Goal: Transaction & Acquisition: Purchase product/service

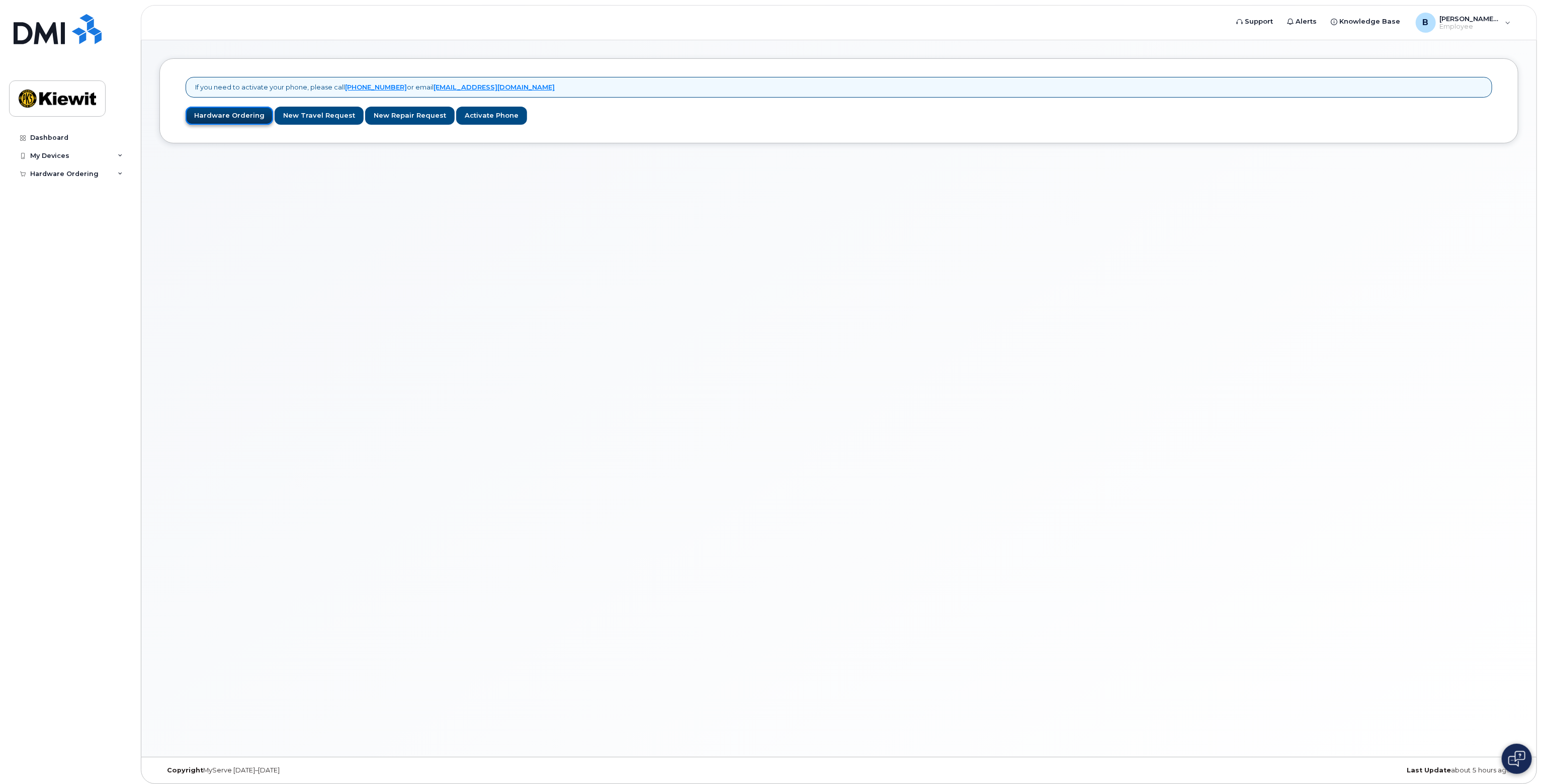
click at [220, 117] on link "Hardware Ordering" at bounding box center [229, 116] width 87 height 19
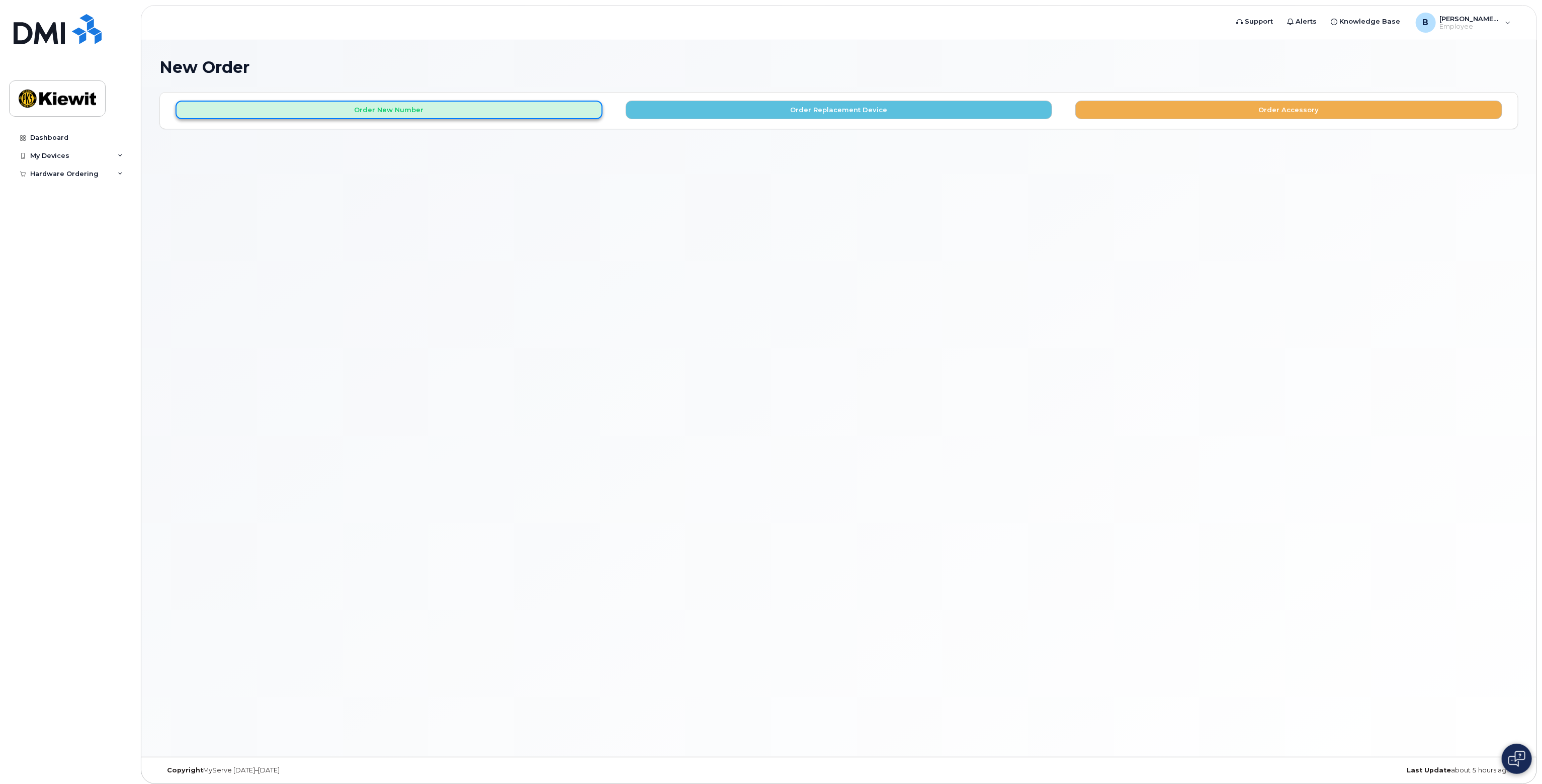
click at [356, 108] on button "Order New Number" at bounding box center [389, 109] width 427 height 19
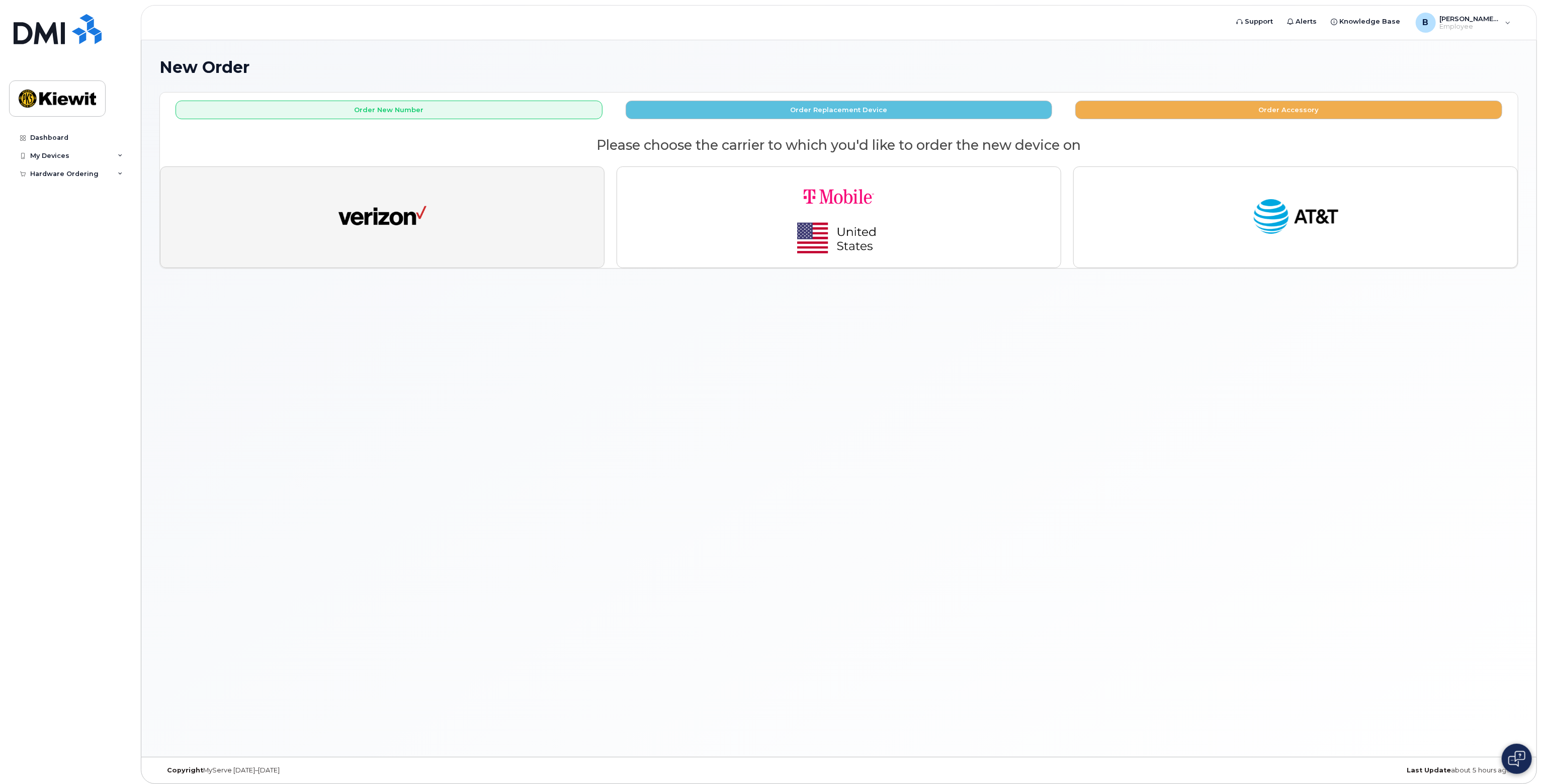
click at [347, 235] on img "button" at bounding box center [382, 218] width 88 height 46
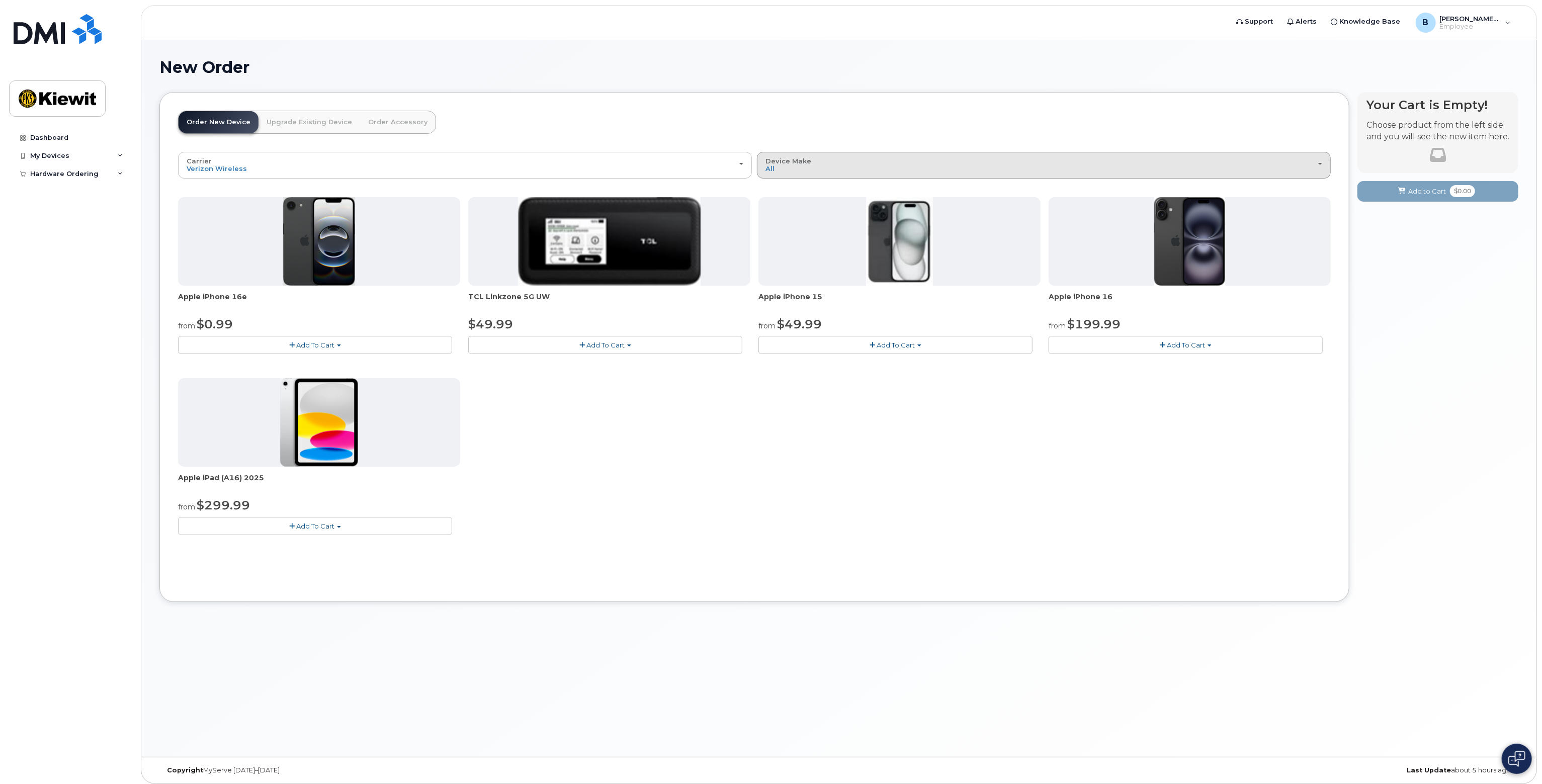
click at [817, 158] on div "Device Make All iPhone Modem Tablet" at bounding box center [1043, 165] width 557 height 15
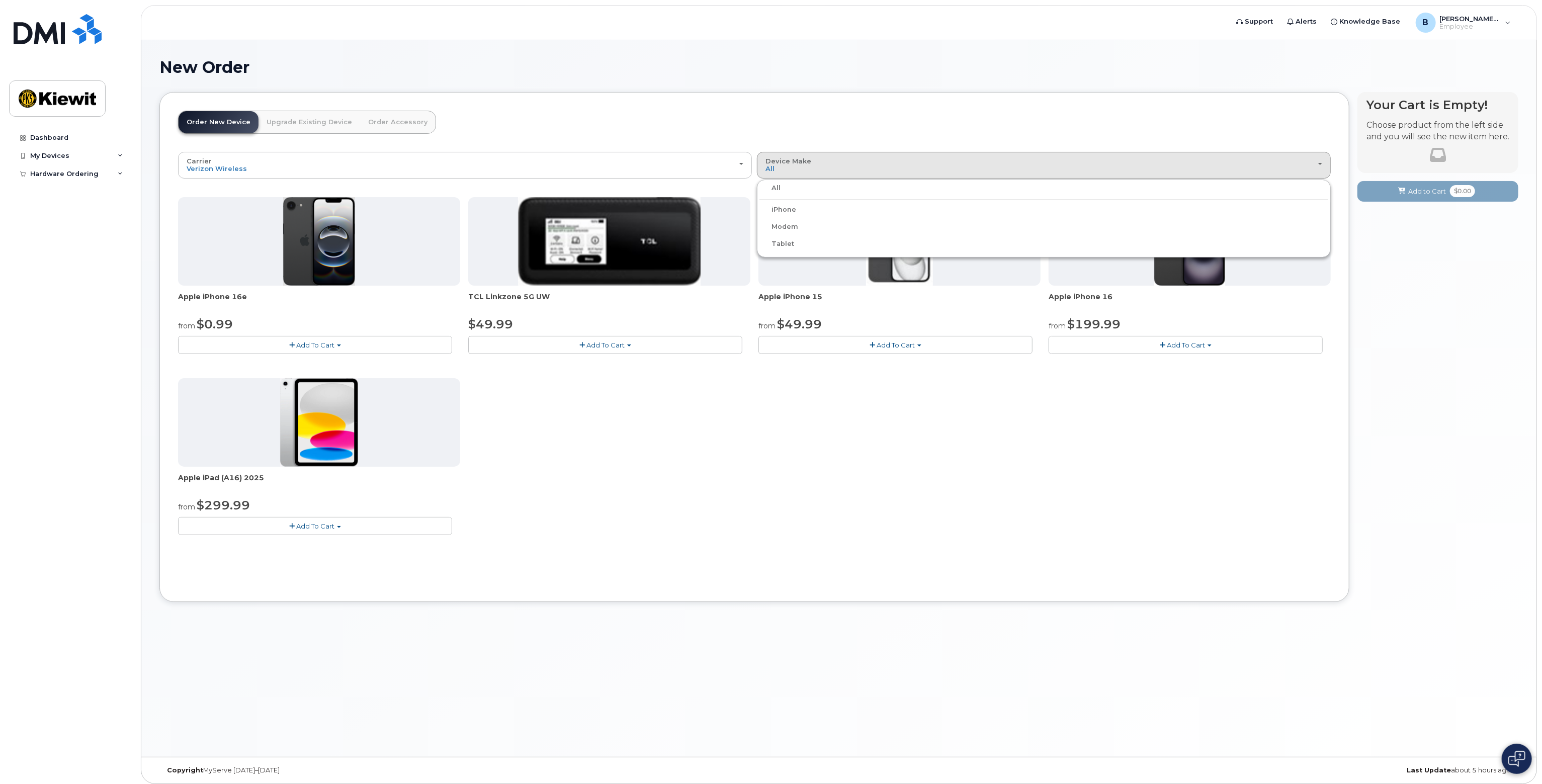
click at [823, 134] on header "Order New Device Upgrade Existing Device Order Accessory Order new device and n…" at bounding box center [754, 131] width 1153 height 42
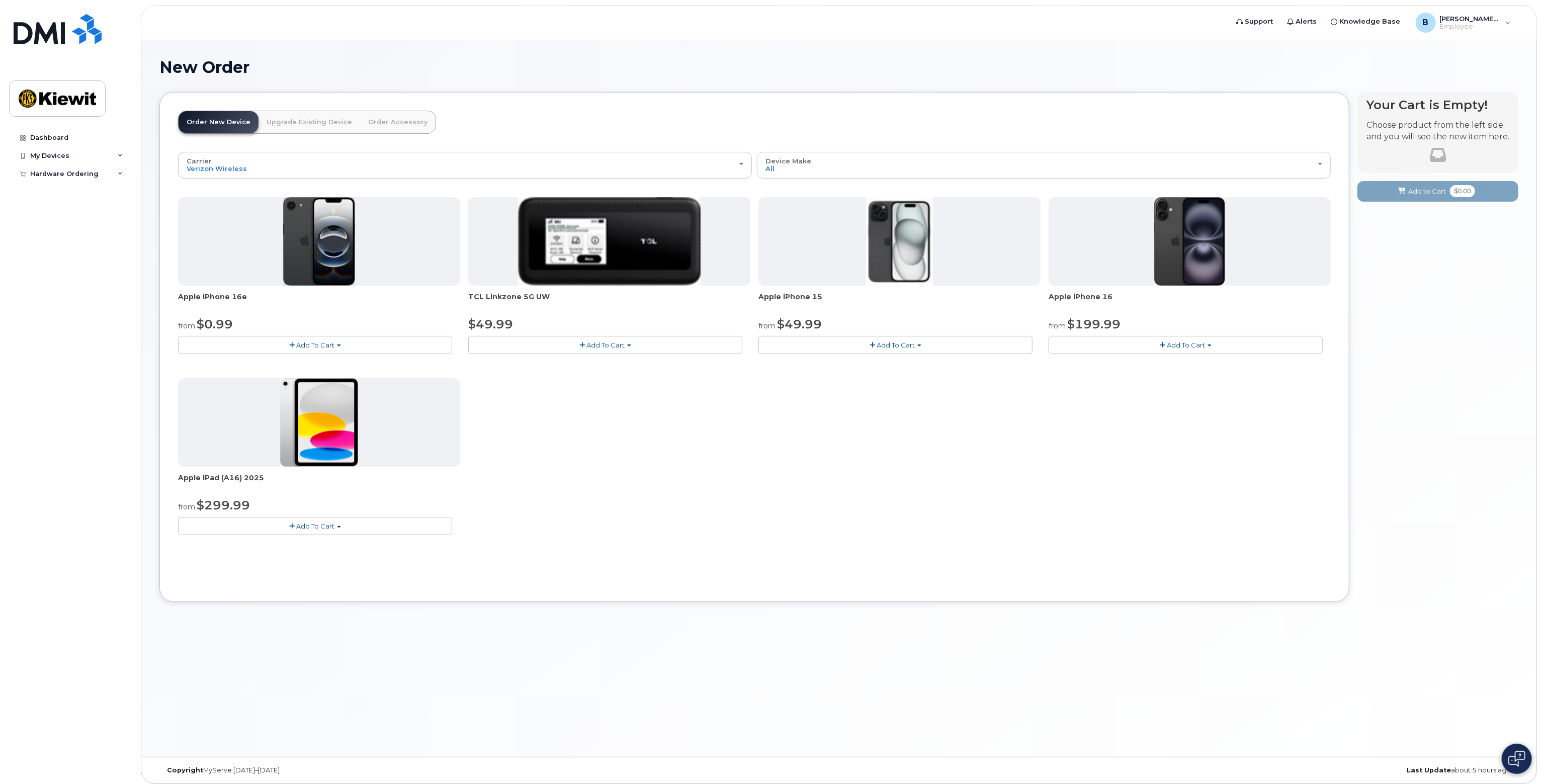
click at [1180, 341] on span "Add To Cart" at bounding box center [1186, 345] width 38 height 8
click at [950, 348] on button "Add To Cart" at bounding box center [896, 345] width 274 height 18
click at [970, 375] on div "Apple iPhone 16e from $0.99 Add To Cart $0.99 - 2 Year Activation (128GB) $599.…" at bounding box center [754, 374] width 1153 height 354
click at [1193, 344] on span "Add To Cart" at bounding box center [1186, 345] width 38 height 8
click at [1386, 24] on span "Knowledge Base" at bounding box center [1370, 21] width 61 height 10
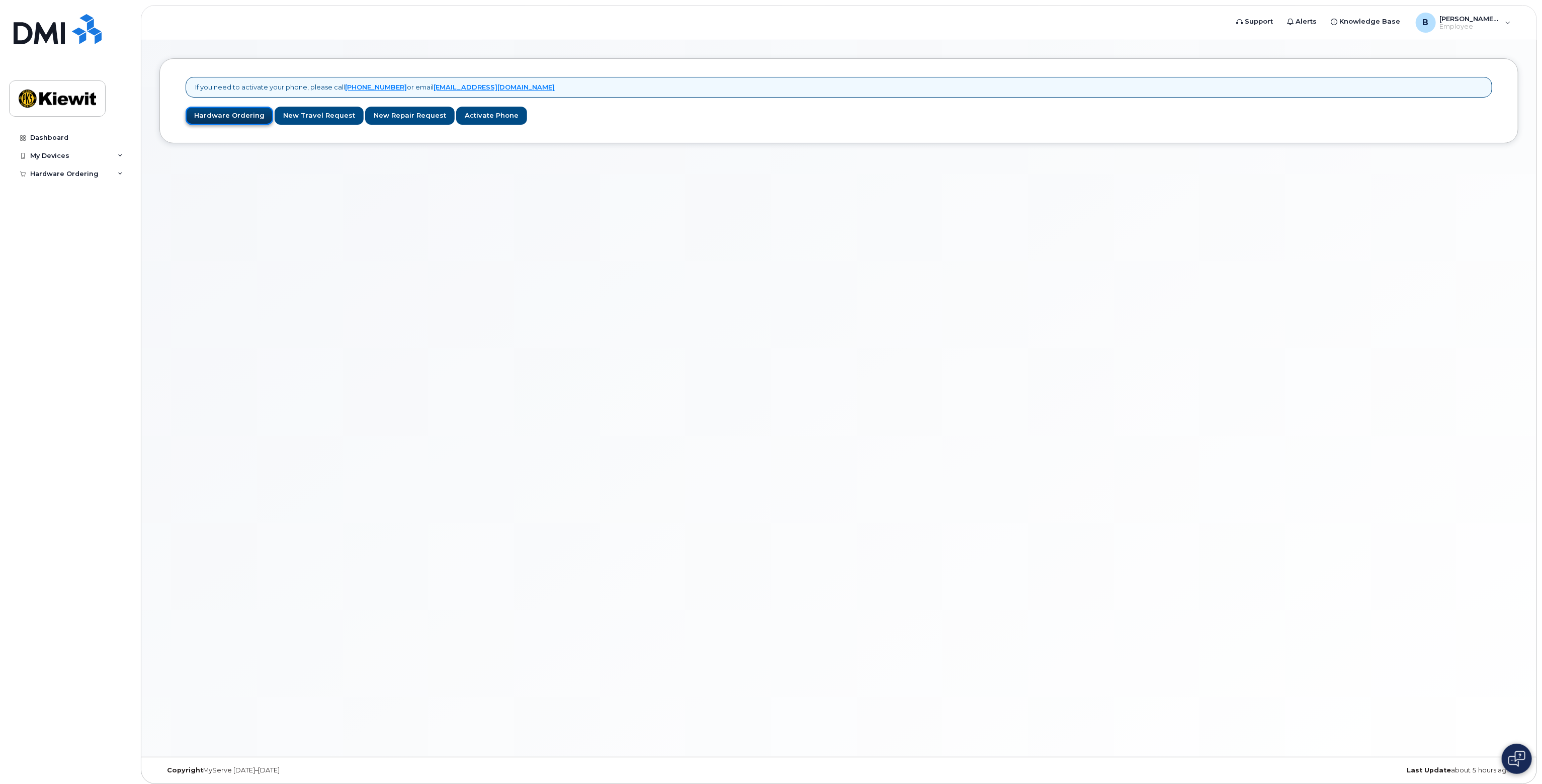
click at [223, 121] on link "Hardware Ordering" at bounding box center [229, 116] width 87 height 19
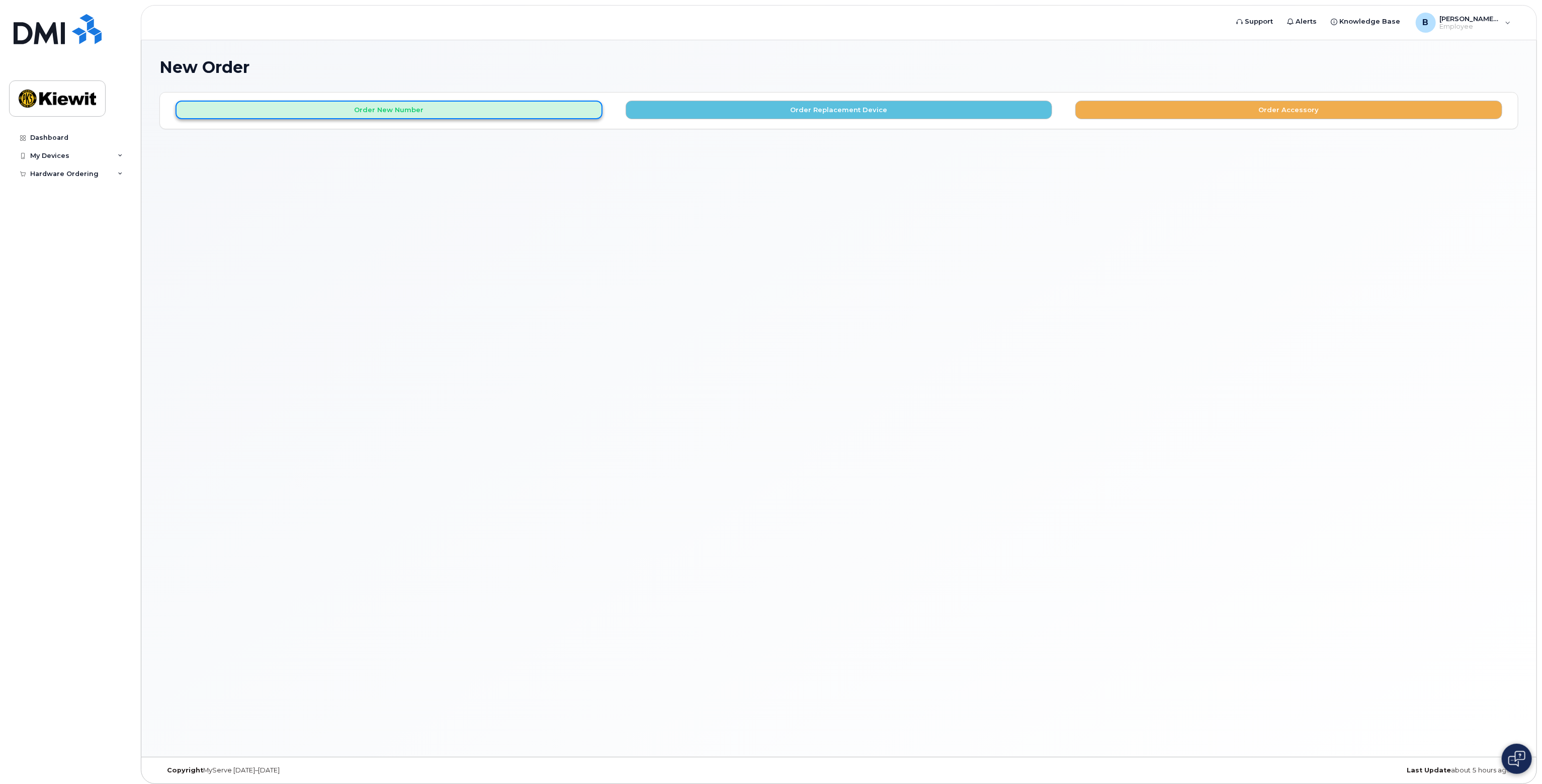
click at [245, 118] on button "Order New Number" at bounding box center [389, 109] width 427 height 19
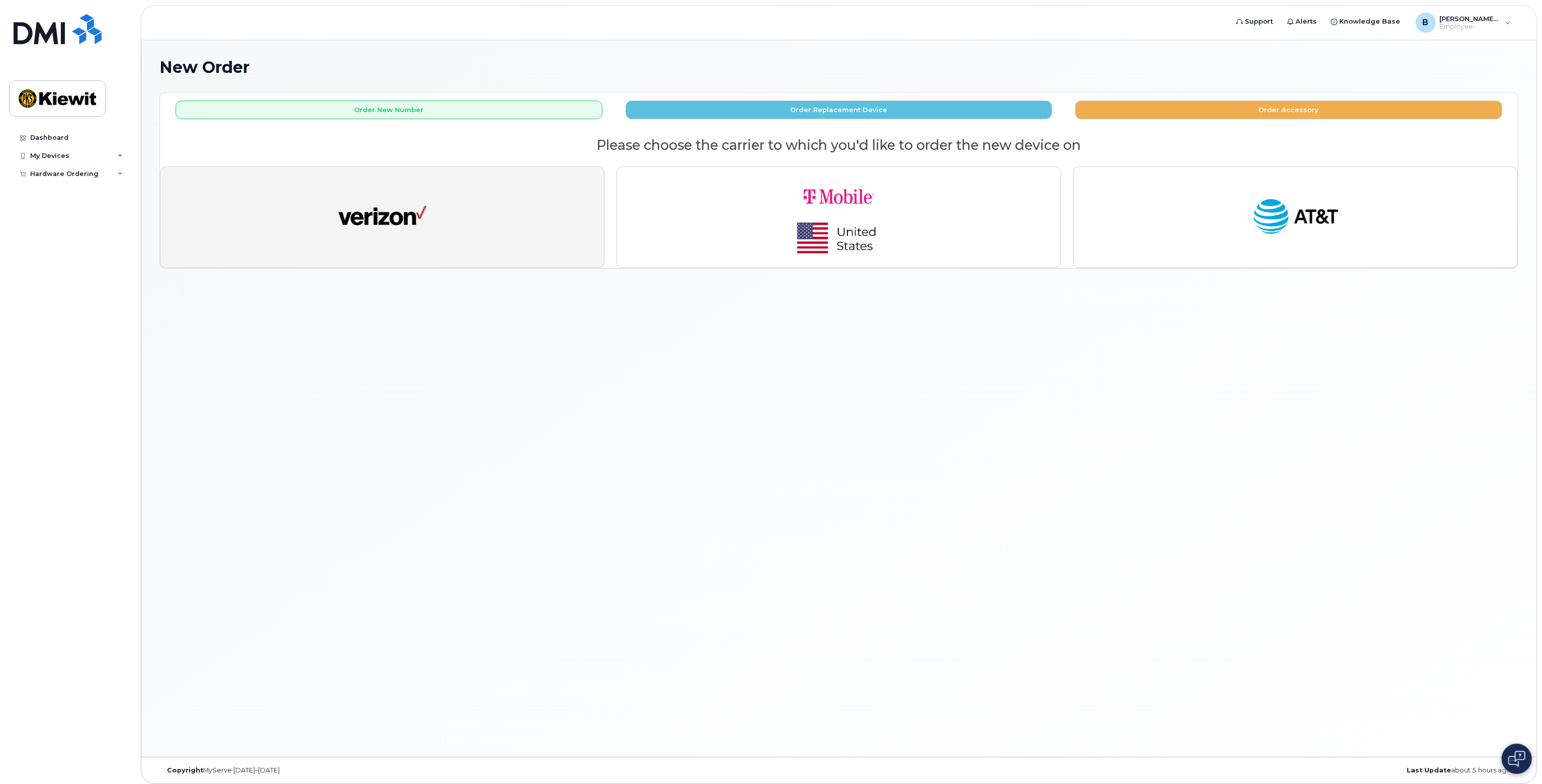
drag, startPoint x: 544, startPoint y: 224, endPoint x: 543, endPoint y: 240, distance: 16.0
click at [544, 224] on button "button" at bounding box center [382, 217] width 445 height 102
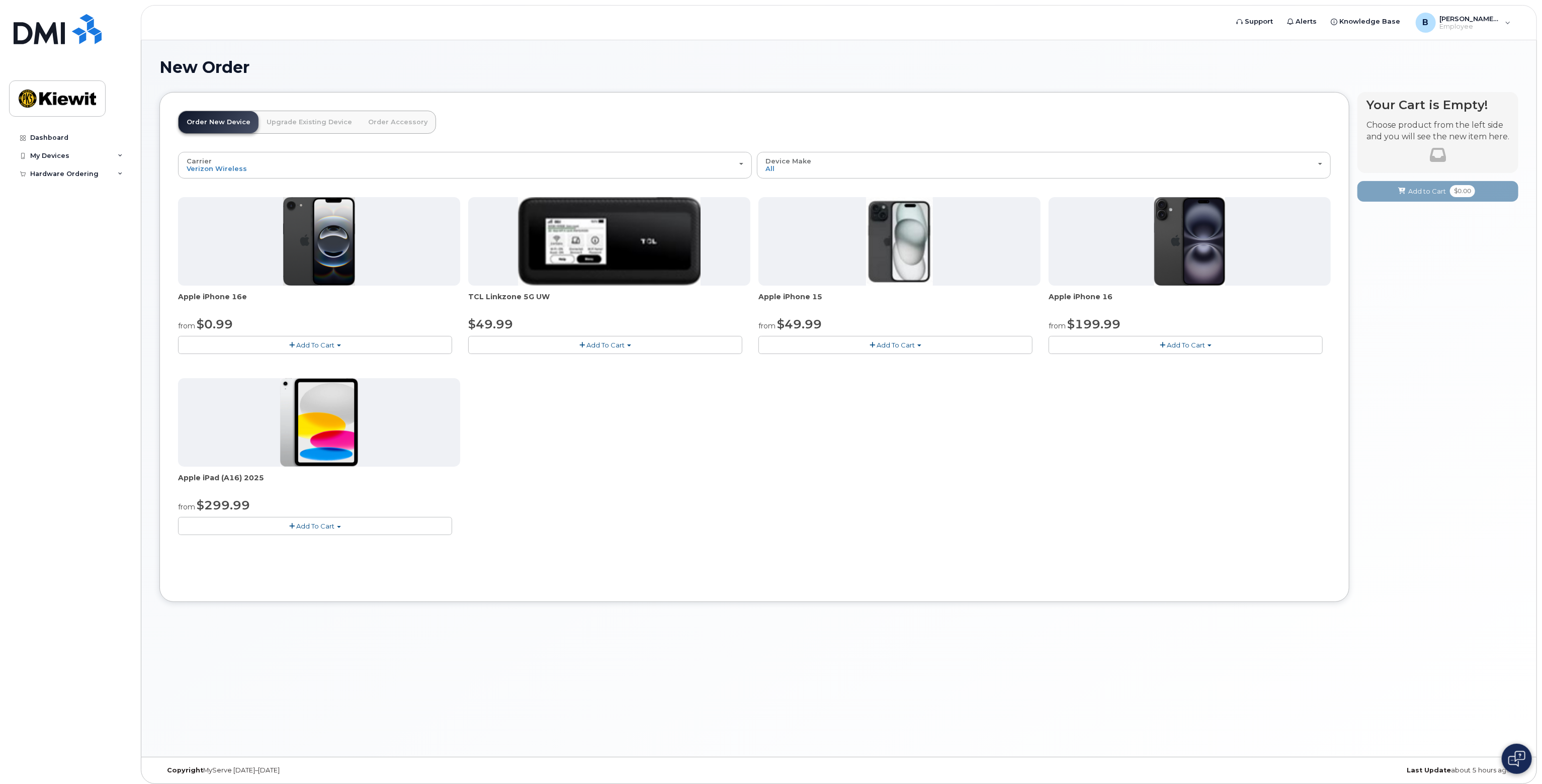
click at [900, 349] on button "Add To Cart" at bounding box center [896, 345] width 274 height 18
click at [973, 394] on div "Apple iPhone 16e from $0.99 Add To Cart $0.99 - 2 Year Activation (128GB) $599.…" at bounding box center [754, 374] width 1153 height 354
click at [1107, 346] on button "Add To Cart" at bounding box center [1186, 345] width 274 height 18
click at [1117, 376] on link "$199.99 - 2 Year Activation (128GB)" at bounding box center [1121, 376] width 139 height 12
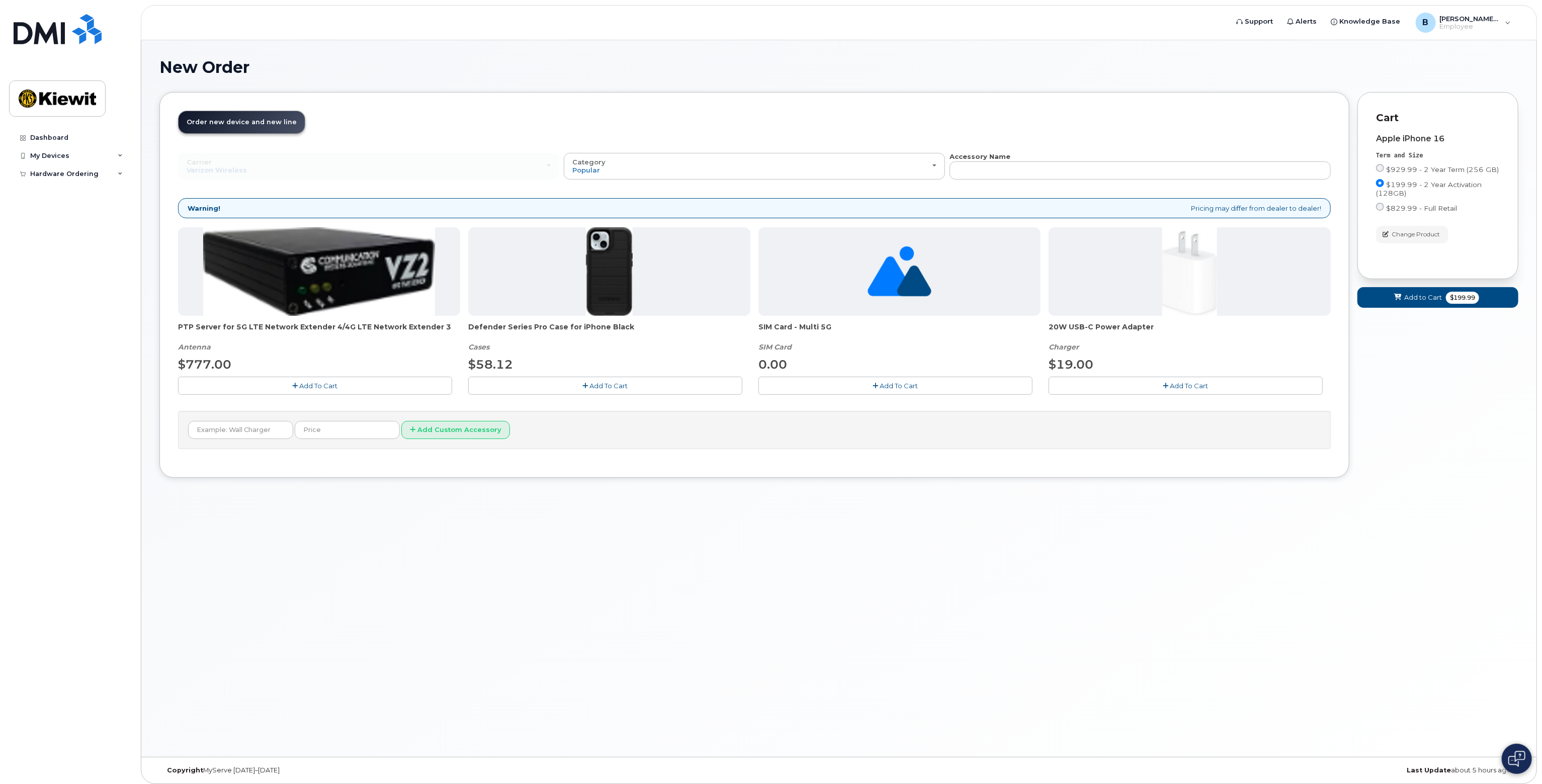
click at [243, 119] on span "Order new device and new line" at bounding box center [241, 121] width 110 height 7
click at [1418, 302] on span "Add to Cart" at bounding box center [1423, 297] width 37 height 10
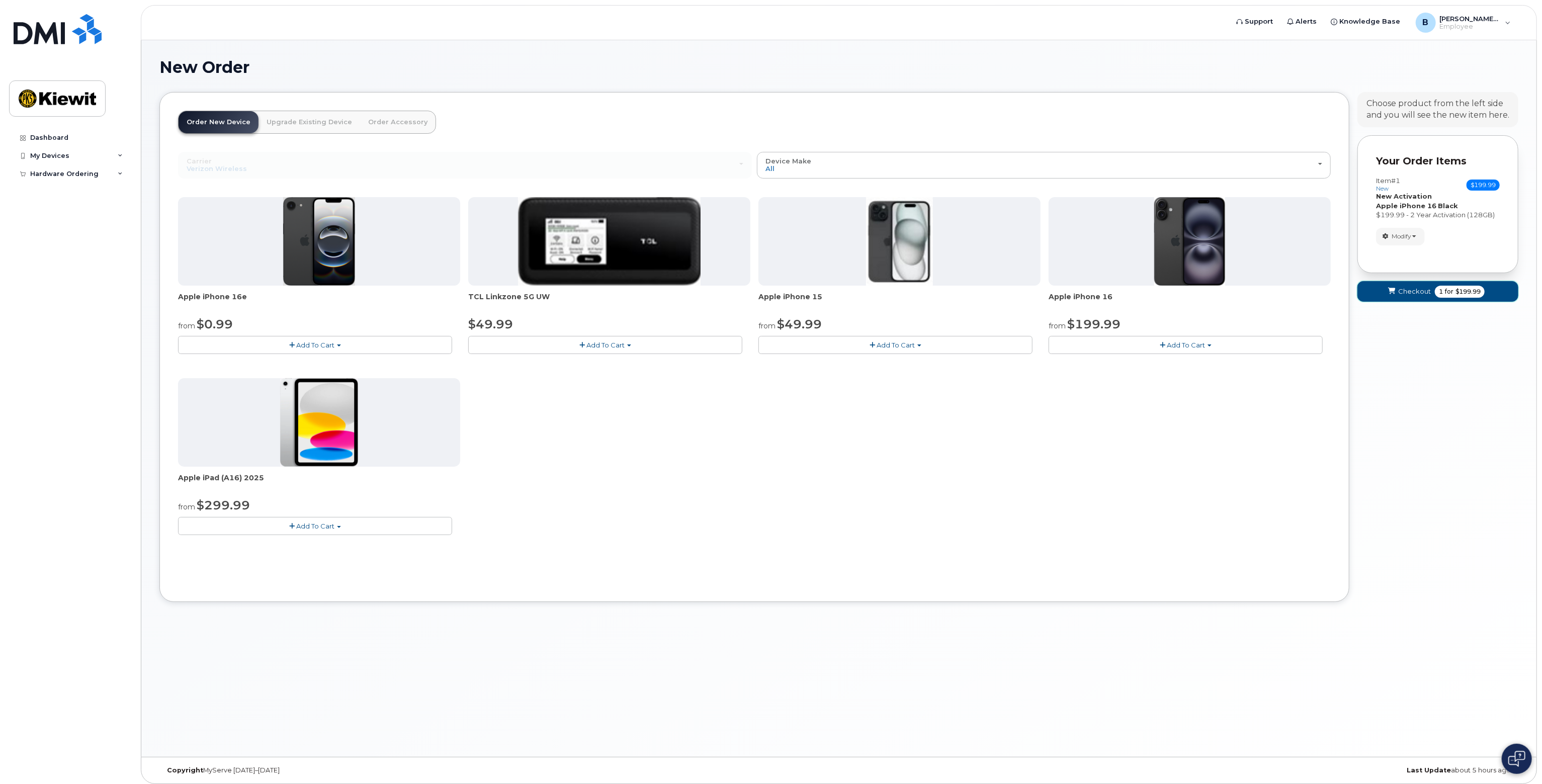
click at [1420, 293] on span "Checkout" at bounding box center [1415, 292] width 33 height 10
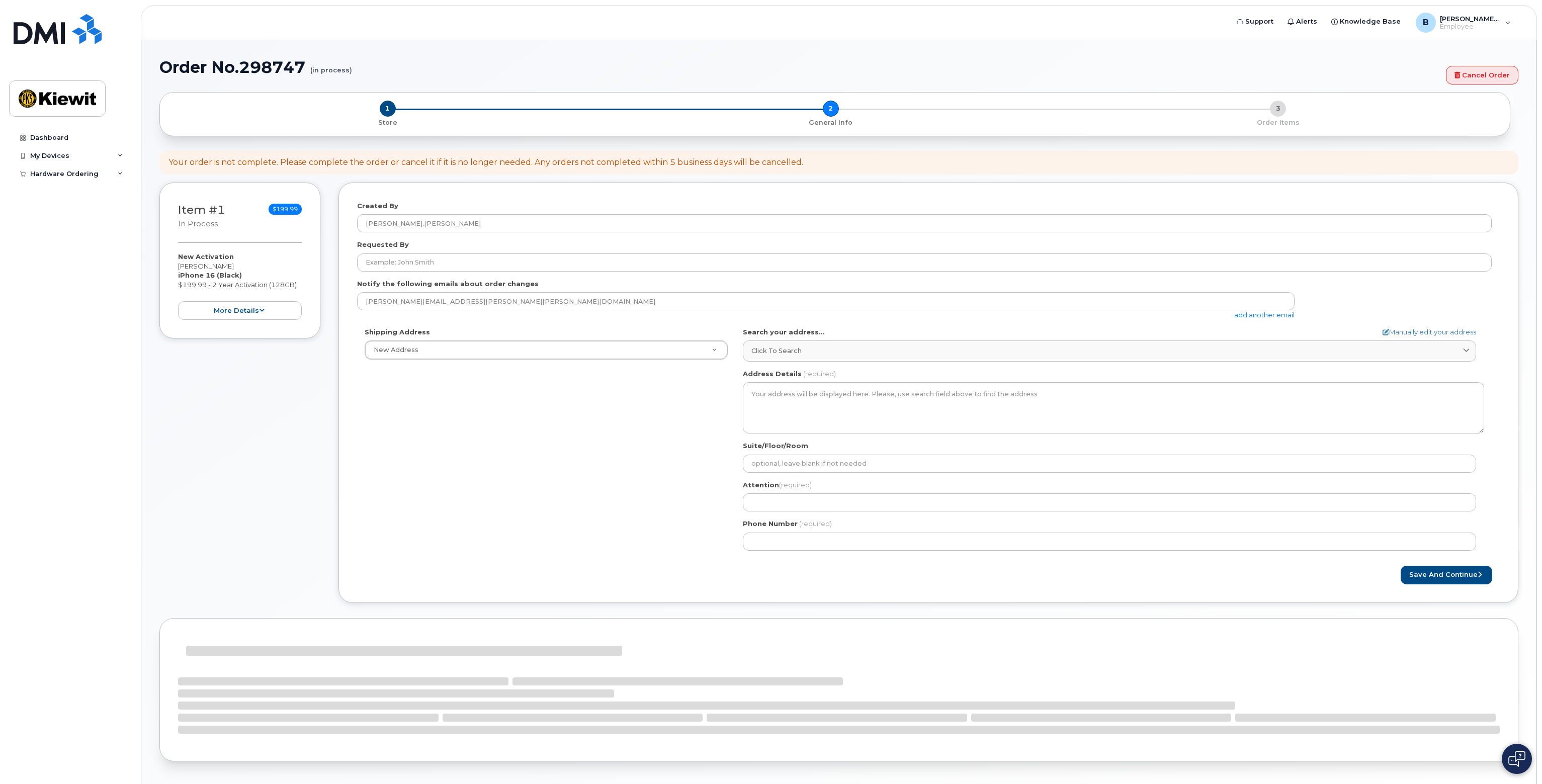
select select
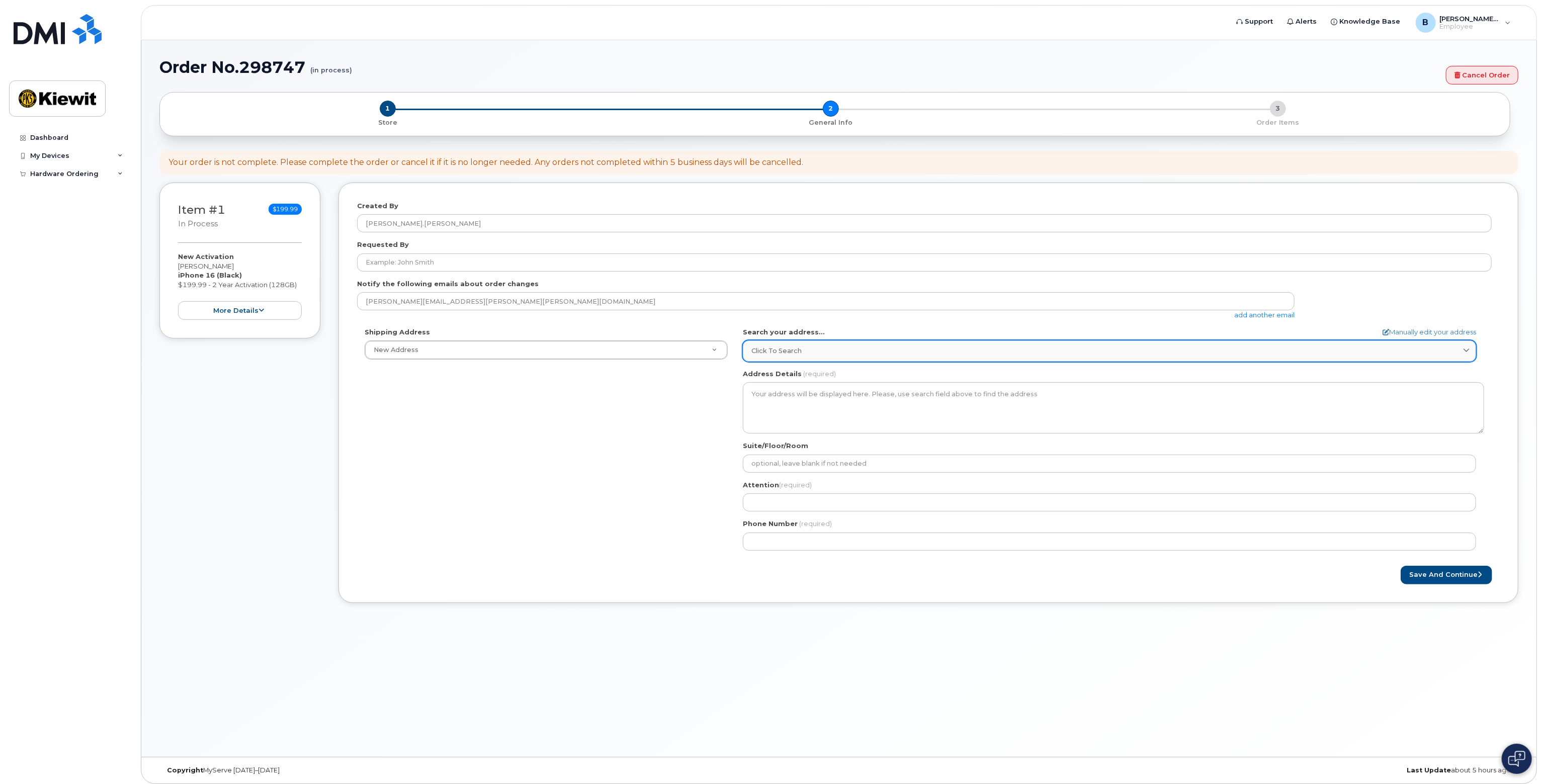
click at [828, 351] on div "Click to search" at bounding box center [1109, 351] width 716 height 10
click at [837, 380] on input "text" at bounding box center [1110, 377] width 720 height 16
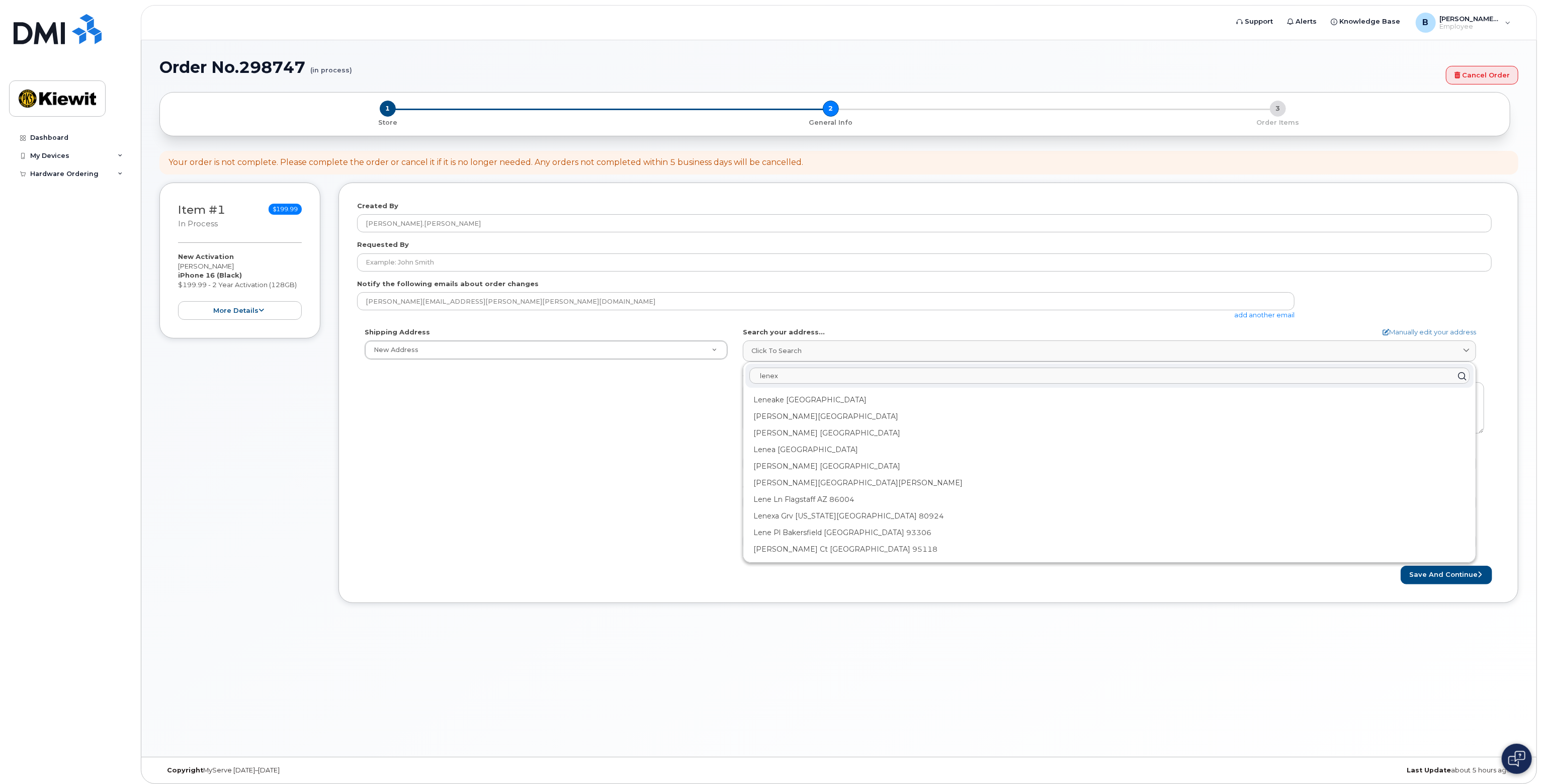
type input "lenexa"
drag, startPoint x: 837, startPoint y: 380, endPoint x: 741, endPoint y: 365, distance: 97.2
click at [741, 365] on div "AB Search your address... Manually edit your address Click to search lenexa Len…" at bounding box center [1113, 443] width 756 height 231
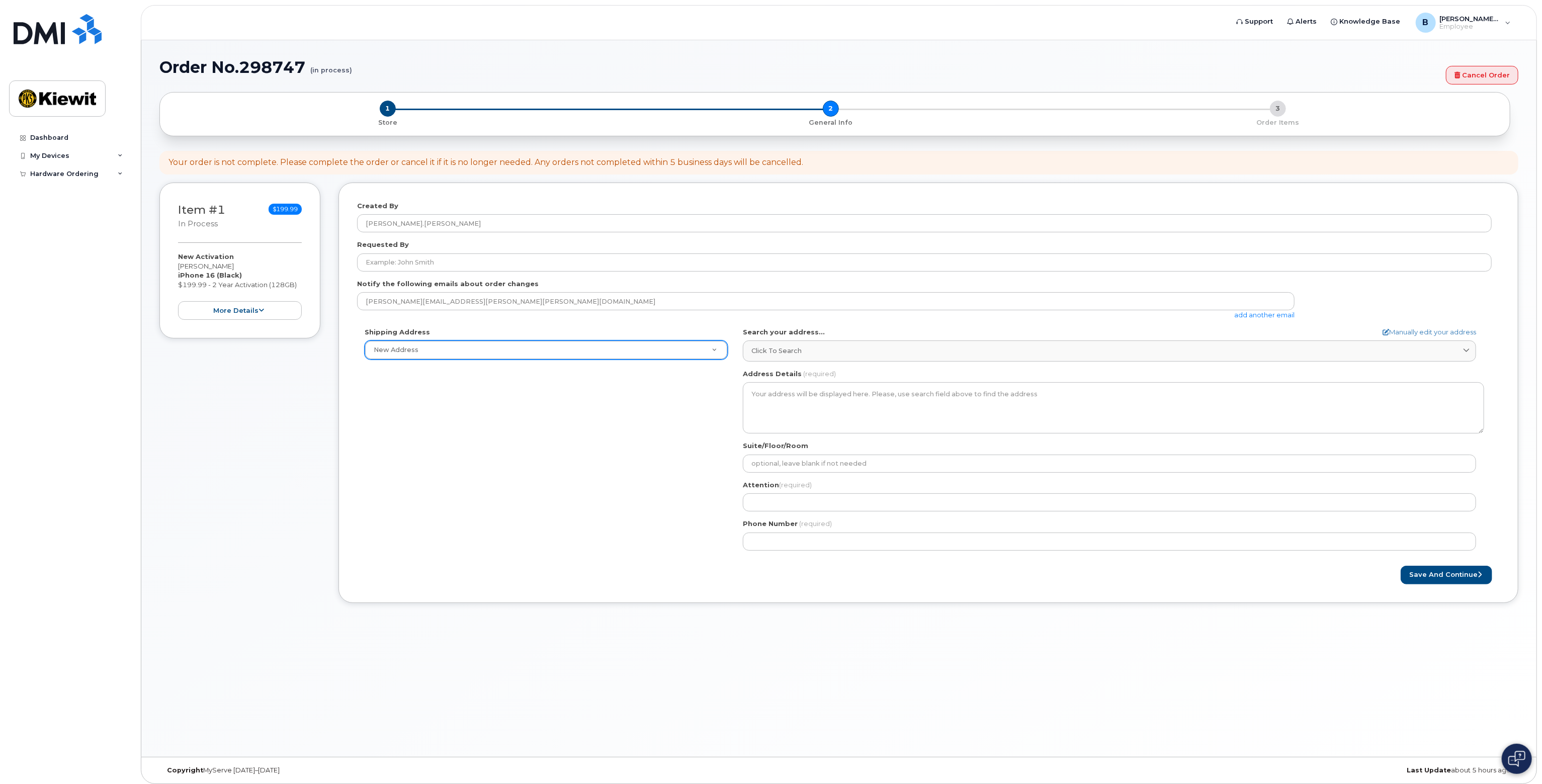
click at [1101, 682] on div "Order No.298747 (in process) Cancel Order × Share This Order If you want to all…" at bounding box center [839, 398] width 1395 height 716
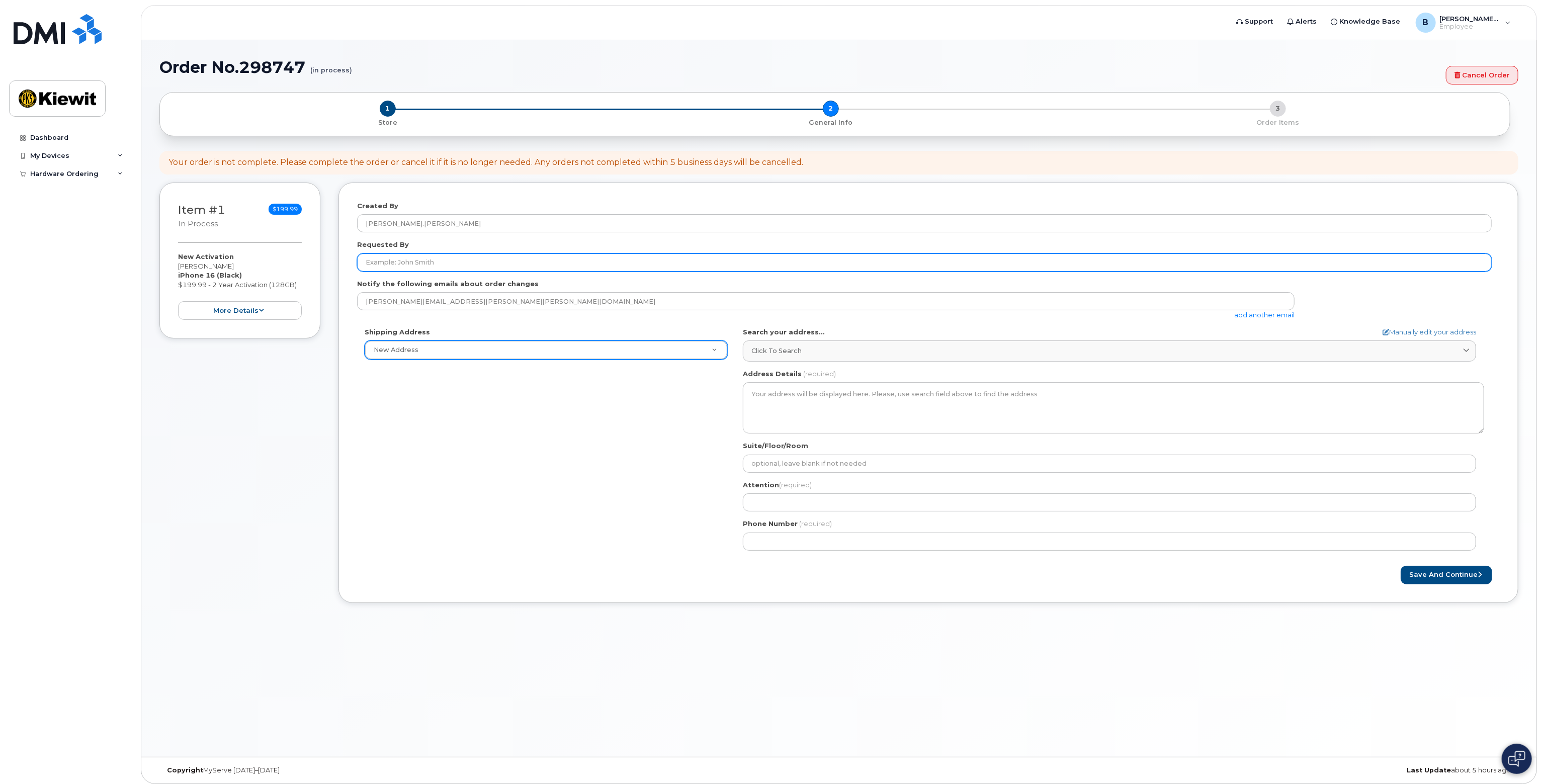
click at [441, 259] on input "Requested By" at bounding box center [924, 262] width 1134 height 18
type input "Benjamin Handke"
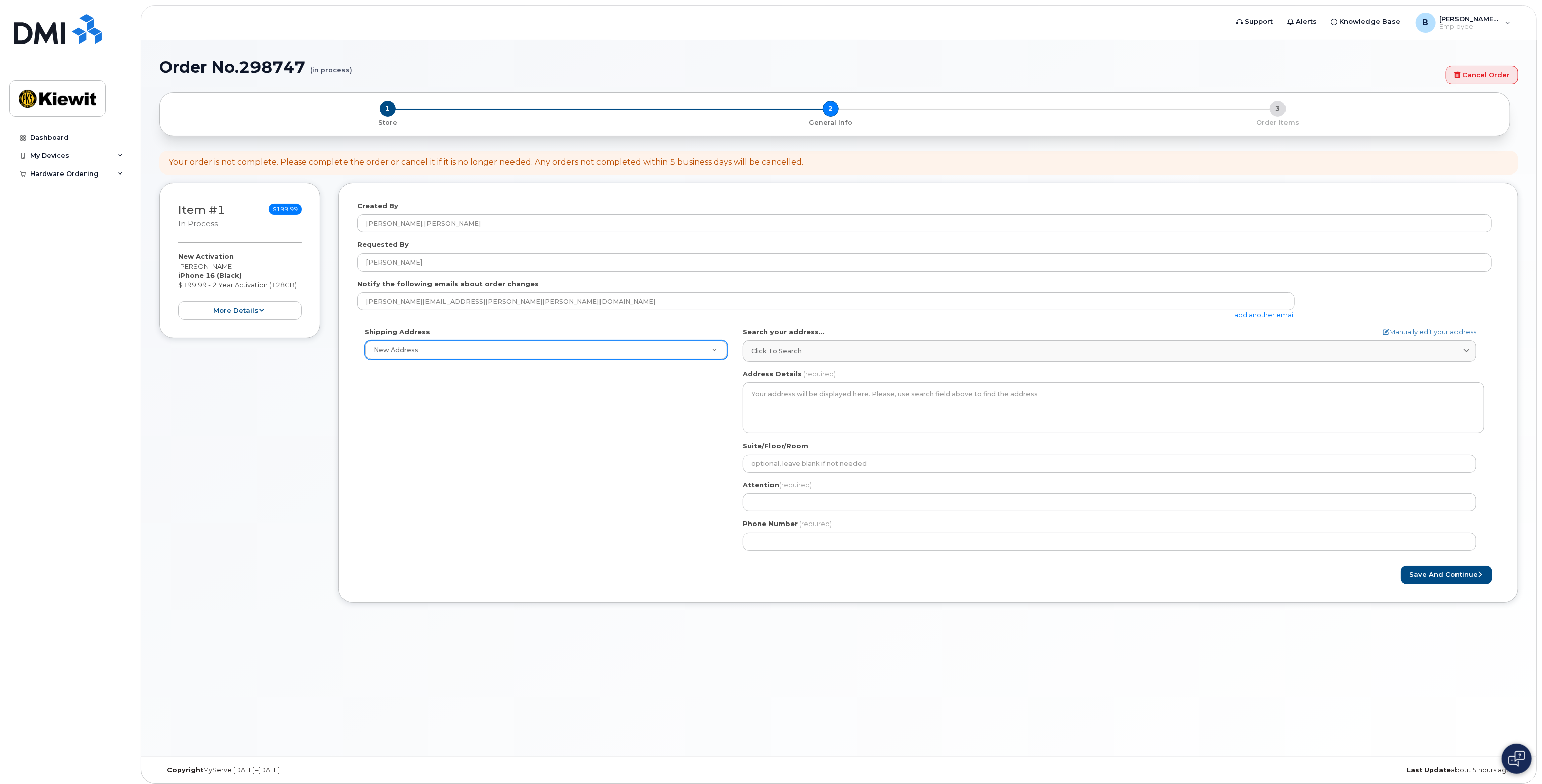
click at [489, 391] on div "Shipping Address New Address New Address AB Search your address... Manually edi…" at bounding box center [924, 443] width 1134 height 231
click at [557, 418] on div "Shipping Address New Address New Address AB Search your address... Manually edi…" at bounding box center [924, 443] width 1134 height 231
click at [785, 399] on textarea "Address Details" at bounding box center [1114, 407] width 742 height 51
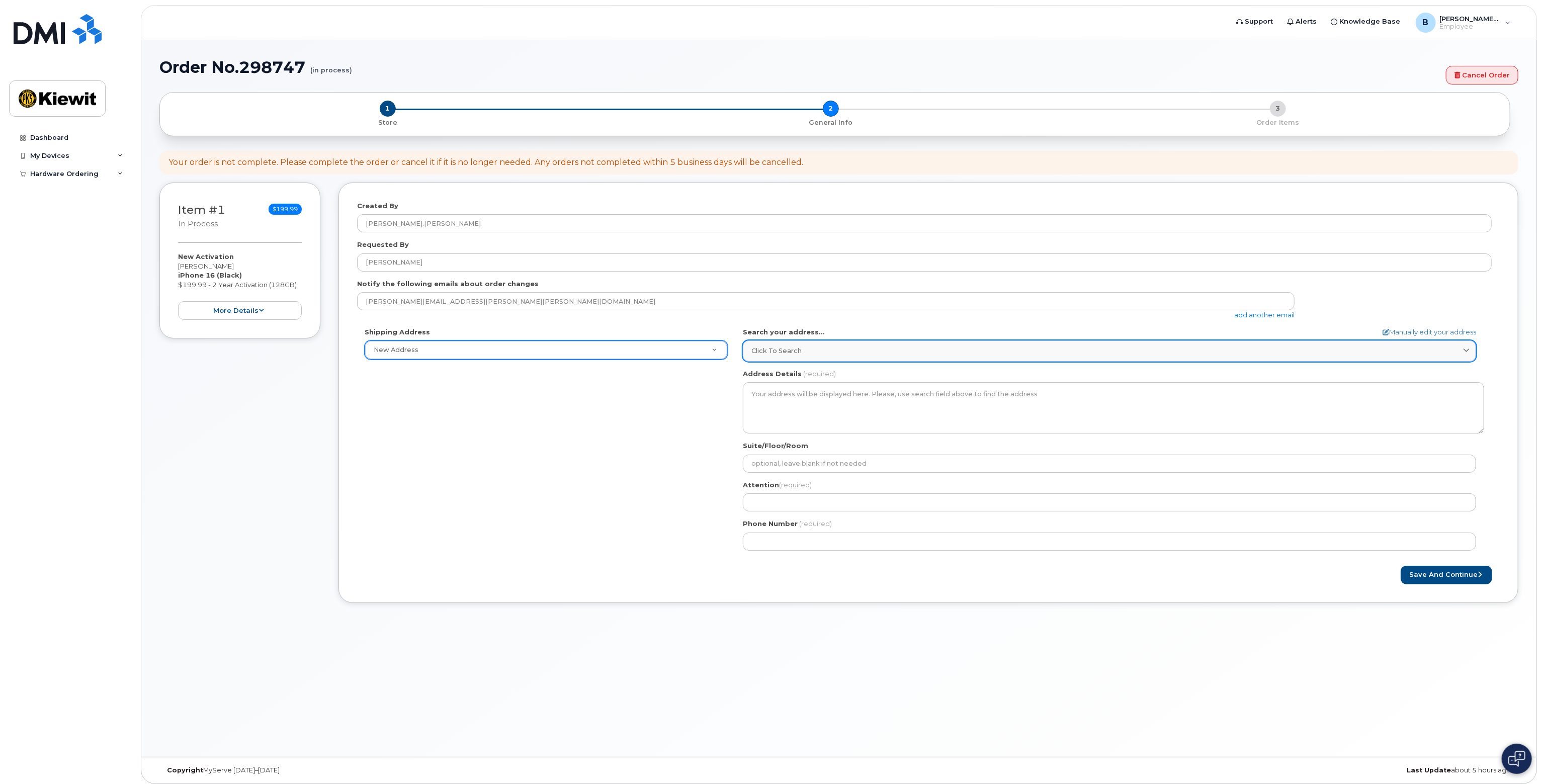
click at [782, 358] on link "Click to search" at bounding box center [1110, 350] width 734 height 20
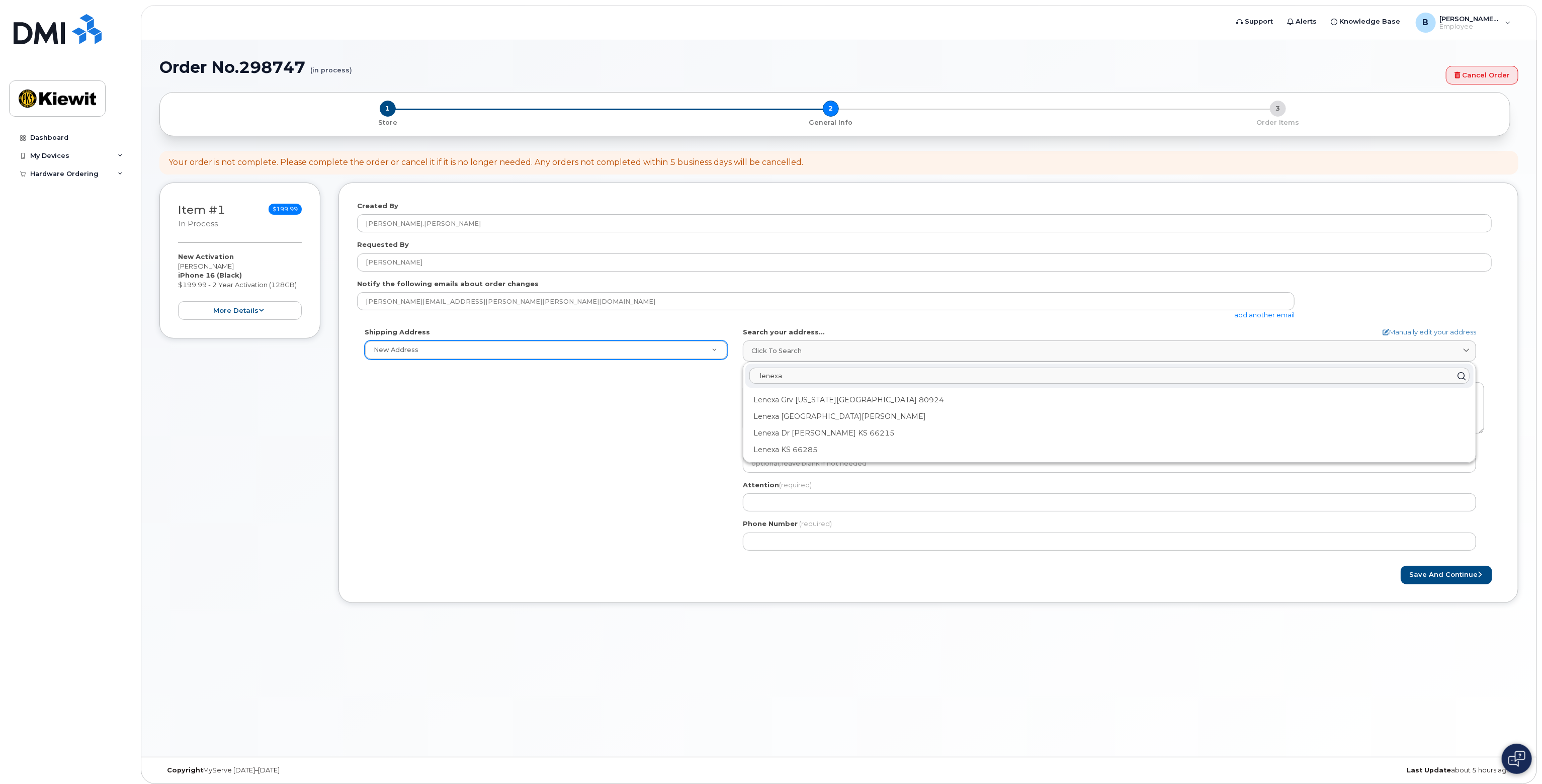
paste input "8900 Renner Blvd, Lenexa, KS 66219"
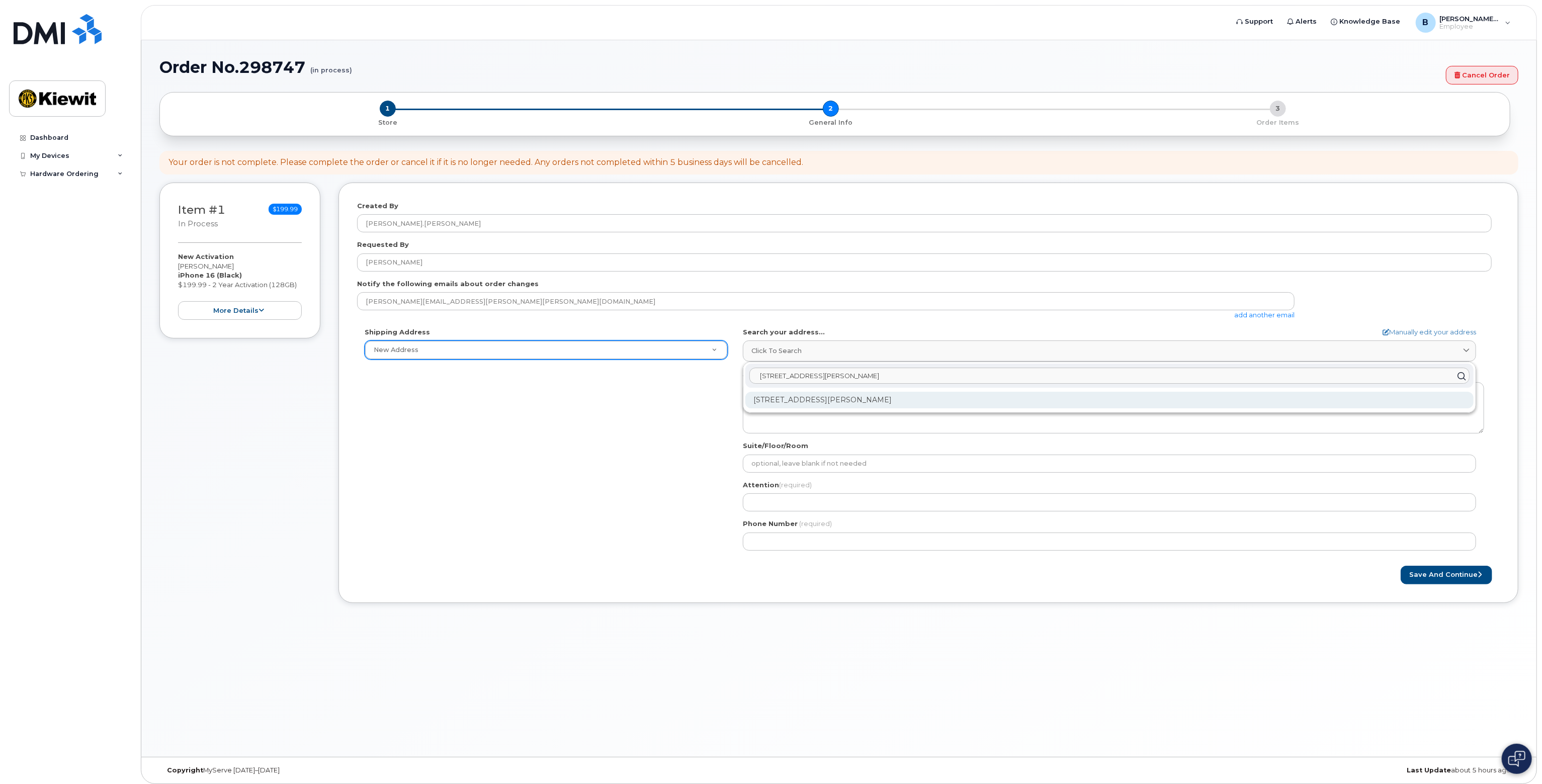
type input "8900 Renner Blvd, Lenexa, KS 66219"
click at [769, 399] on div "8900 Renner Blvd Lenexa KS 66219-3049" at bounding box center [1110, 400] width 729 height 16
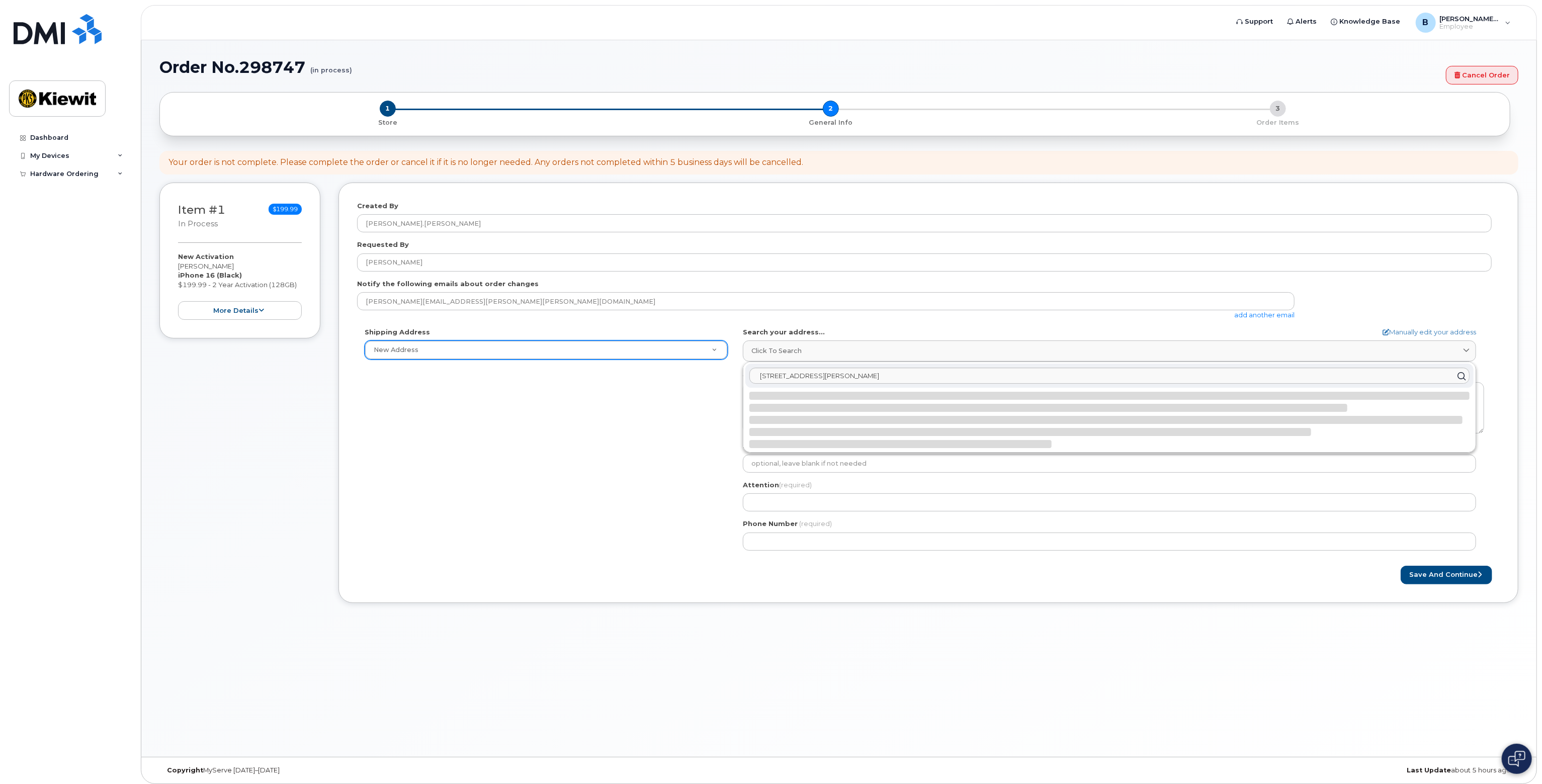
select select
type textarea "8900 Renner Blvd LENEXA KS 66219-3049 UNITED STATES"
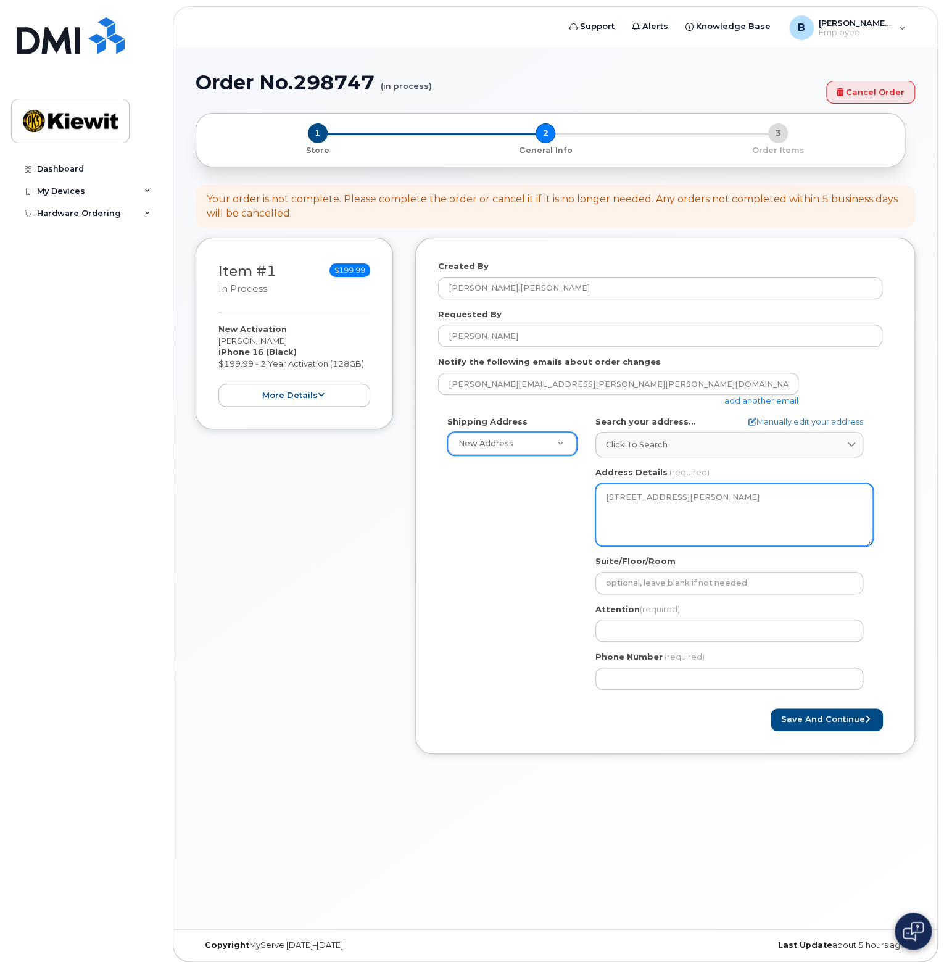
click at [617, 496] on textarea "8900 Renner Blvd LENEXA KS 66219-3049 UNITED STATES" at bounding box center [735, 514] width 278 height 63
click at [621, 496] on textarea "8900 Renner Blvd LENEXA KS 66219-3049 UNITED STATES" at bounding box center [735, 514] width 278 height 63
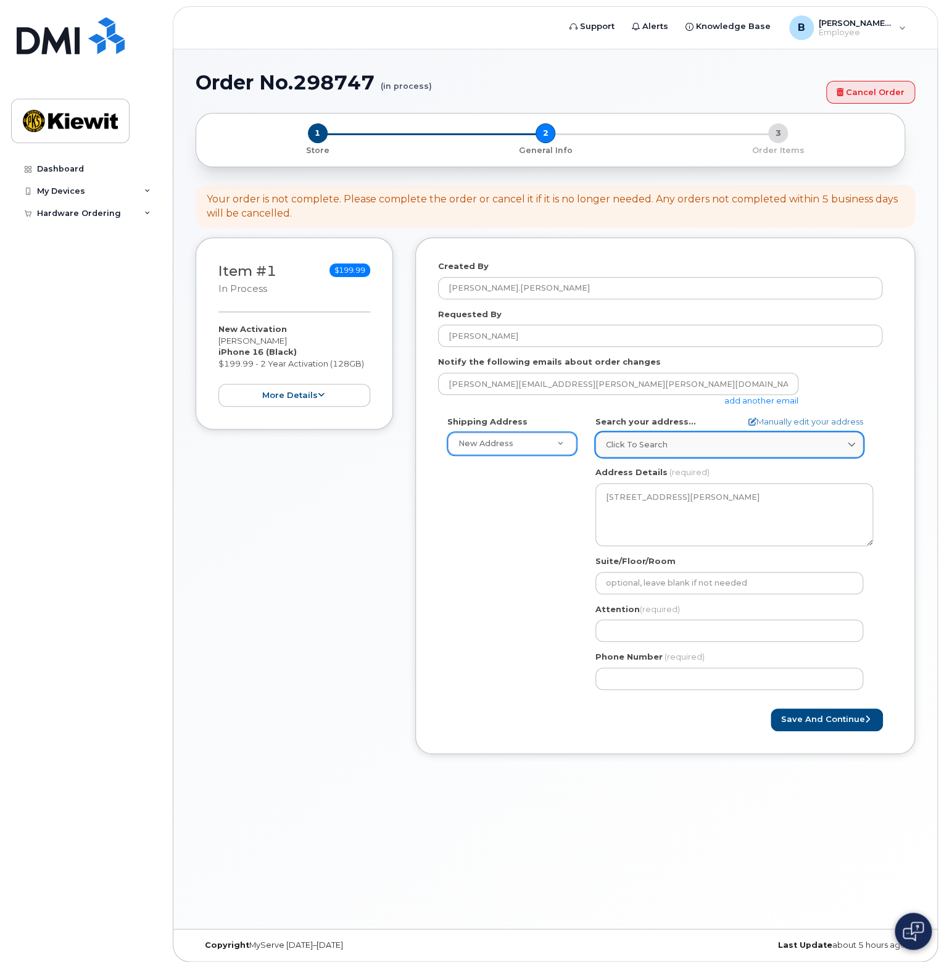
click at [634, 446] on span "Click to search" at bounding box center [637, 445] width 62 height 12
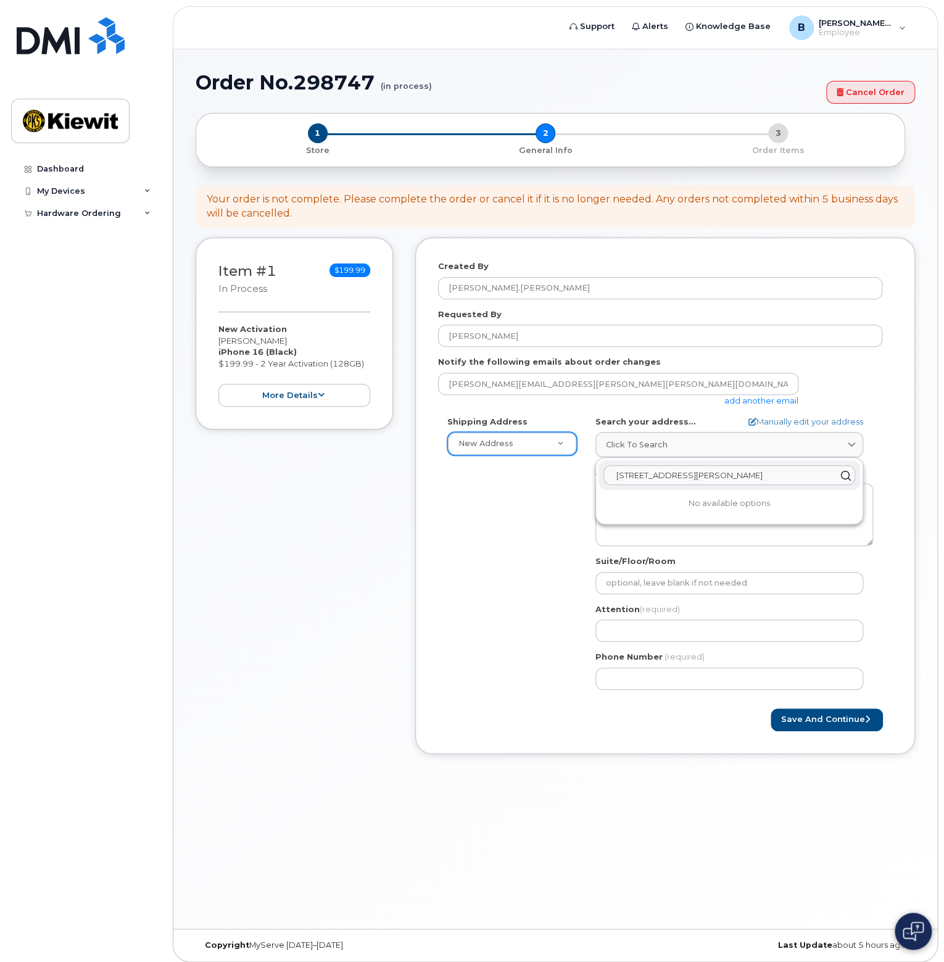
click at [632, 475] on input "8900 Renner Blvd, Lenexa, KS 66219" at bounding box center [730, 475] width 252 height 20
type input "8950 Renner Blvd, Lenexa, KS 66219"
click at [793, 509] on div "8950 Renner Blvd Lenexa KS 66219-3049" at bounding box center [730, 505] width 262 height 20
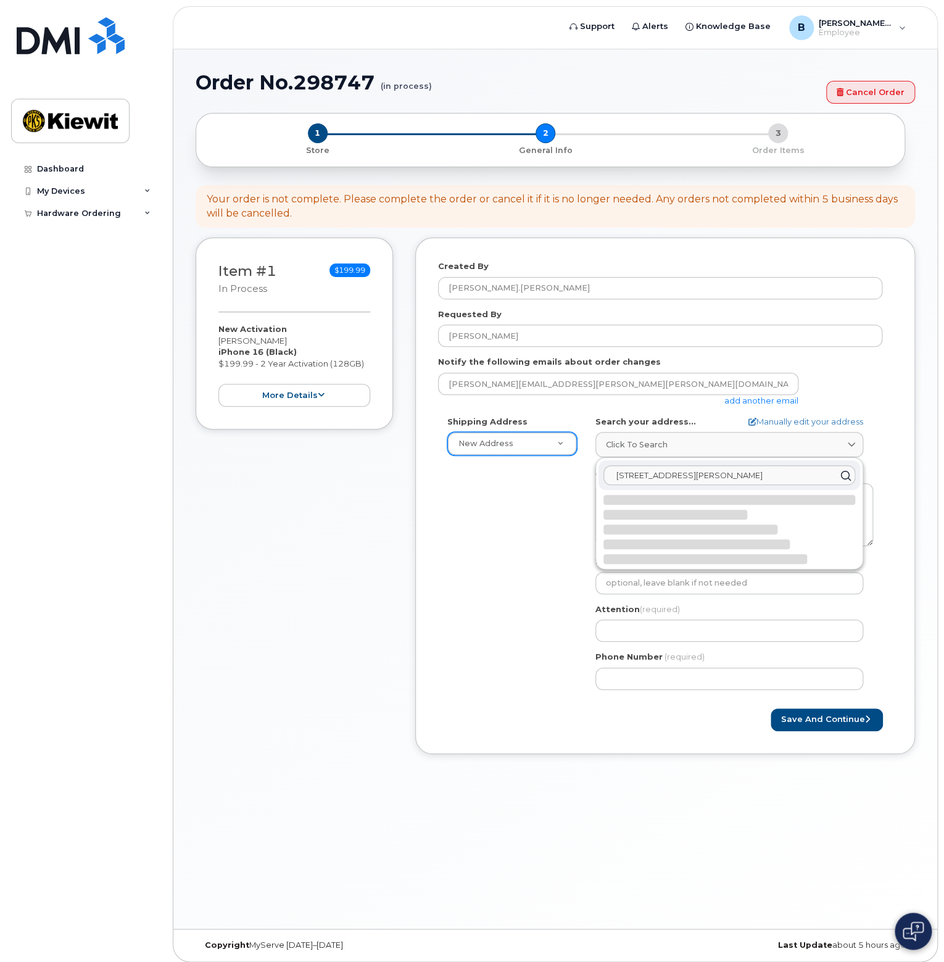
select select
type textarea "8950 Renner Blvd LENEXA KS 66219-3049 UNITED STATES"
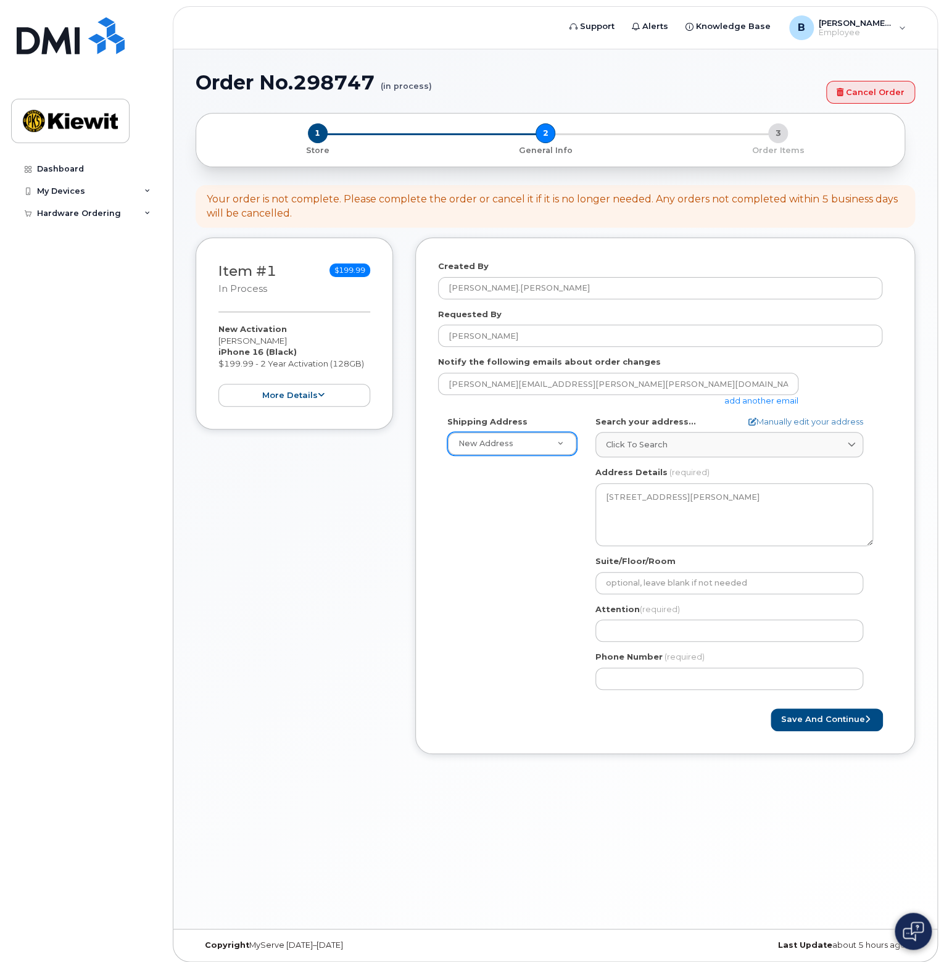
click at [544, 542] on div "Shipping Address New Address New Address KS Lenexa Search your address... Manua…" at bounding box center [660, 557] width 444 height 283
click at [639, 589] on input "Suite/Floor/Room" at bounding box center [730, 583] width 268 height 22
click at [646, 623] on input "Attention (required)" at bounding box center [730, 631] width 268 height 22
select select
type input "B"
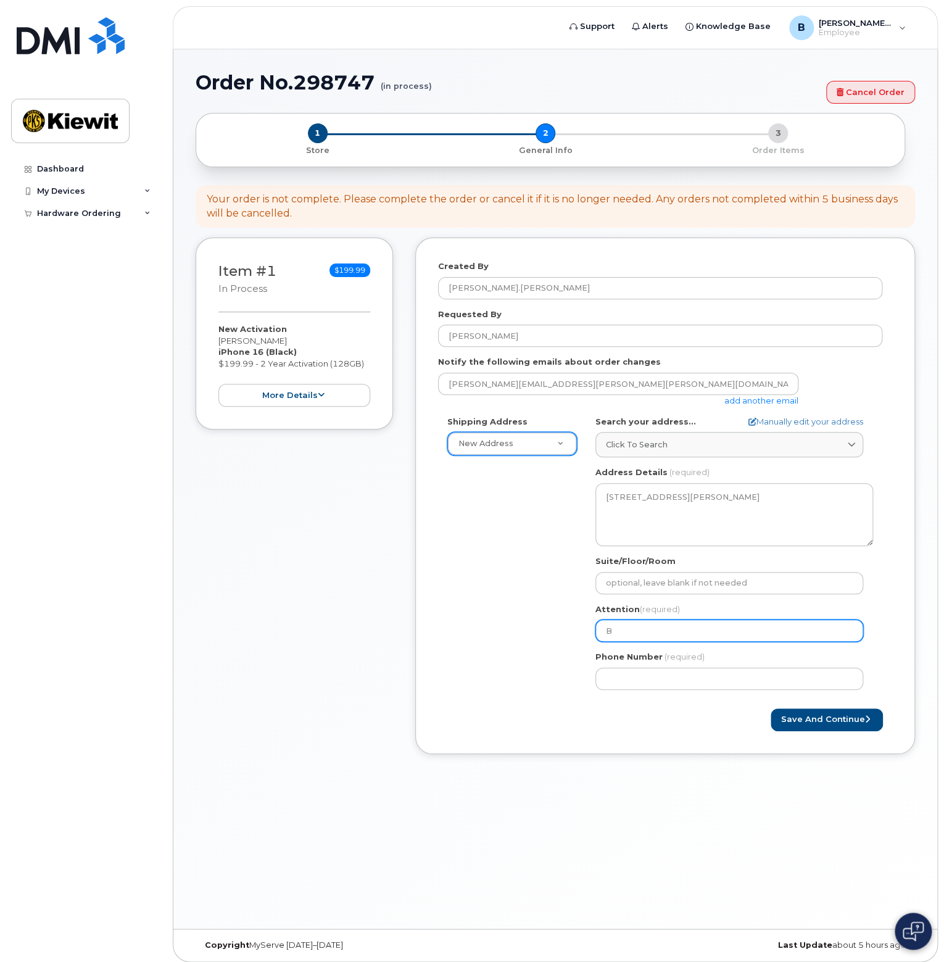
select select
type input "Be"
select select
type input "Ben"
select select
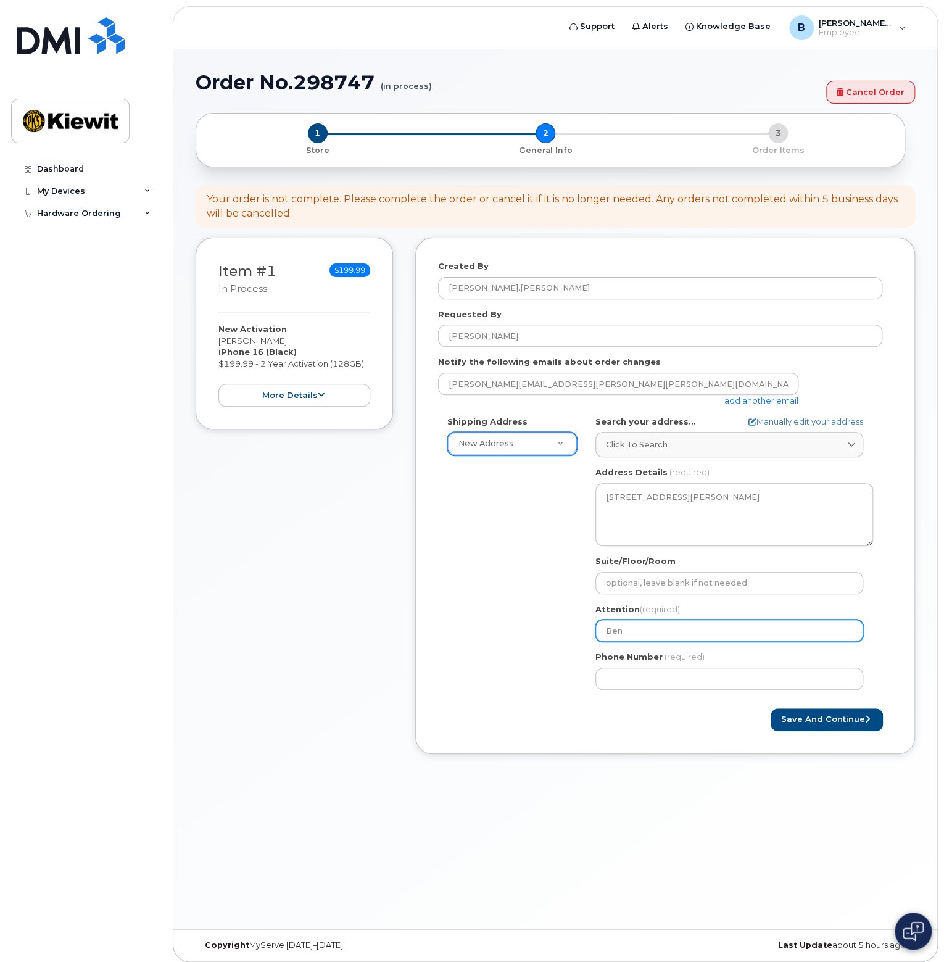
type input "Benj"
select select
type input "Benja"
select select
type input "Benjam"
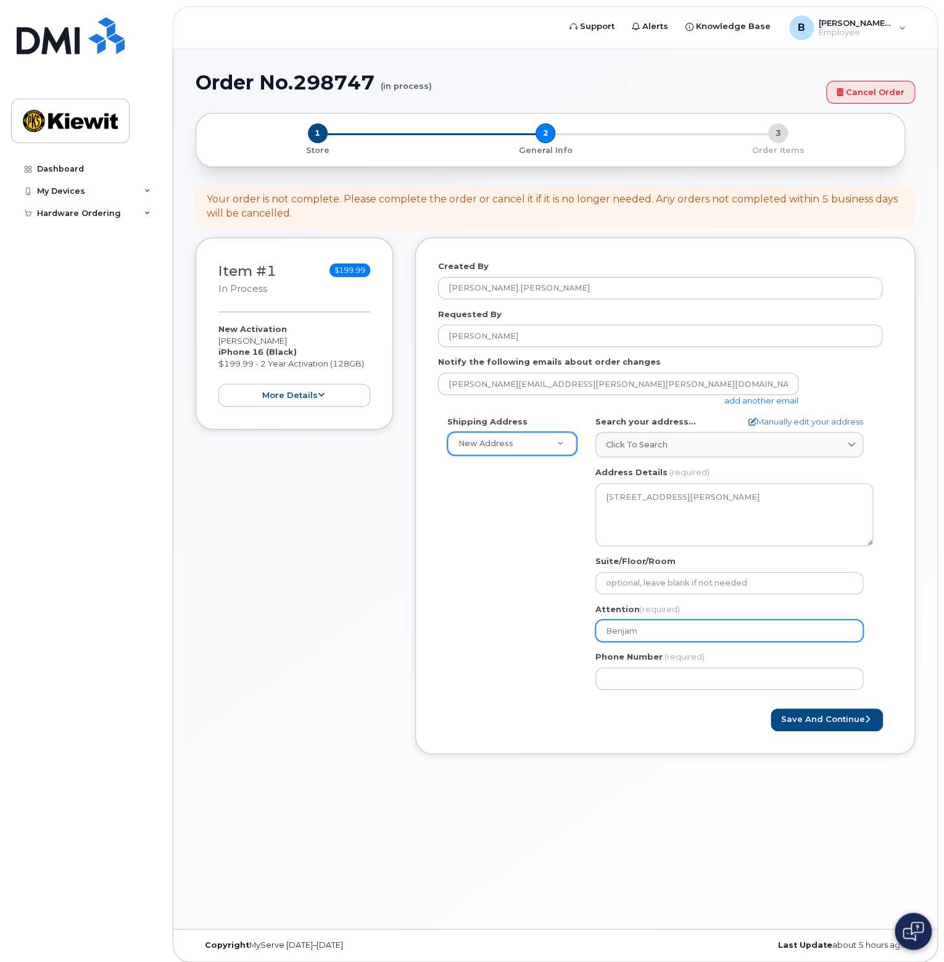
select select
type input "Benjami"
select select
type input "Benjamin"
select select
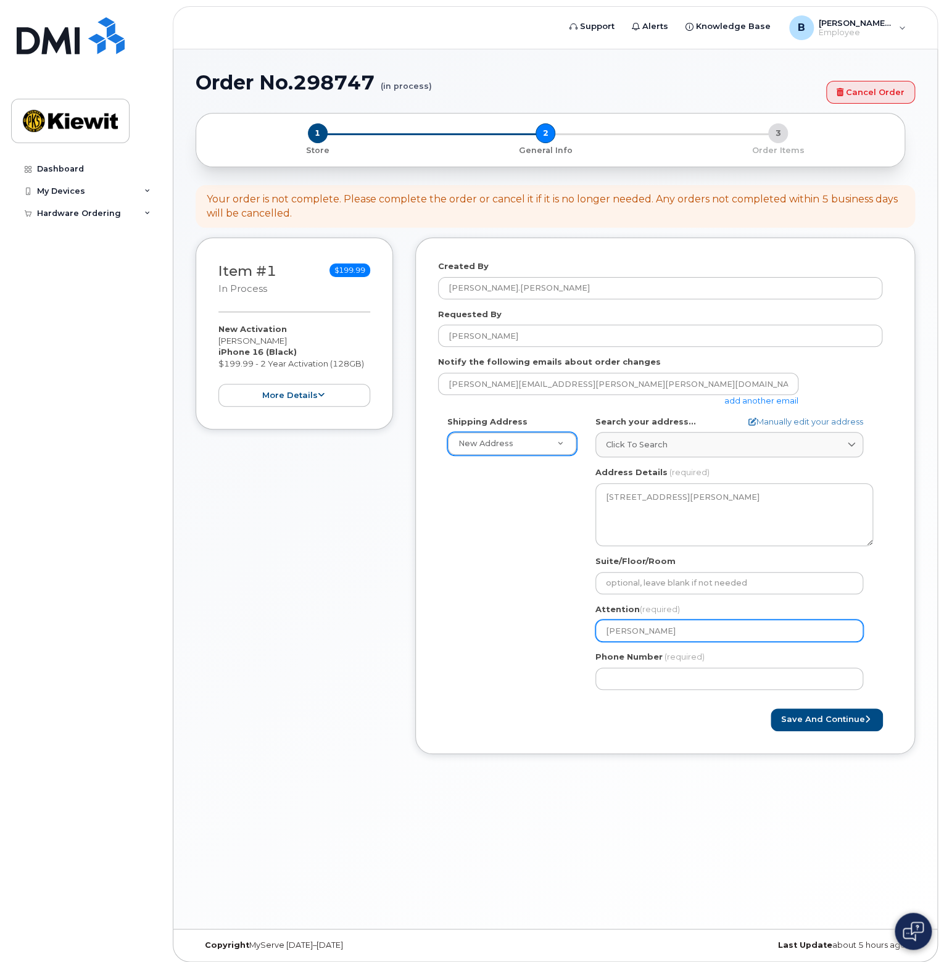
type input "Benjamin H"
select select
type input "Benjamin Ha"
select select
type input "Benjamin Hand"
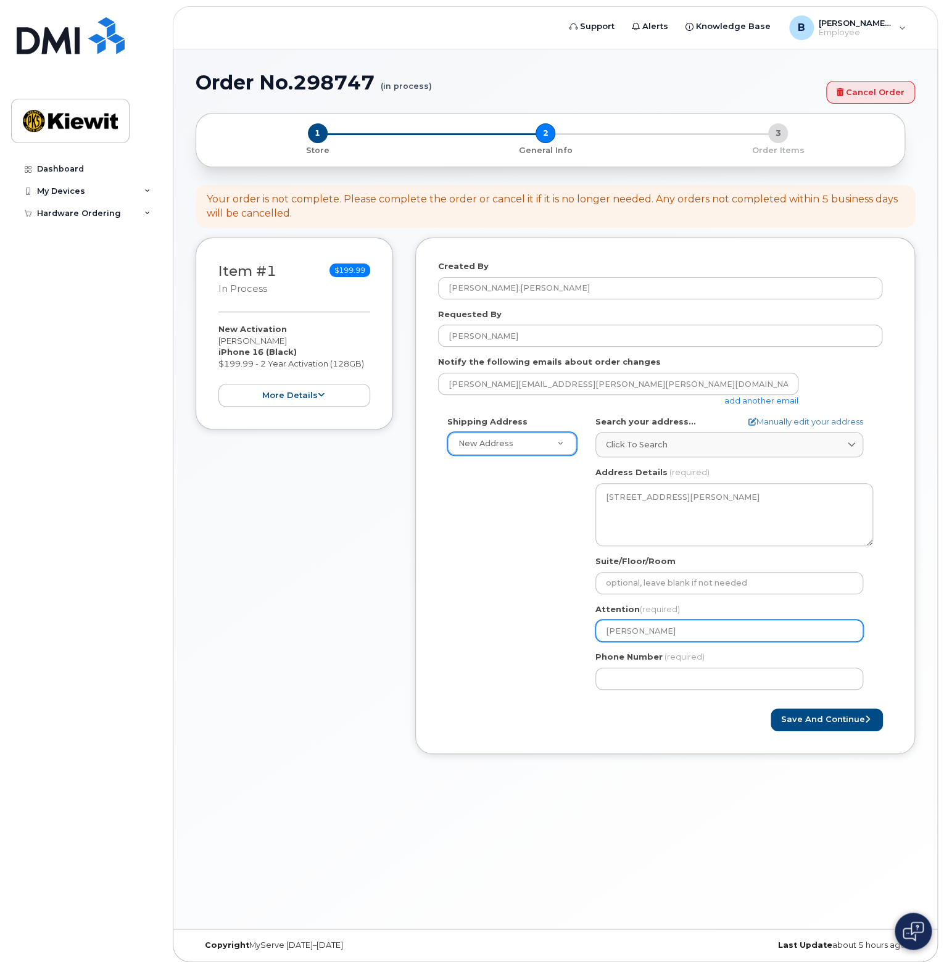
select select
type input "Benjamin Handk"
select select
type input "[PERSON_NAME]"
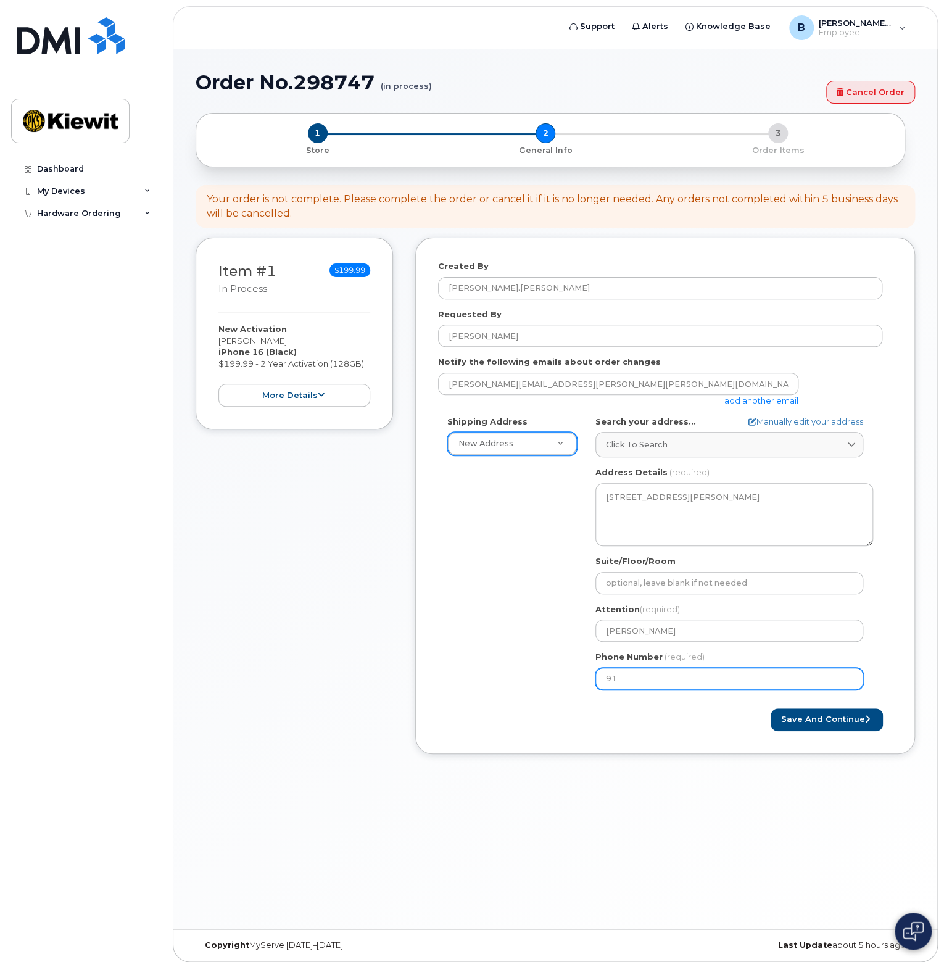
type input "913"
click at [576, 705] on form "Created By Benjamin.Handke Requested By Benjamin Handke Notify the following em…" at bounding box center [665, 495] width 454 height 470
click at [822, 722] on button "Save and Continue" at bounding box center [827, 719] width 112 height 23
click at [645, 676] on input "Phone Number" at bounding box center [730, 679] width 268 height 22
click at [624, 676] on input "Phone Number" at bounding box center [730, 679] width 268 height 22
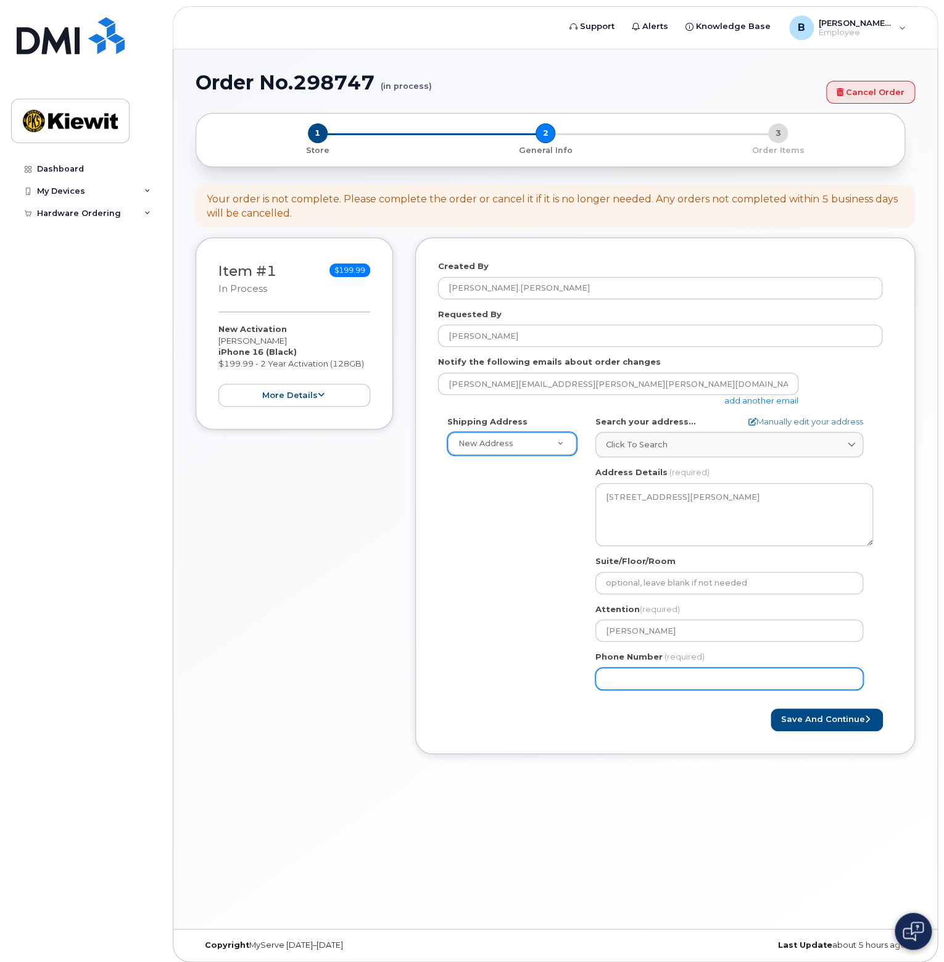
select select
type input "9136894151"
click at [627, 715] on div "Save and Continue" at bounding box center [665, 719] width 454 height 23
click at [842, 720] on button "Save and Continue" at bounding box center [827, 719] width 112 height 23
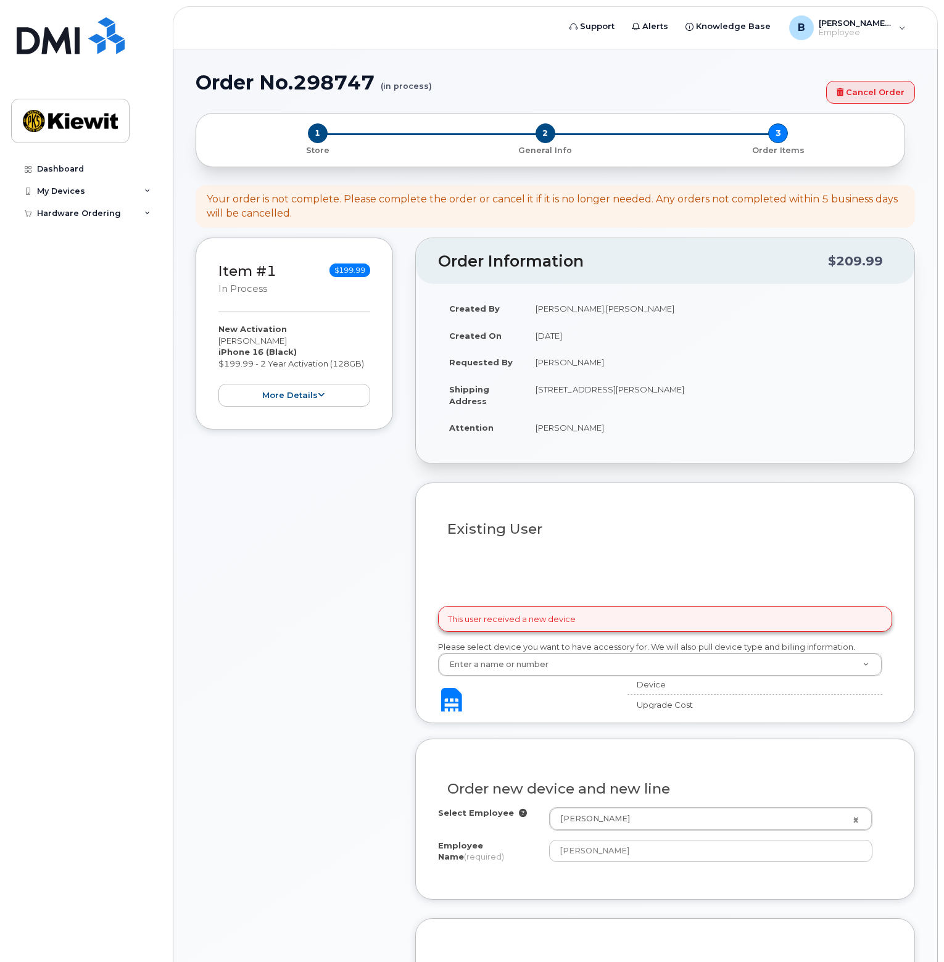
select select
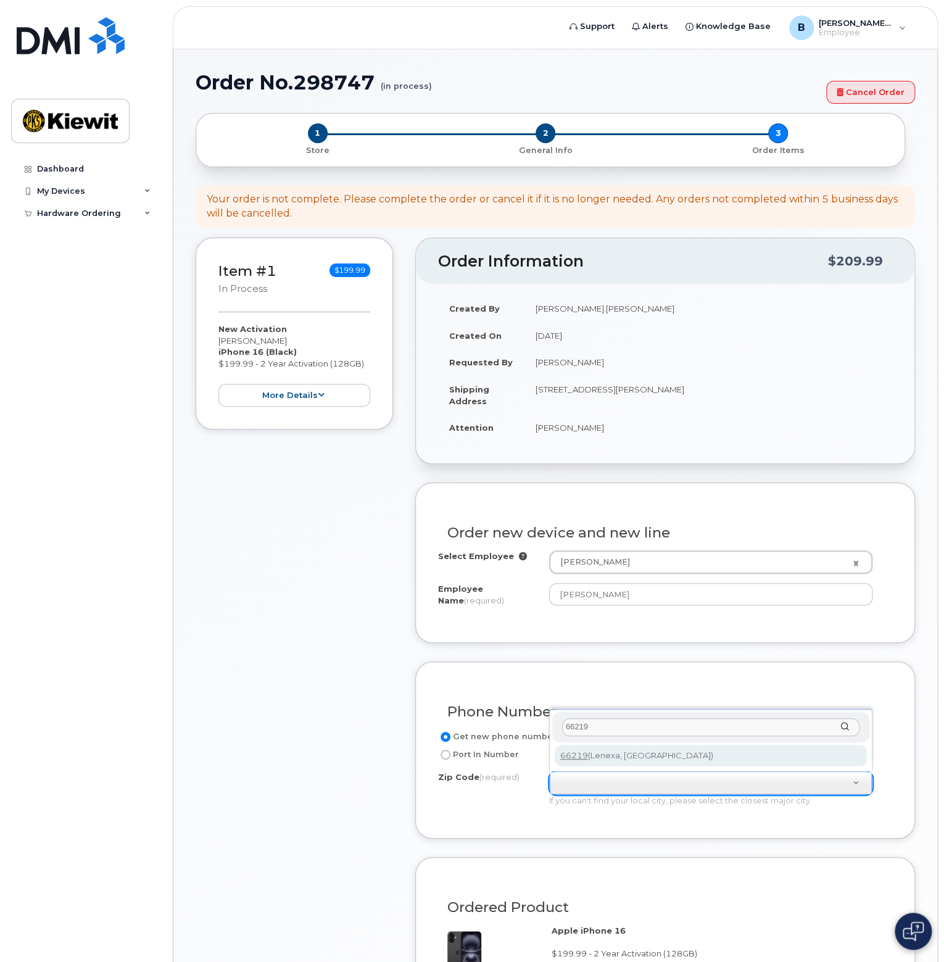
type input "66219"
type input "66219 (Lenexa, KS)"
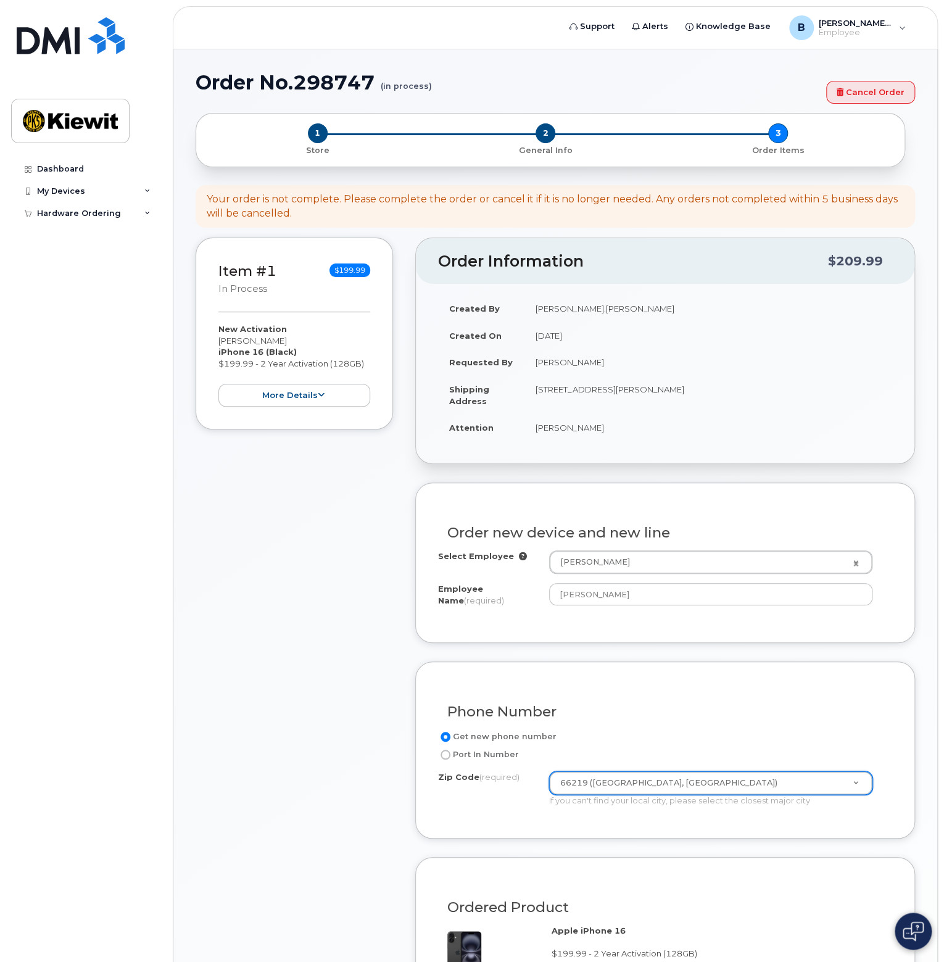
click at [336, 760] on div "Item #1 in process $199.99 New Activation Benjamin Handke iPhone 16 (Black) $19…" at bounding box center [294, 841] width 197 height 1207
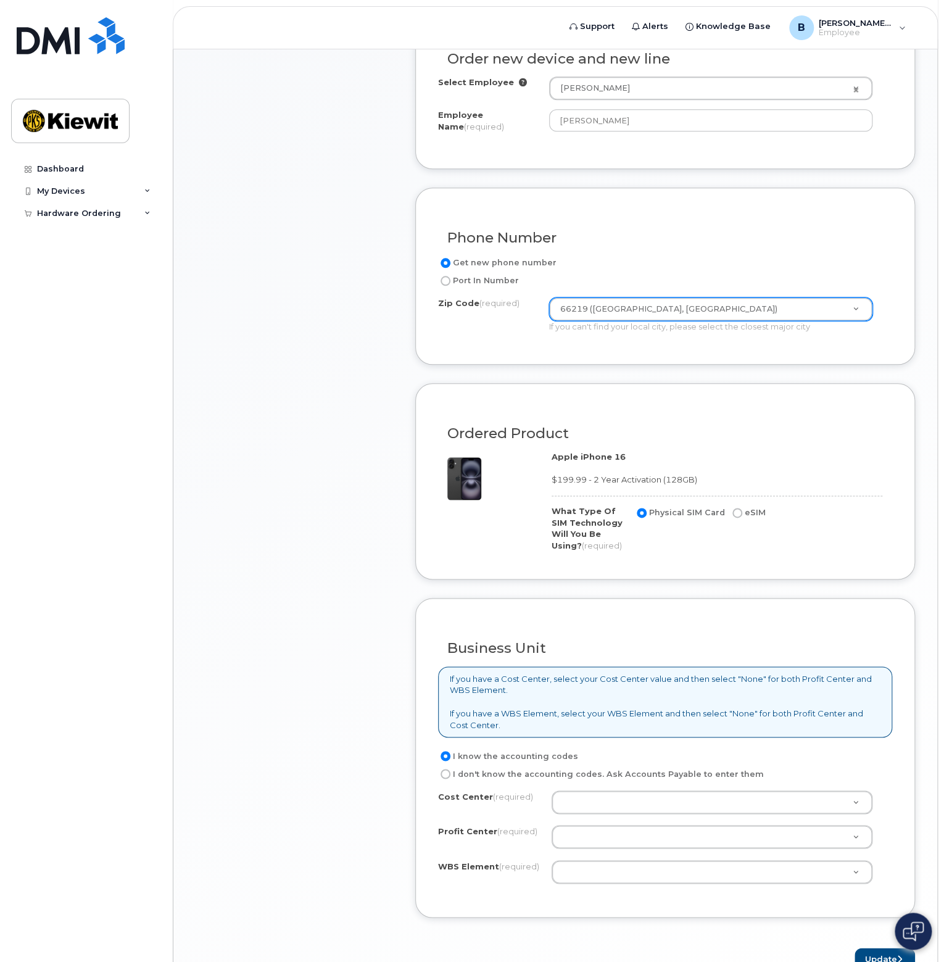
scroll to position [494, 0]
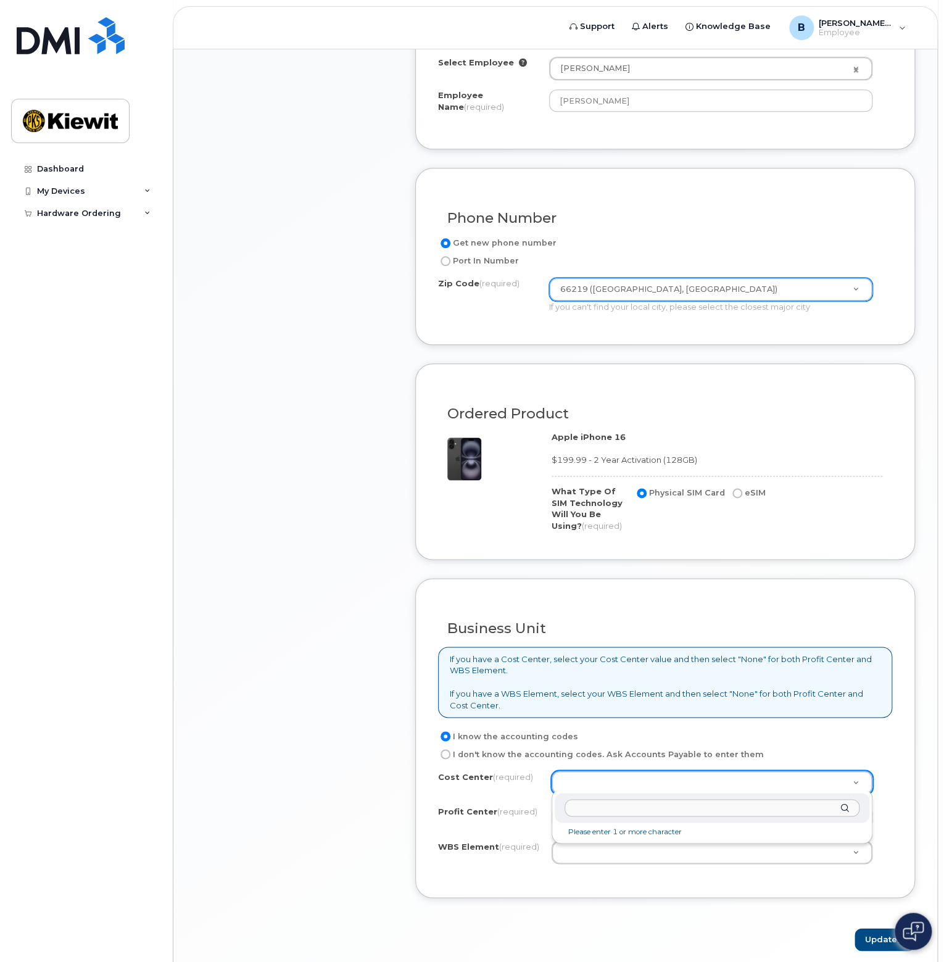
click at [590, 808] on input "text" at bounding box center [712, 808] width 295 height 18
type input "None"
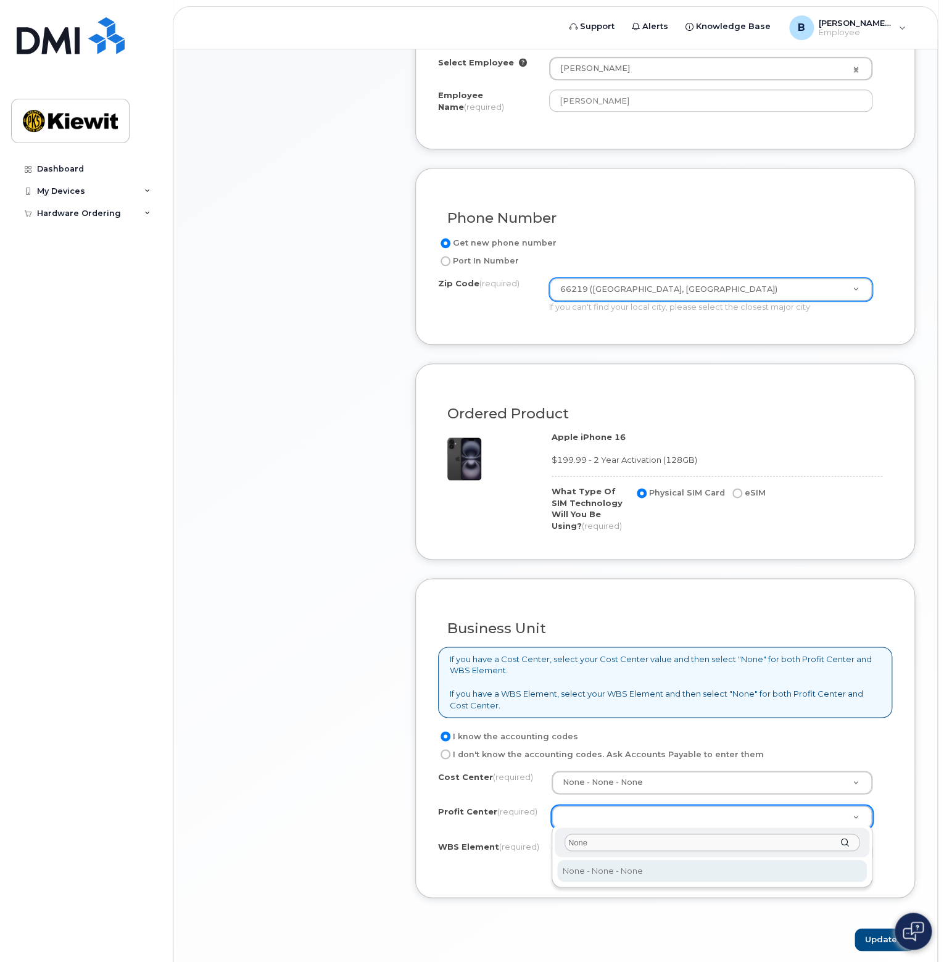
type input "None"
select select "None"
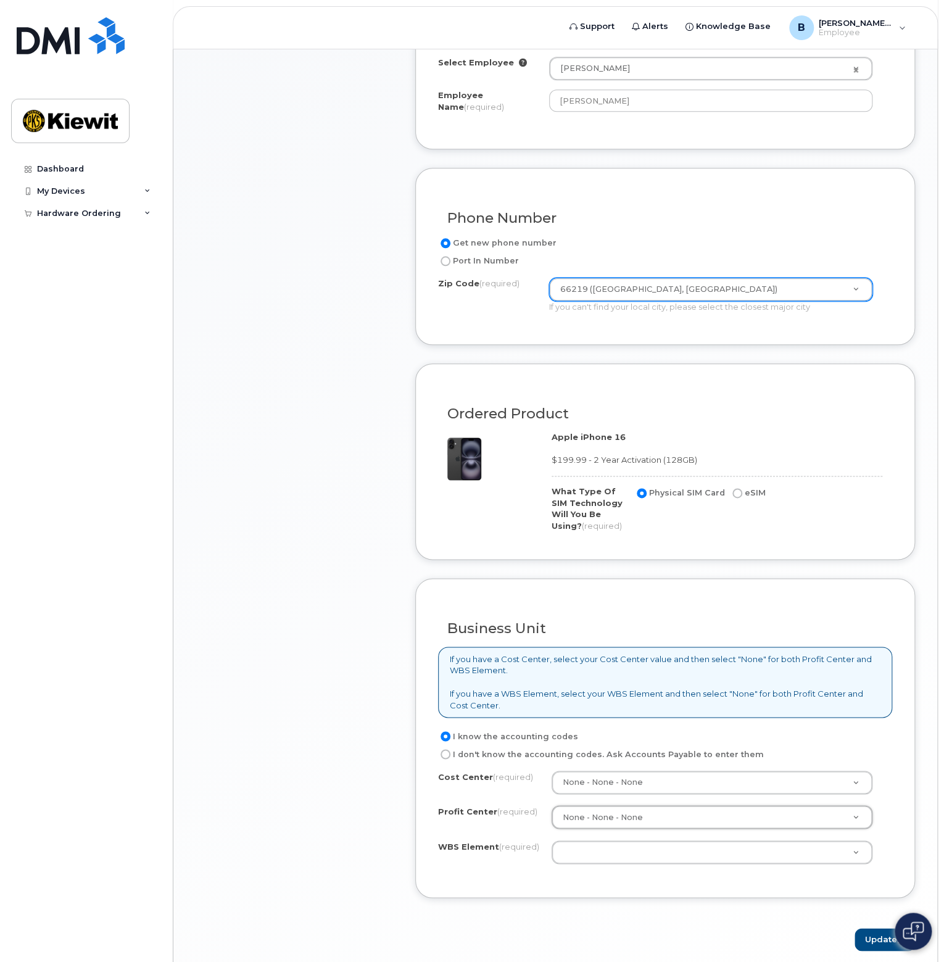
click at [544, 881] on div "Business Unit If you have a Cost Center, select your Cost Center value and then…" at bounding box center [665, 738] width 500 height 320
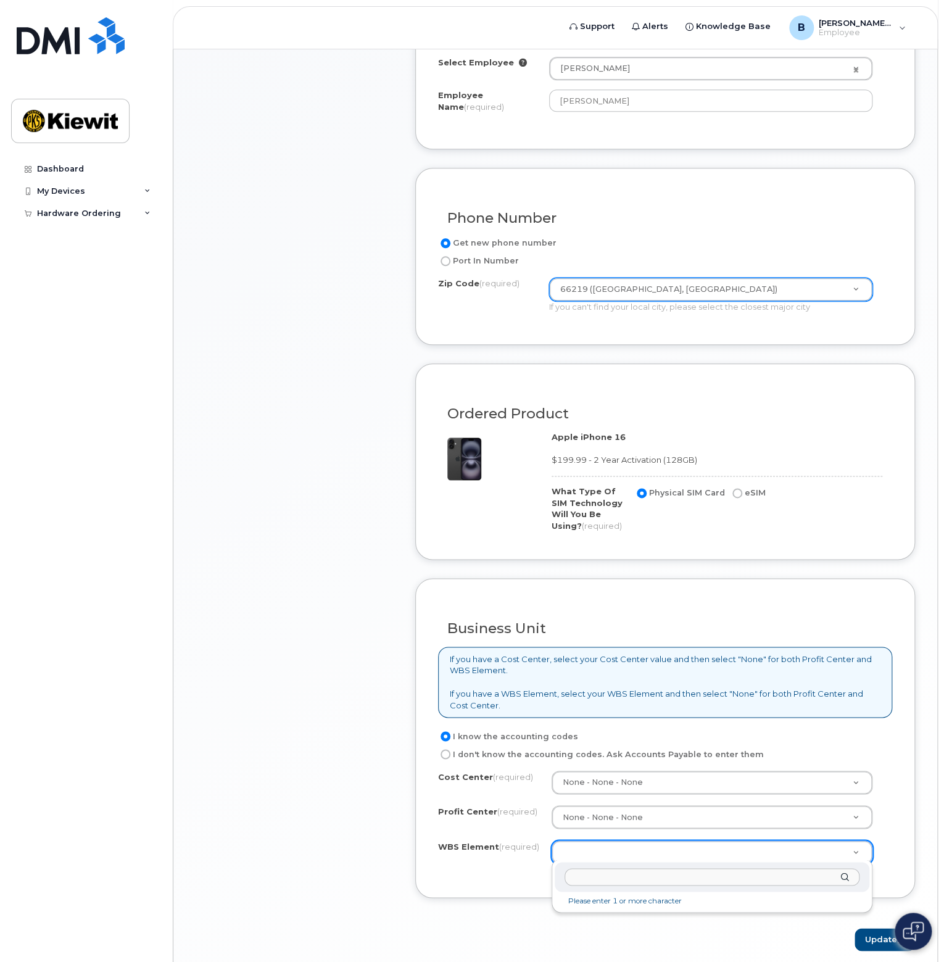
click at [636, 882] on input "text" at bounding box center [712, 877] width 295 height 18
type input "110248.3323"
click at [592, 876] on input "text" at bounding box center [712, 877] width 295 height 18
paste input "110248.3323"
type input "110248.3323"
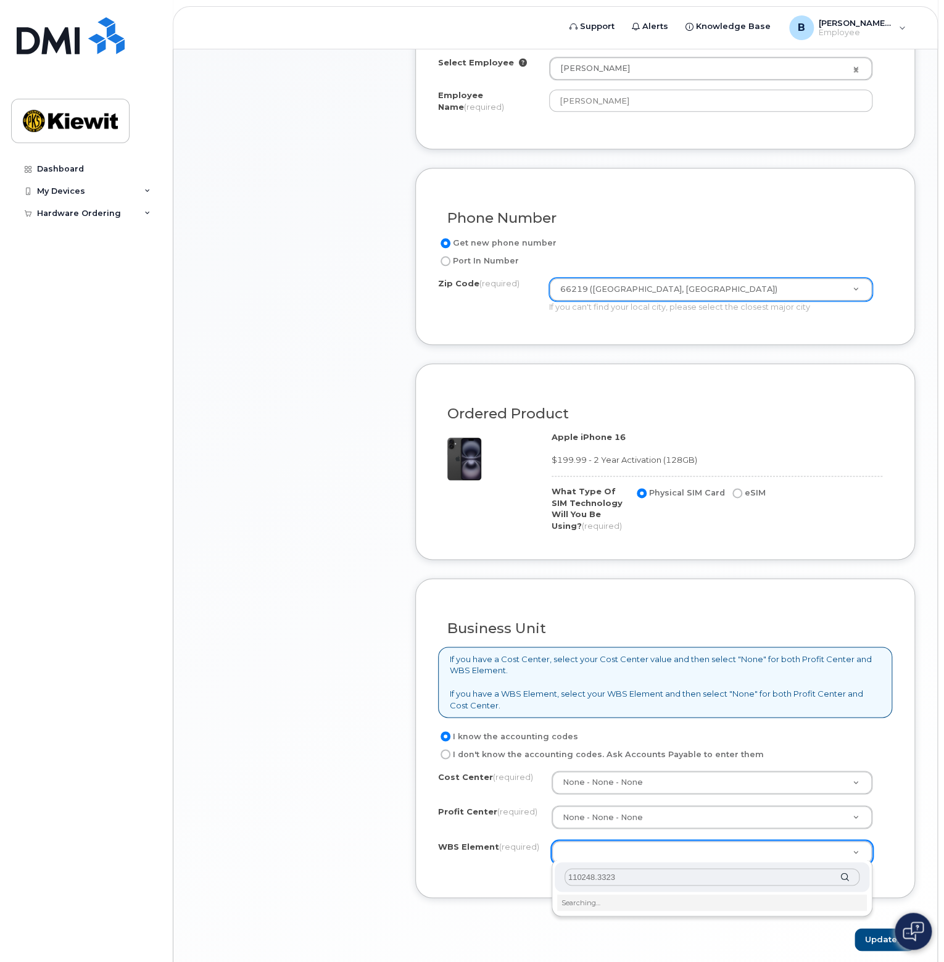
click at [642, 876] on input "110248.3323" at bounding box center [712, 877] width 295 height 18
click at [662, 875] on input "text" at bounding box center [712, 877] width 295 height 18
paste input "110248.3323"
type input "110248.3323"
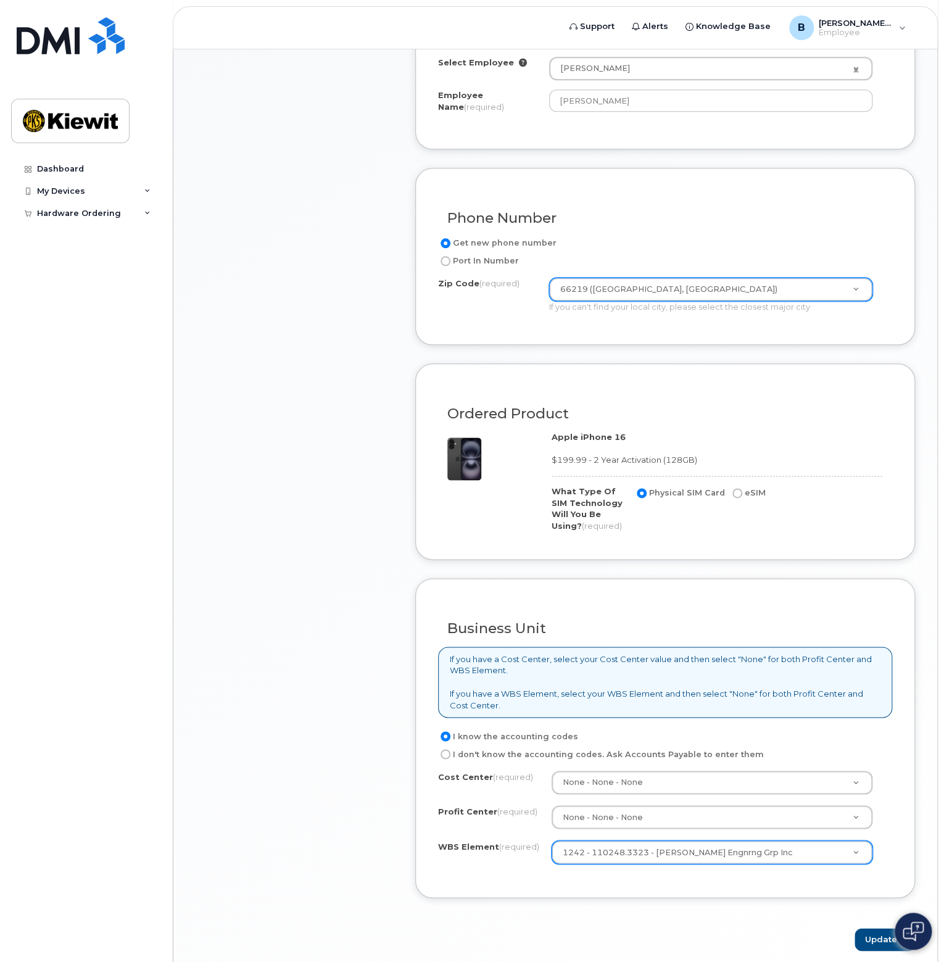
click at [662, 885] on div "Business Unit If you have a Cost Center, select your Cost Center value and then…" at bounding box center [665, 738] width 500 height 320
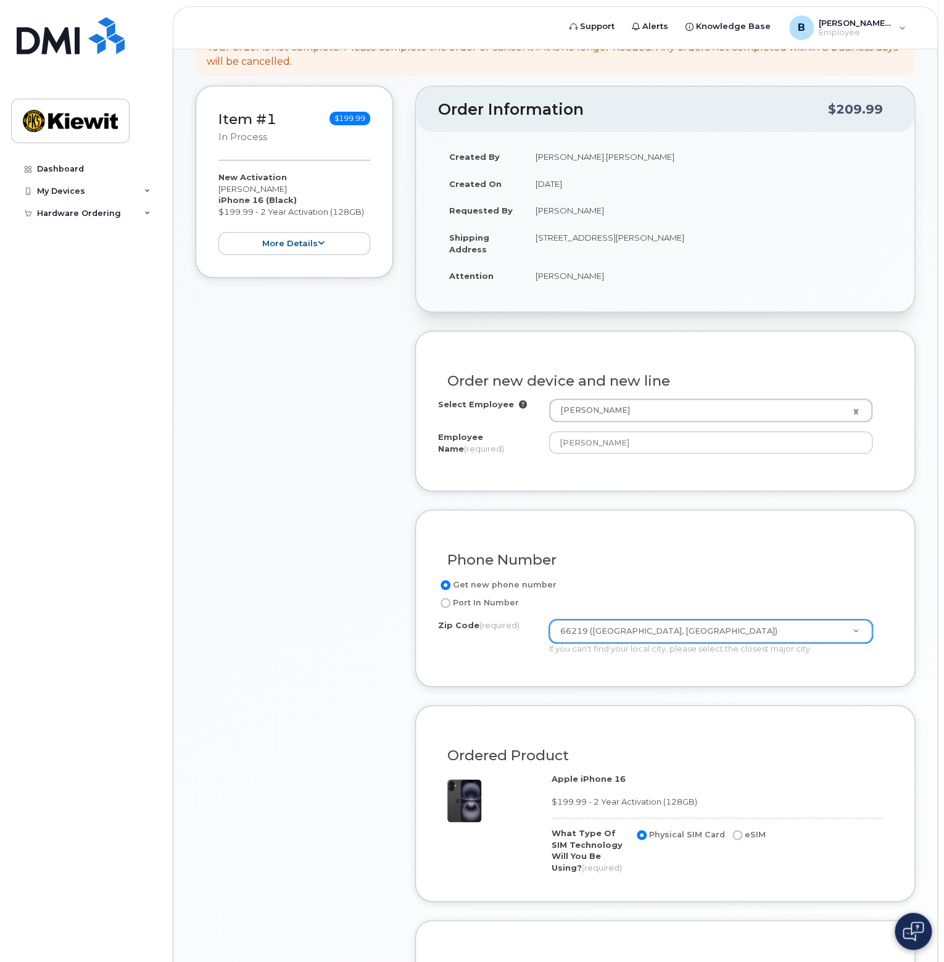
scroll to position [0, 0]
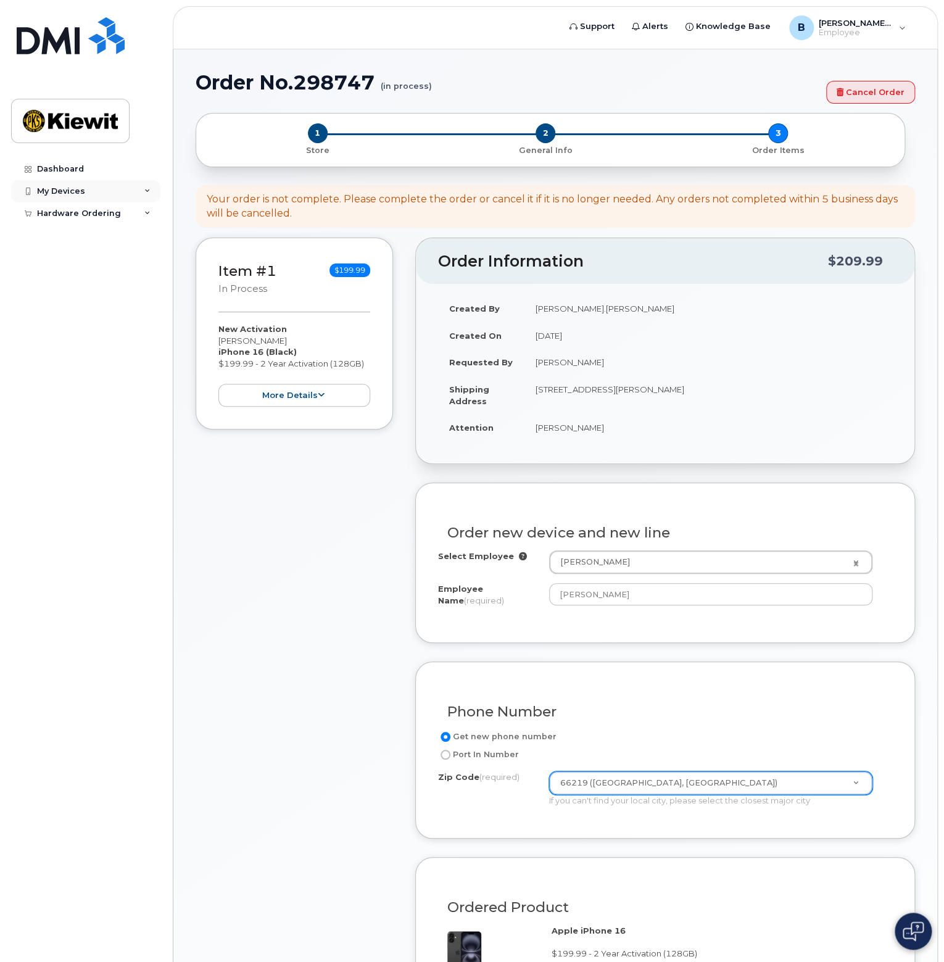
click at [44, 187] on div "My Devices" at bounding box center [61, 191] width 48 height 10
click at [66, 209] on div "Add Device" at bounding box center [67, 214] width 49 height 11
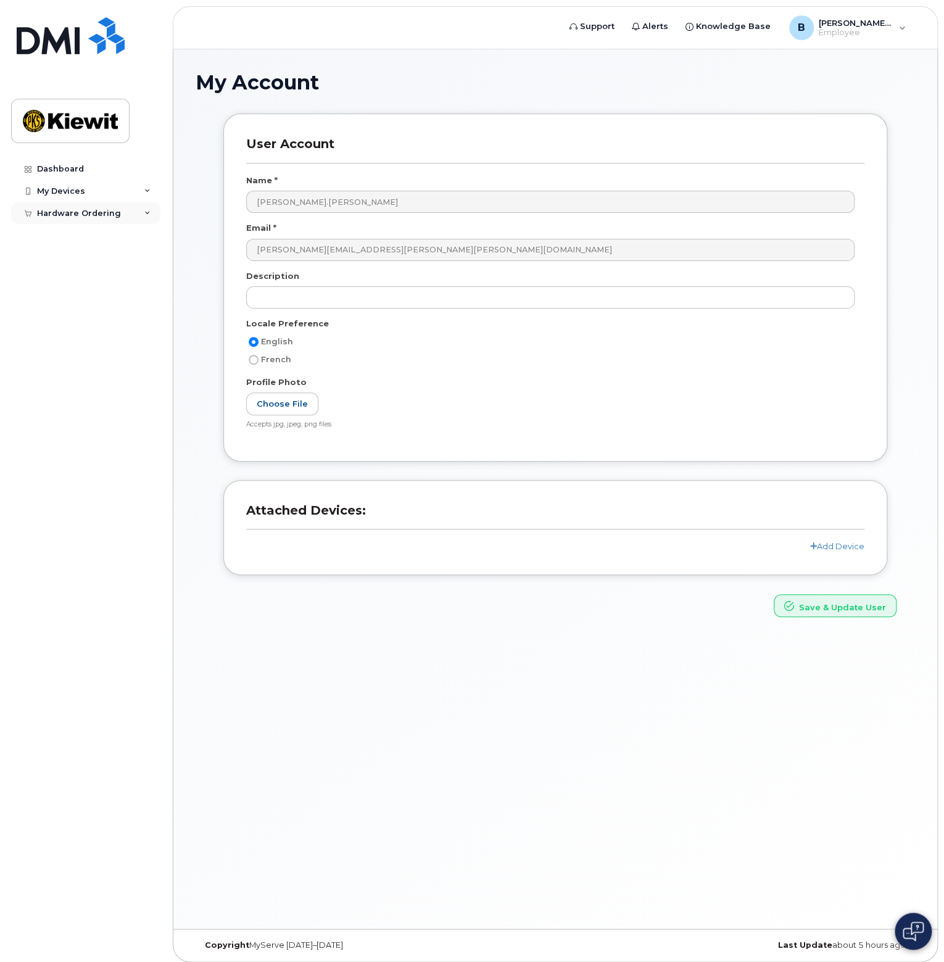
click at [94, 214] on div "Hardware Ordering" at bounding box center [79, 214] width 84 height 10
click at [70, 259] on div "New Order" at bounding box center [66, 259] width 47 height 11
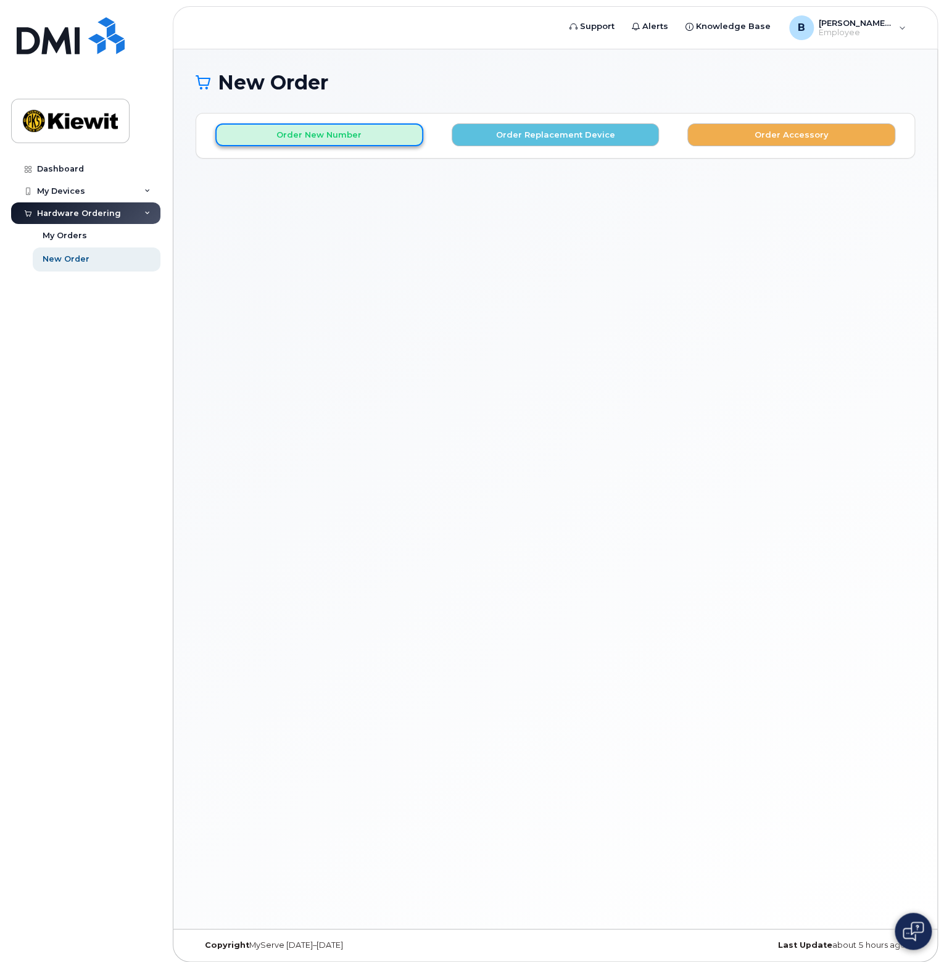
click at [255, 135] on button "Order New Number" at bounding box center [319, 134] width 208 height 23
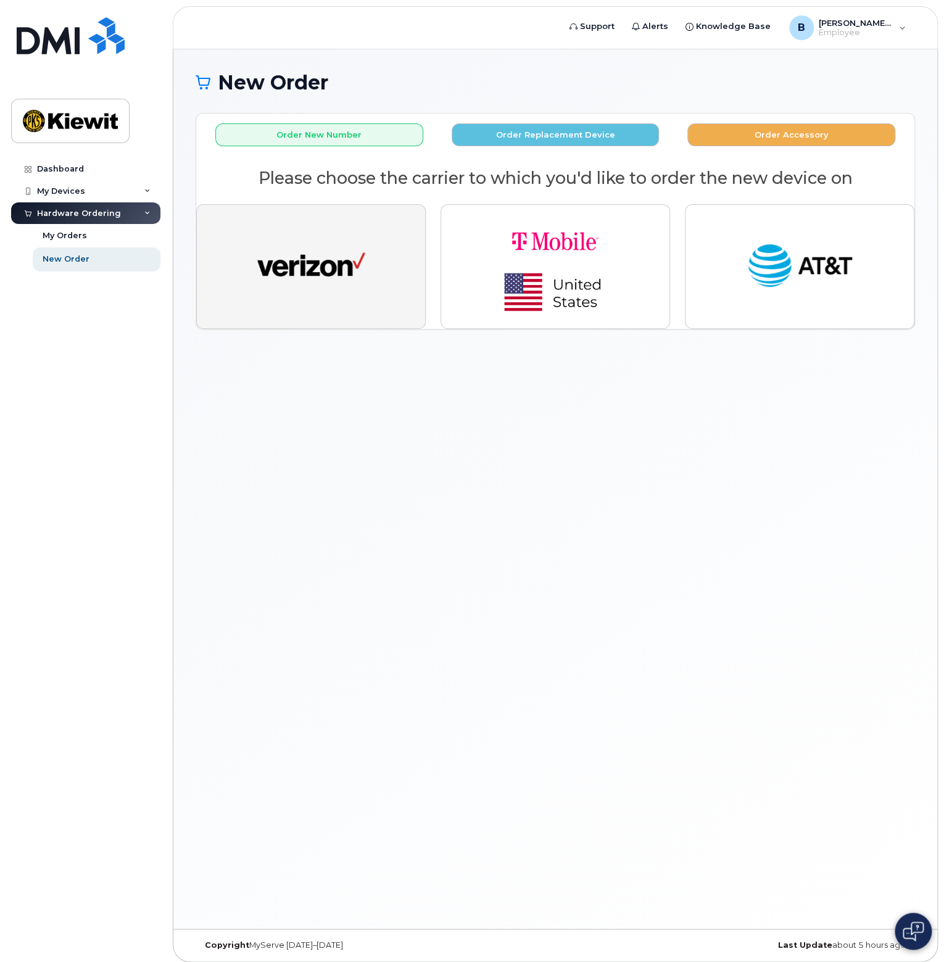
click at [328, 278] on img "button" at bounding box center [311, 267] width 108 height 56
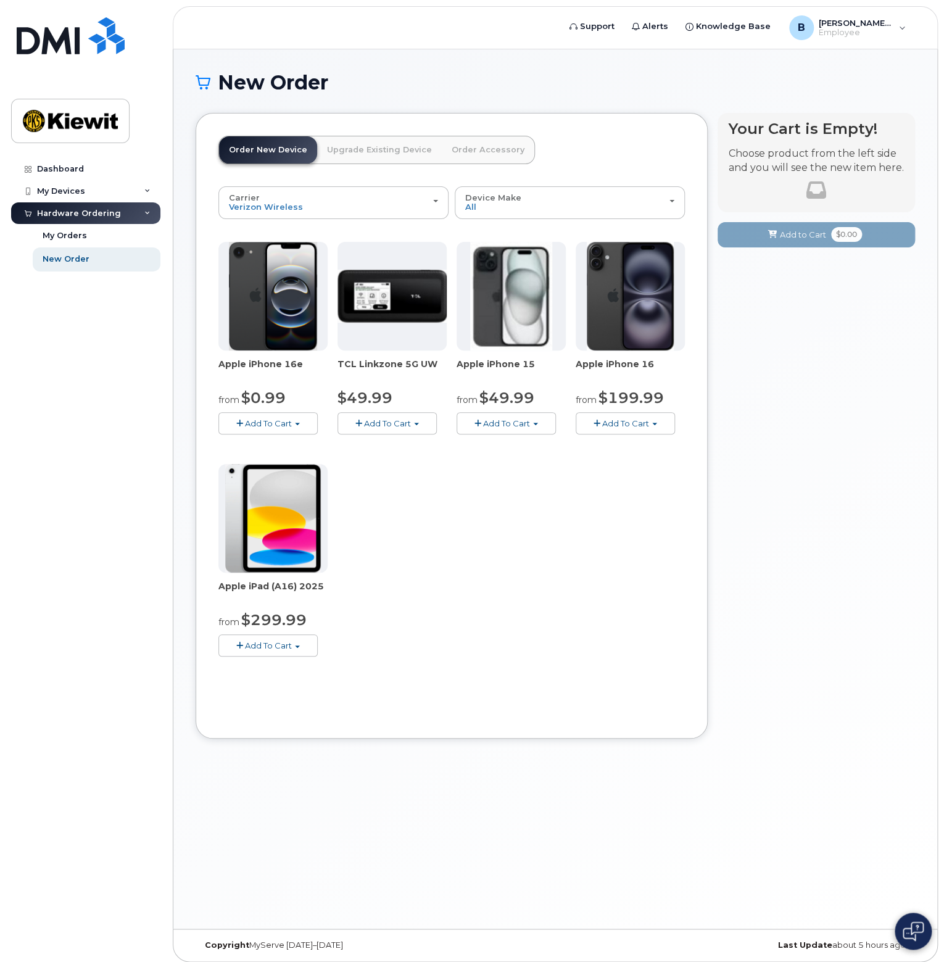
click at [644, 430] on button "Add To Cart" at bounding box center [625, 423] width 99 height 22
click at [746, 344] on div "Your Cart is Empty! Choose product from the left side and you will see the new …" at bounding box center [816, 435] width 197 height 644
click at [895, 31] on div "B Benjamin.Handke Employee" at bounding box center [848, 27] width 134 height 25
click at [832, 359] on div "Your Cart is Empty! Choose product from the left side and you will see the new …" at bounding box center [816, 435] width 197 height 644
click at [765, 141] on div "Your Cart is Empty! Choose product from the left side and you will see the new …" at bounding box center [816, 162] width 175 height 85
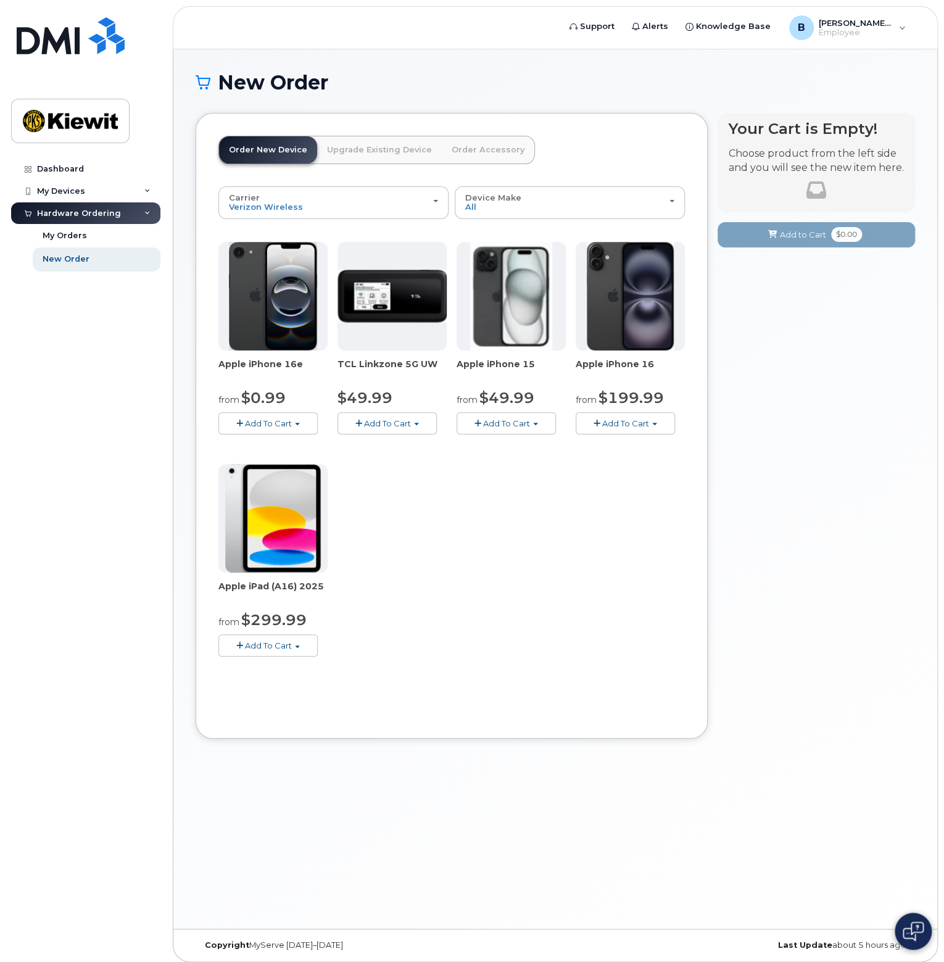
click at [814, 186] on icon at bounding box center [817, 190] width 20 height 20
click at [623, 422] on span "Add To Cart" at bounding box center [625, 423] width 47 height 10
click at [643, 465] on link "$199.99 - 2 Year Activation (128GB)" at bounding box center [664, 461] width 170 height 15
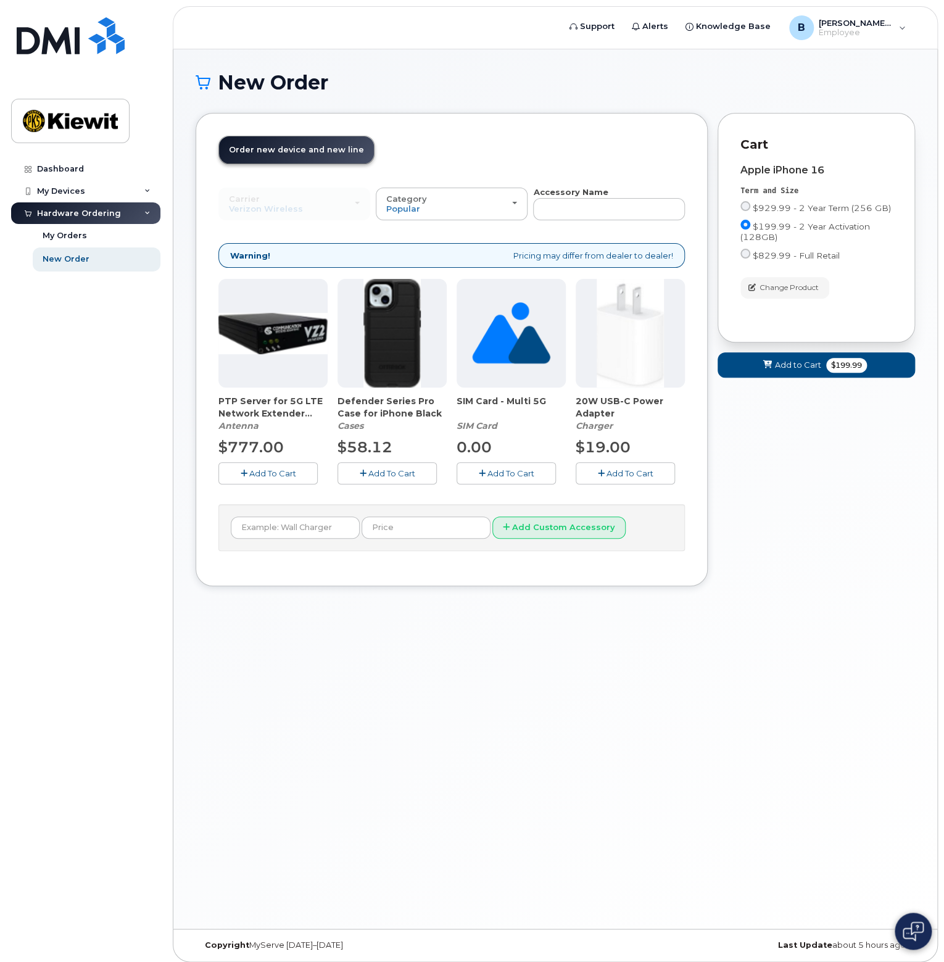
click at [368, 474] on span "Add To Cart" at bounding box center [391, 473] width 47 height 10
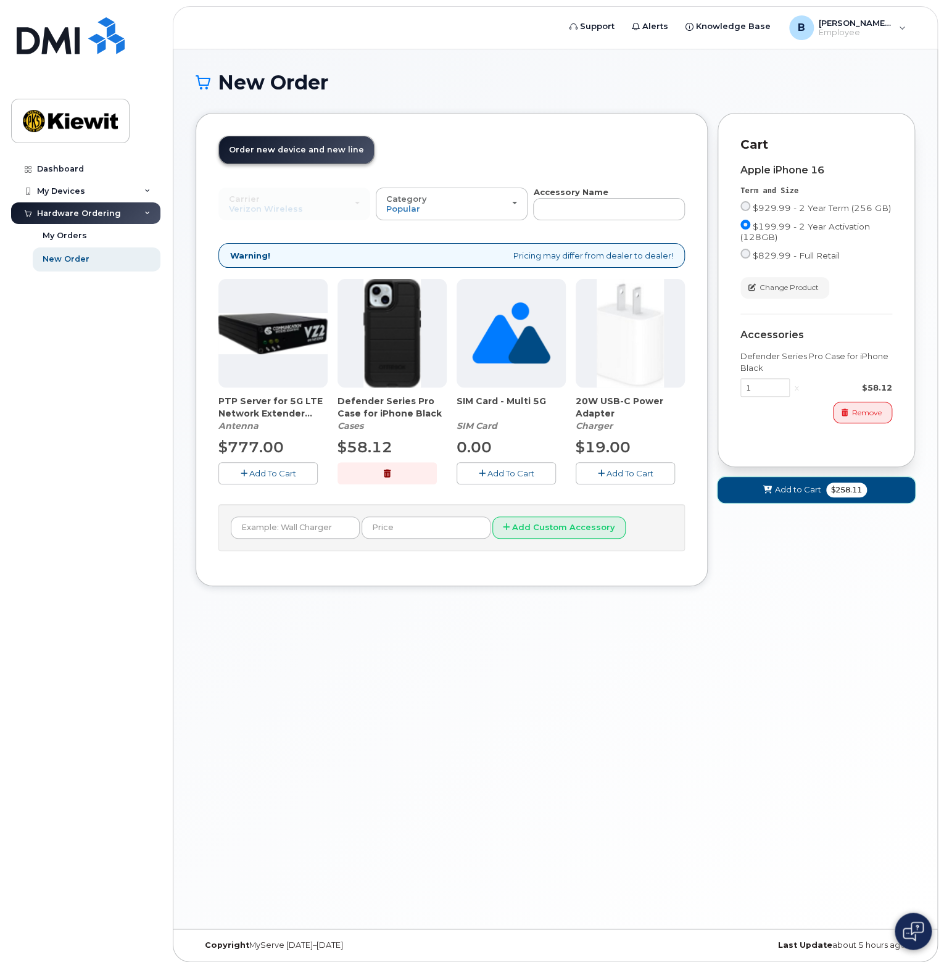
click at [796, 495] on span "Add to Cart" at bounding box center [798, 490] width 46 height 12
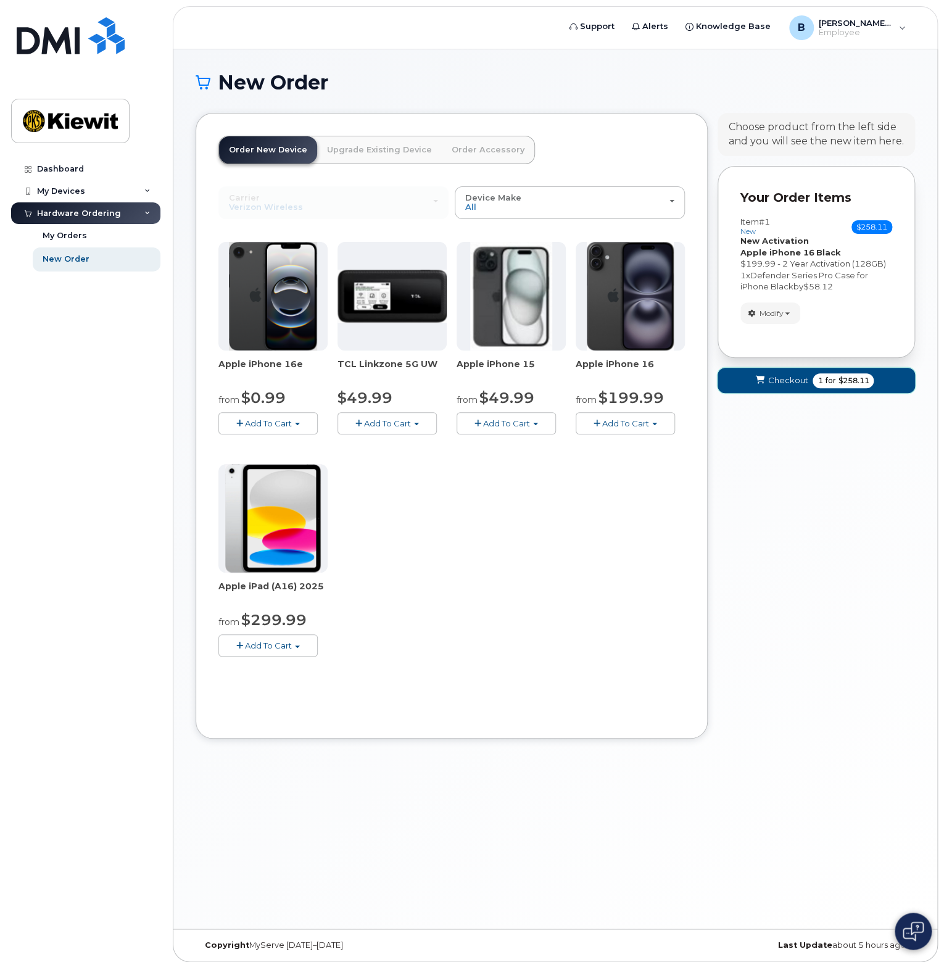
click at [814, 388] on button "Checkout 1 for $258.11" at bounding box center [816, 380] width 197 height 25
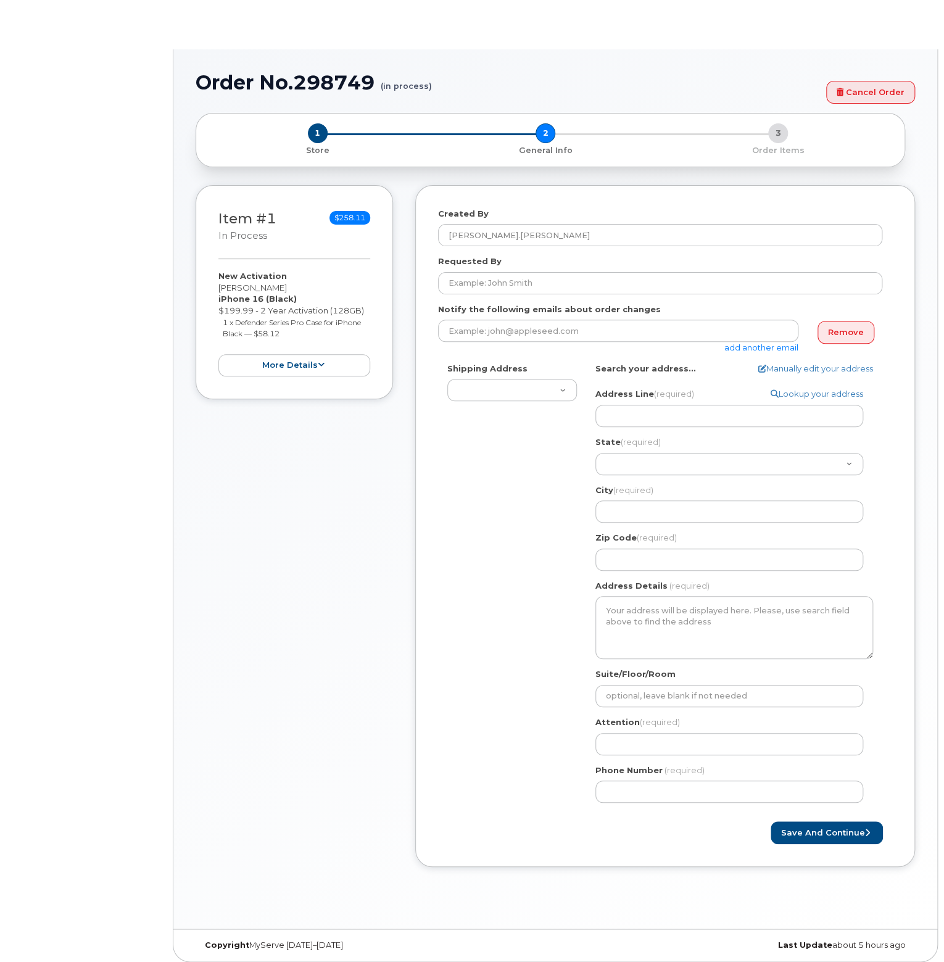
select select
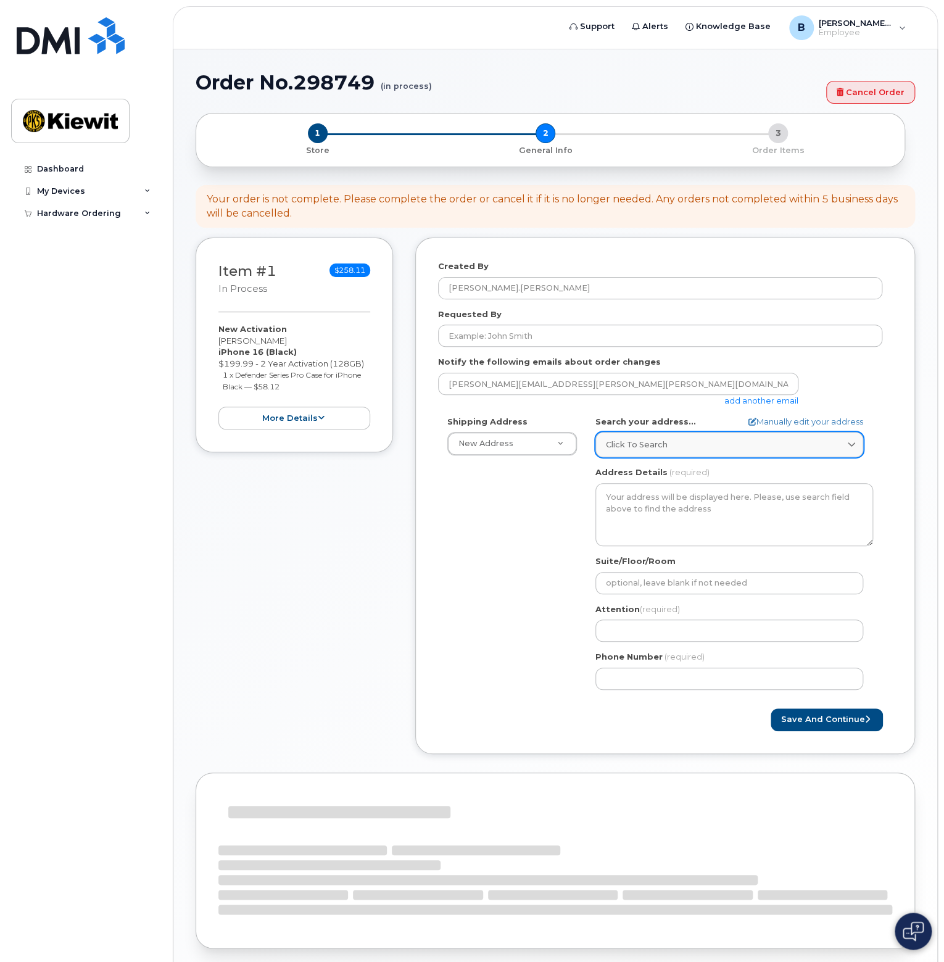
click at [667, 439] on div "Click to search" at bounding box center [729, 445] width 247 height 12
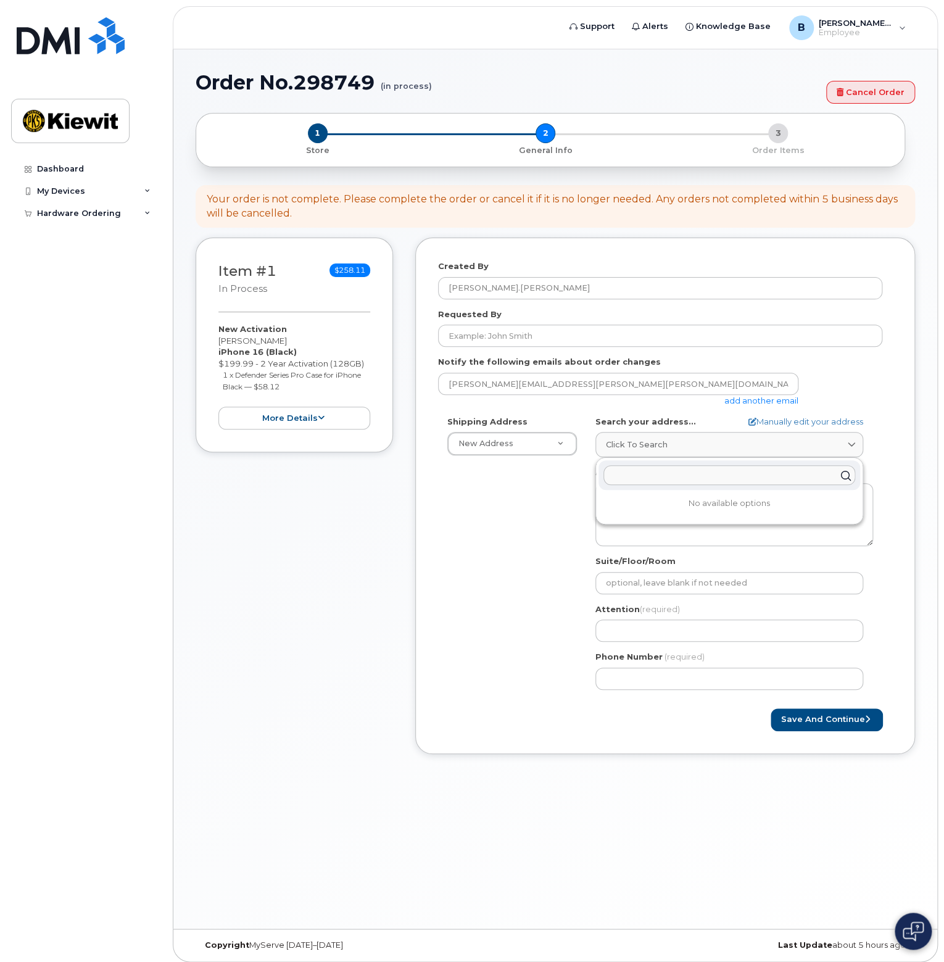
click at [649, 476] on input "text" at bounding box center [730, 475] width 252 height 20
type input "8950 [PERSON_NAME]"
click at [642, 508] on div "[STREET_ADDRESS][PERSON_NAME]" at bounding box center [730, 505] width 262 height 20
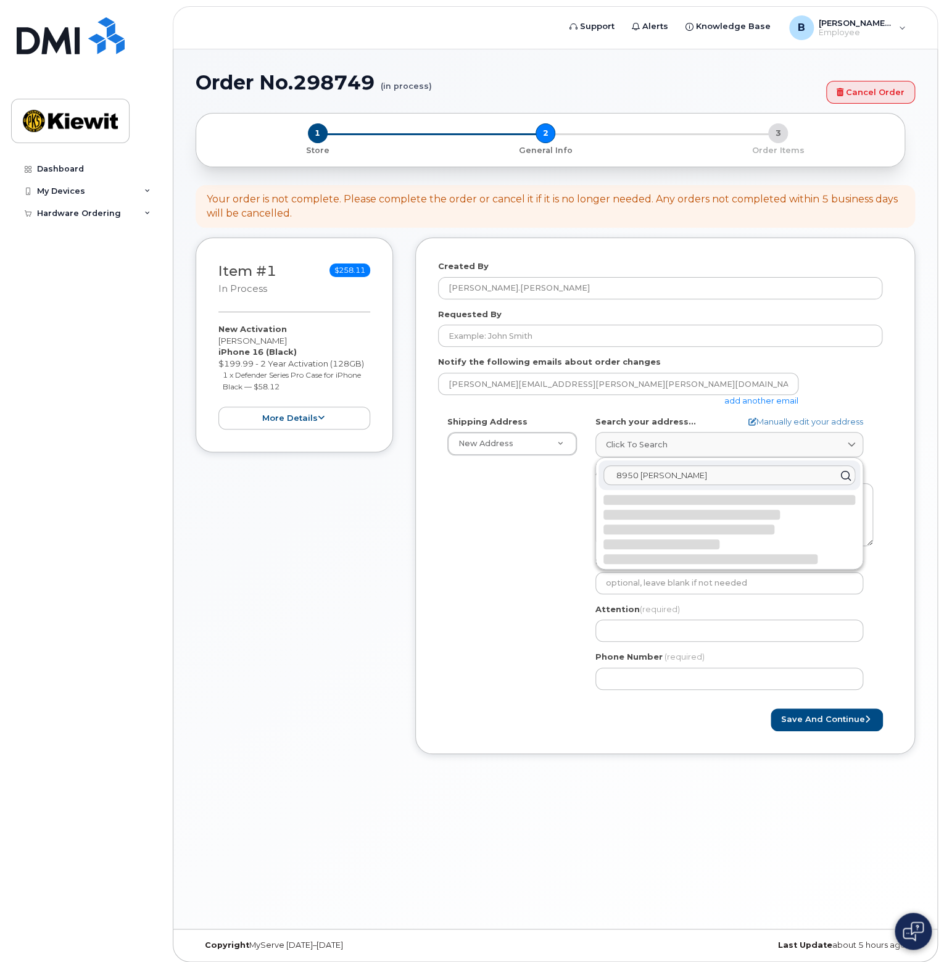
select select
type textarea "[STREET_ADDRESS][PERSON_NAME]"
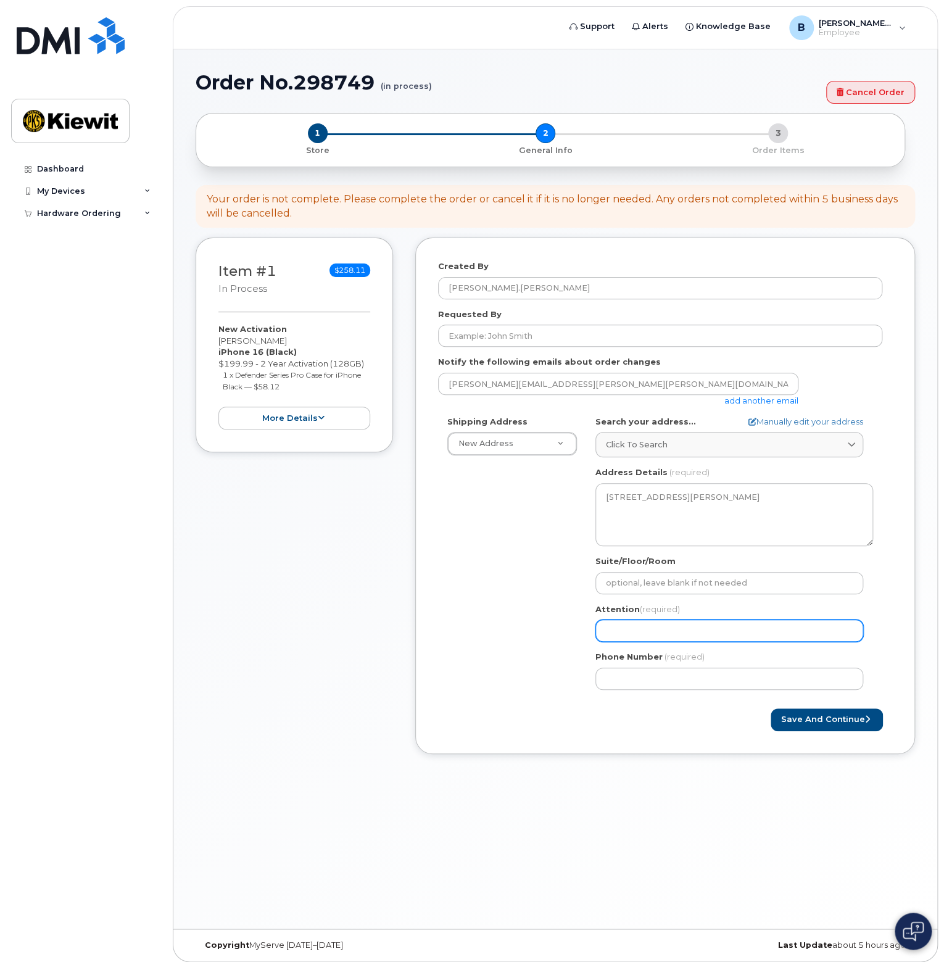
click at [626, 631] on input "Attention (required)" at bounding box center [730, 631] width 268 height 22
select select
type input "B"
select select
type input "Ben"
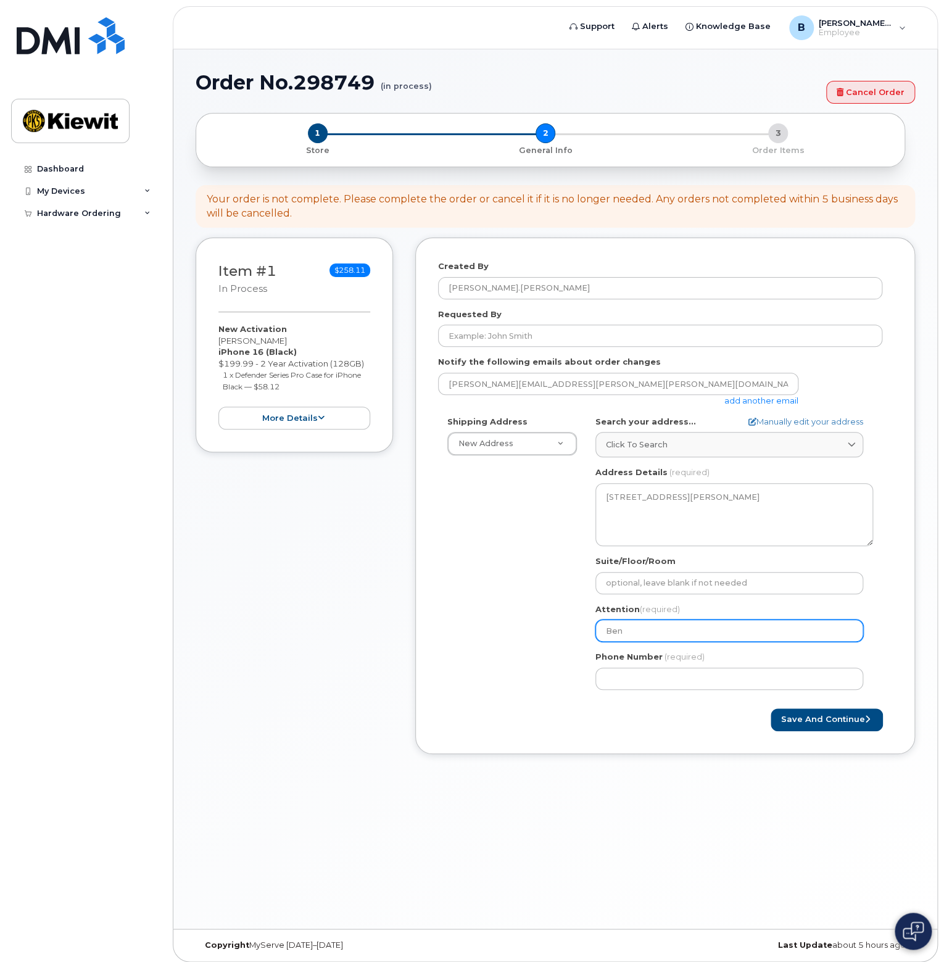
select select
type input "Benj"
select select
type input "Benja"
select select
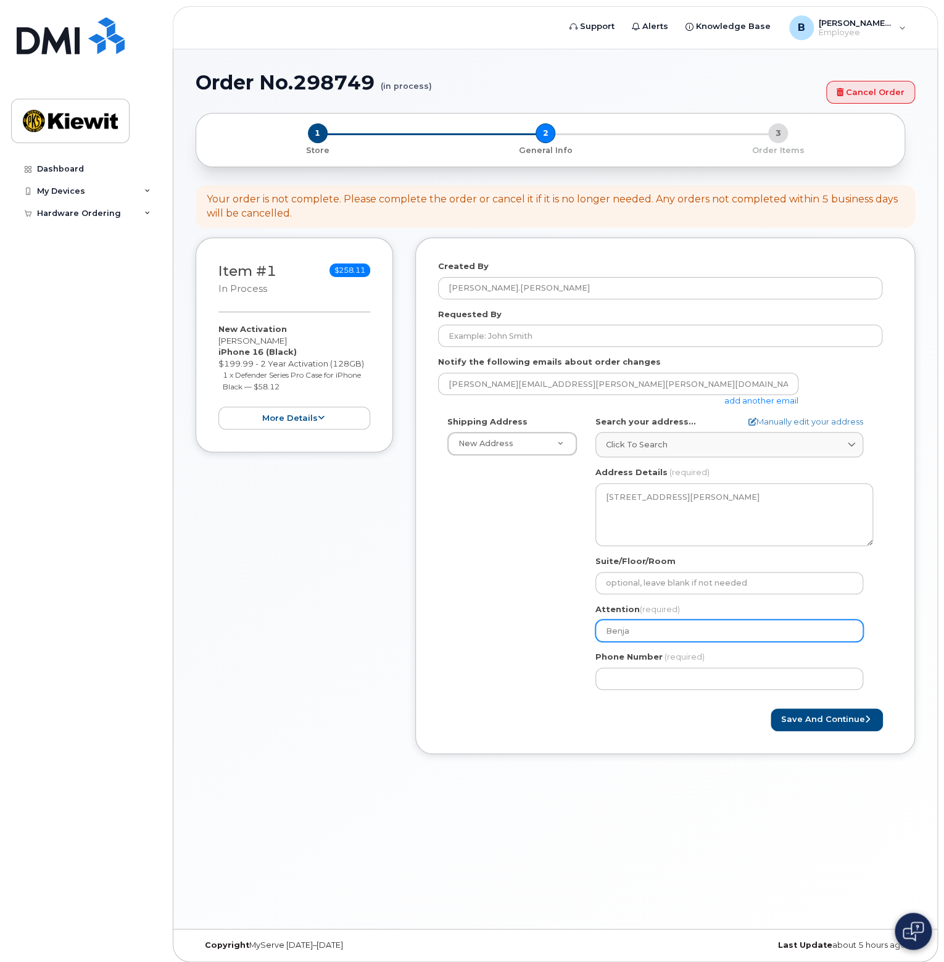
type input "Benjam"
select select
type input "Benjami"
select select
type input "Benjamin"
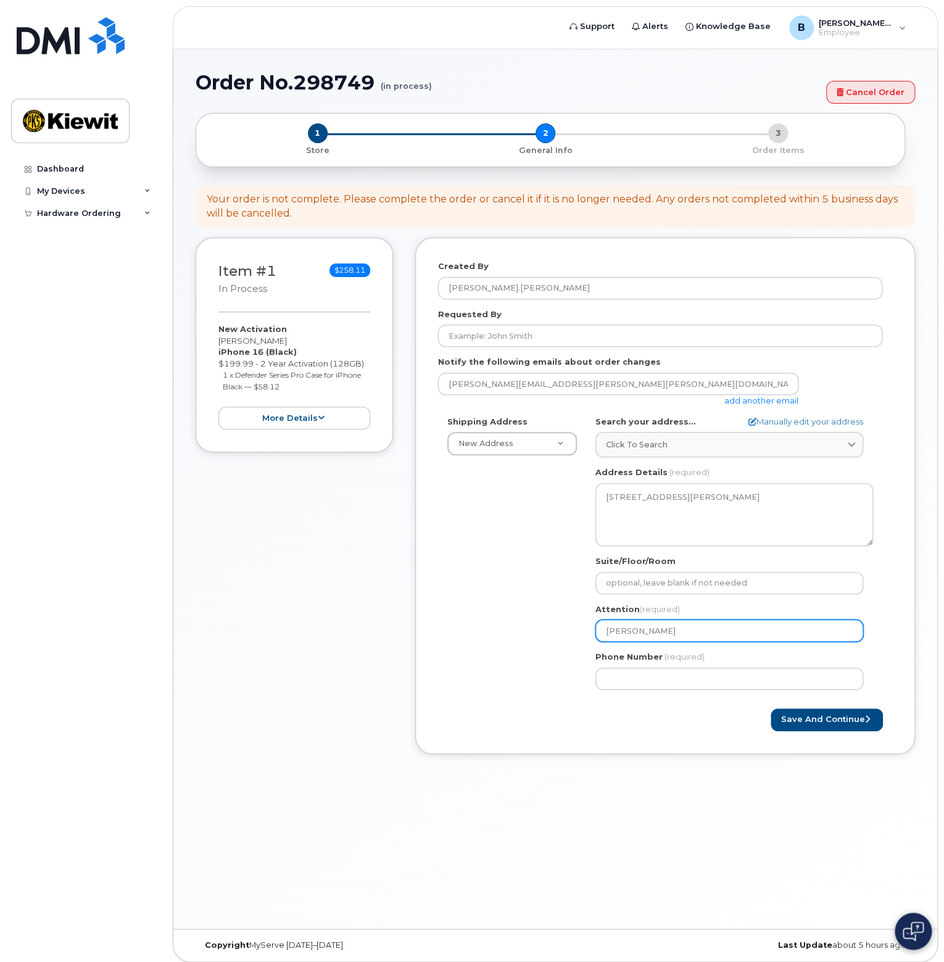
select select
type input "Benjamin H"
select select
type input "Benjamin Ha"
select select
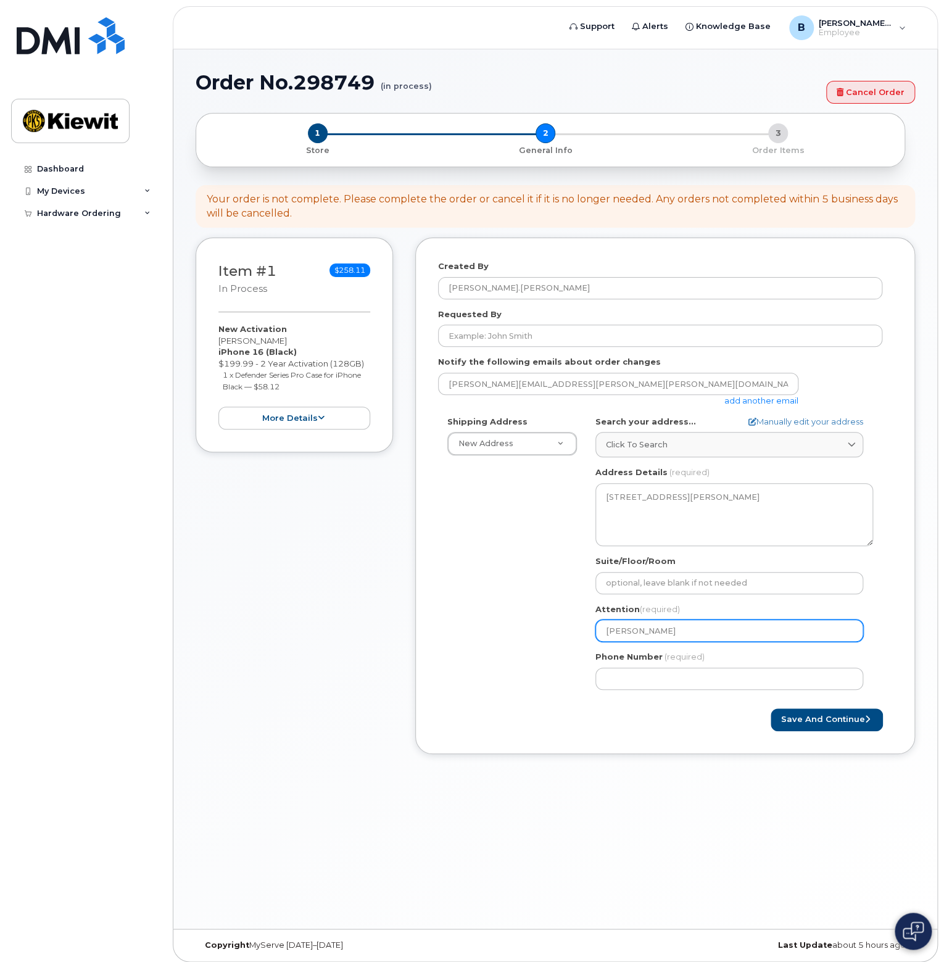
type input "Benjamin Han"
select select
type input "Benjamin Hand"
select select
type input "Benjamin Handk"
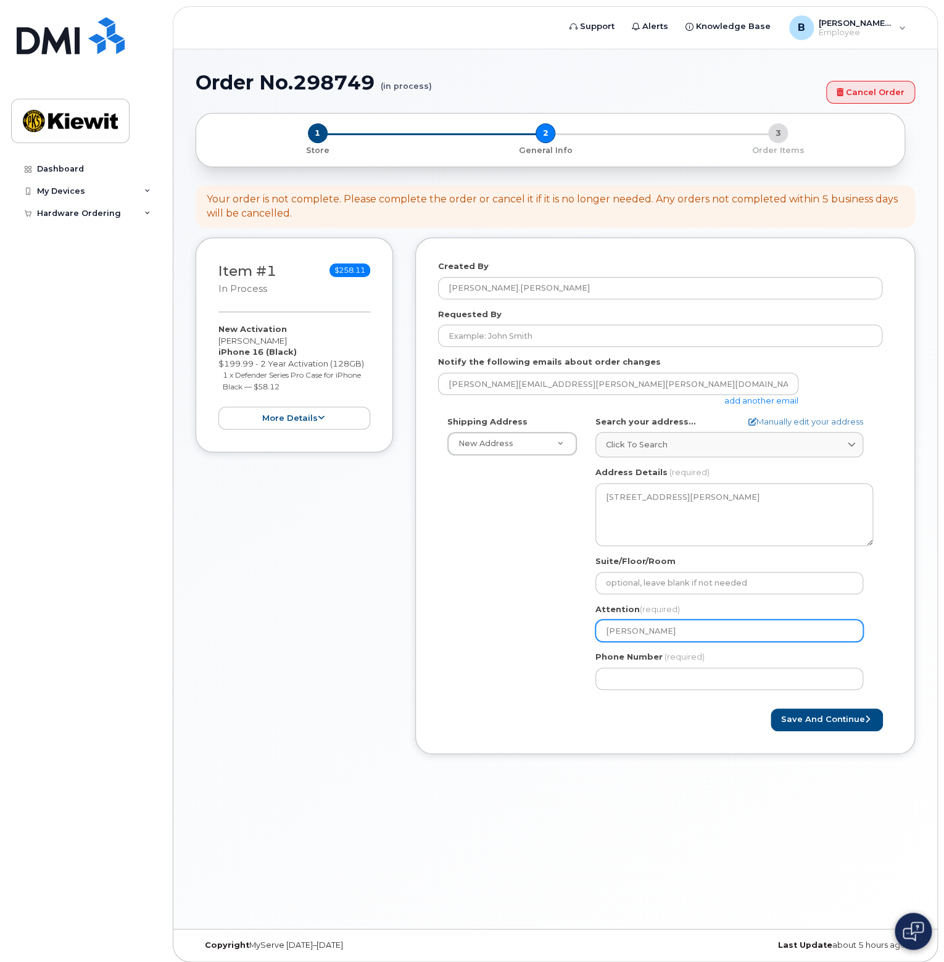
select select
type input "[PERSON_NAME]"
type input "9136894151"
select select
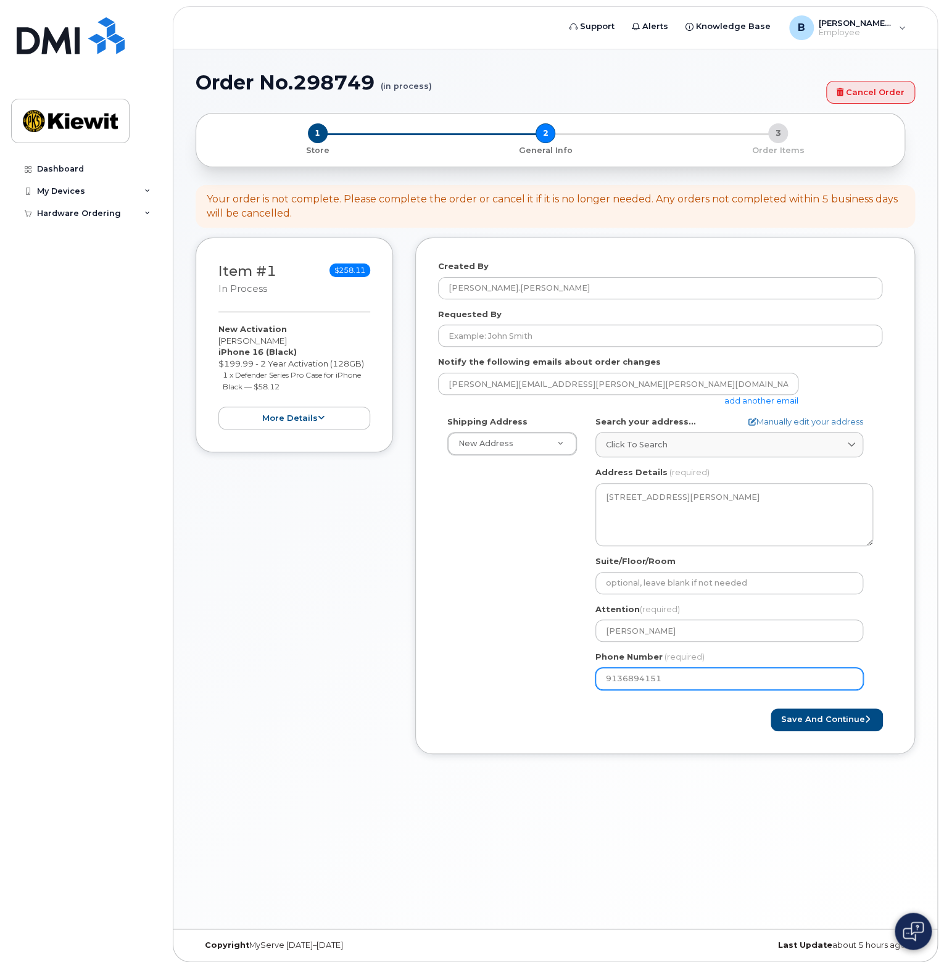
type input "9136894151"
click at [587, 765] on div "Created By Benjamin.Handke Requested By Notify the following emails about order…" at bounding box center [665, 505] width 500 height 534
click at [853, 726] on button "Save and Continue" at bounding box center [827, 719] width 112 height 23
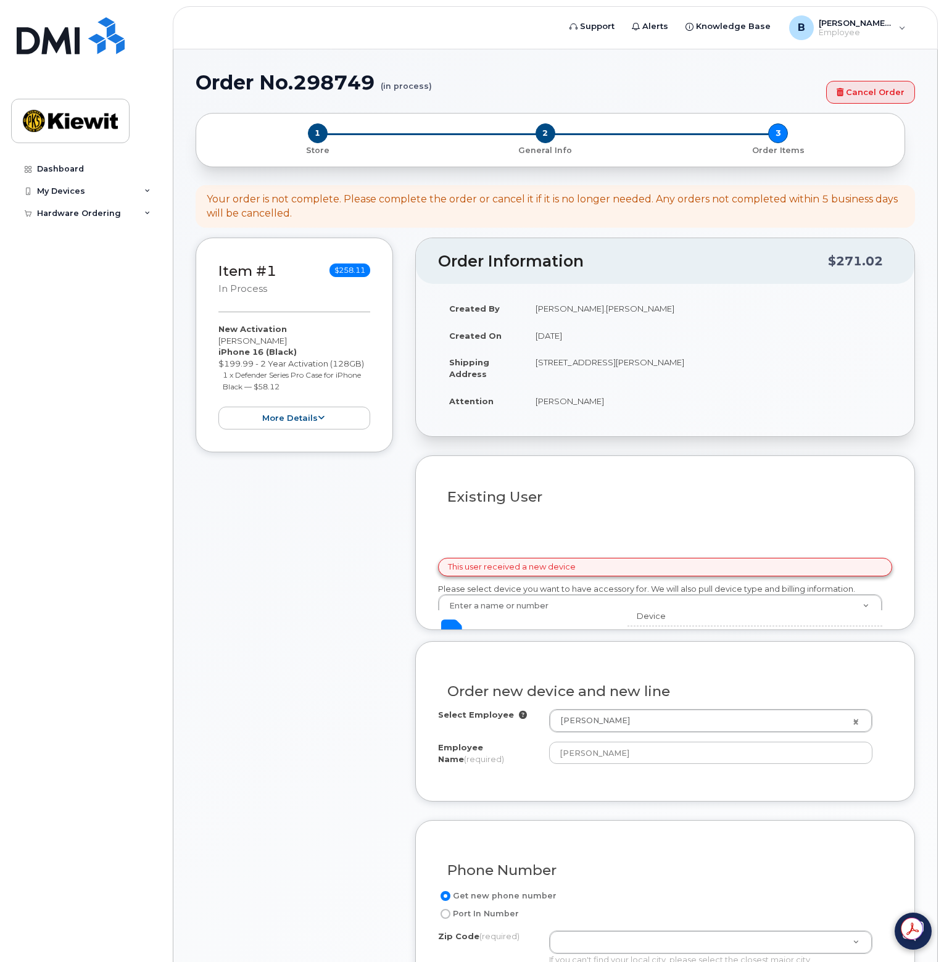
select select
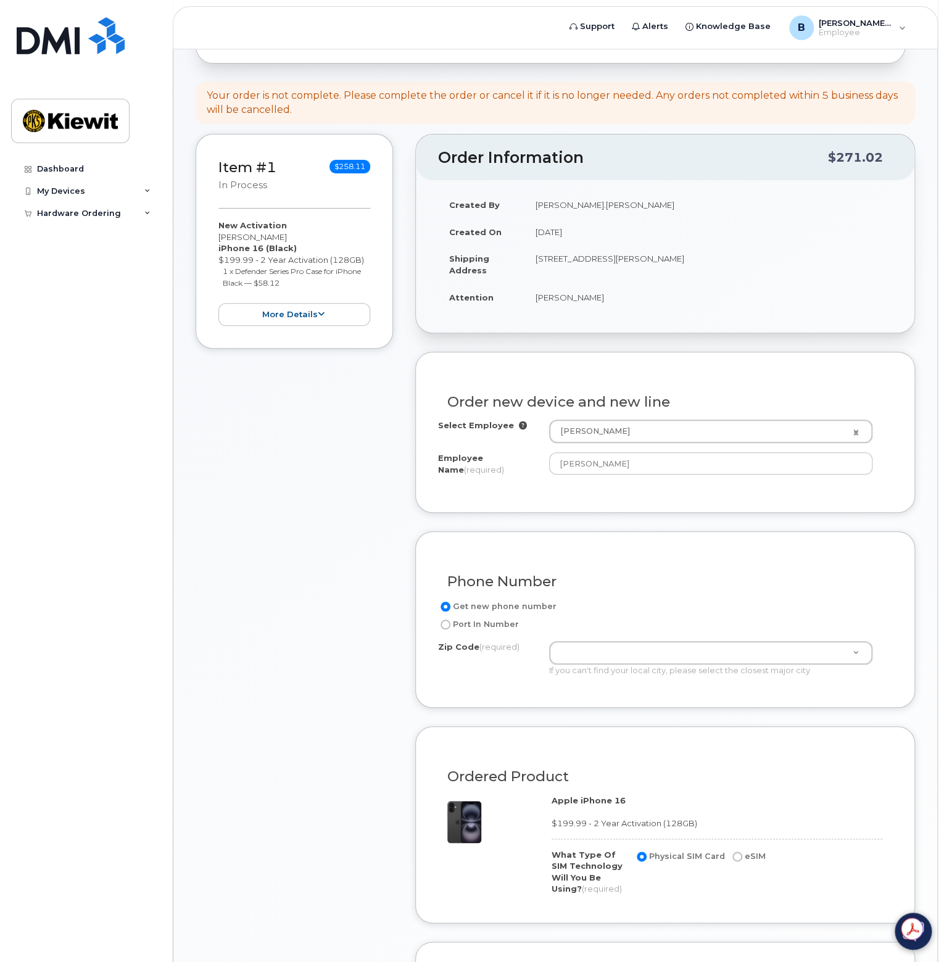
scroll to position [123, 0]
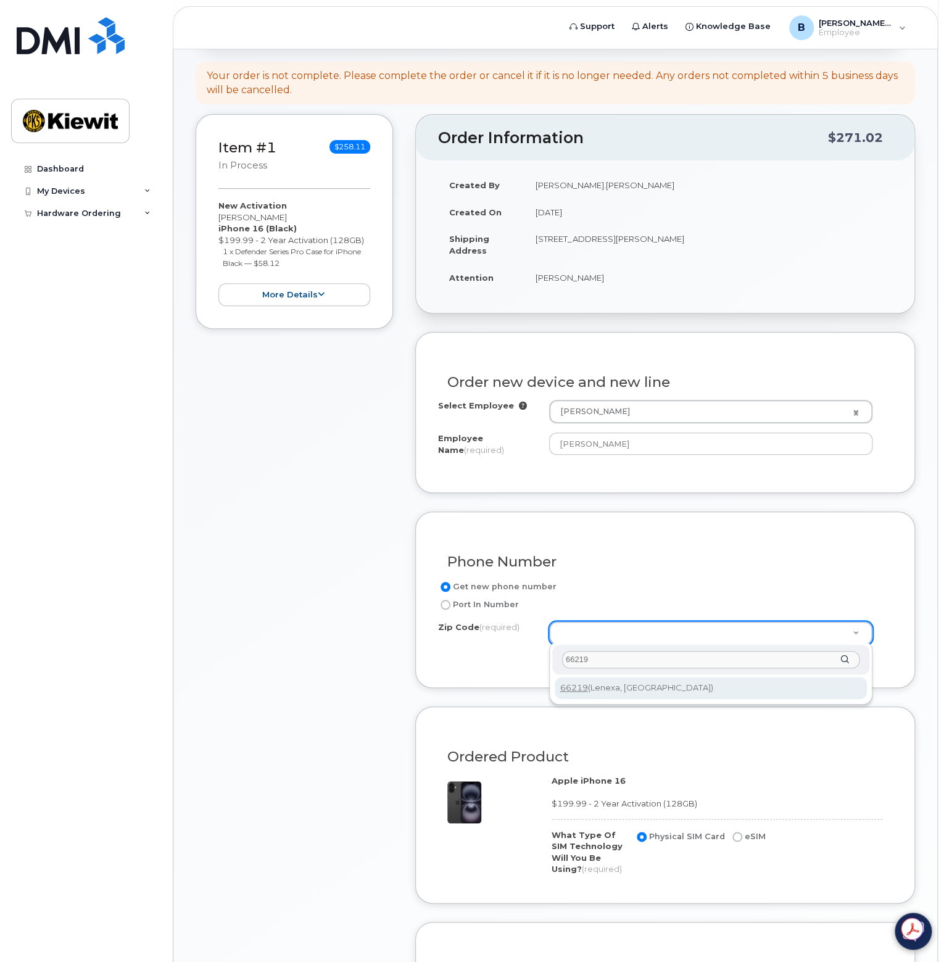
type input "66219"
type input "66219 ([GEOGRAPHIC_DATA], [GEOGRAPHIC_DATA])"
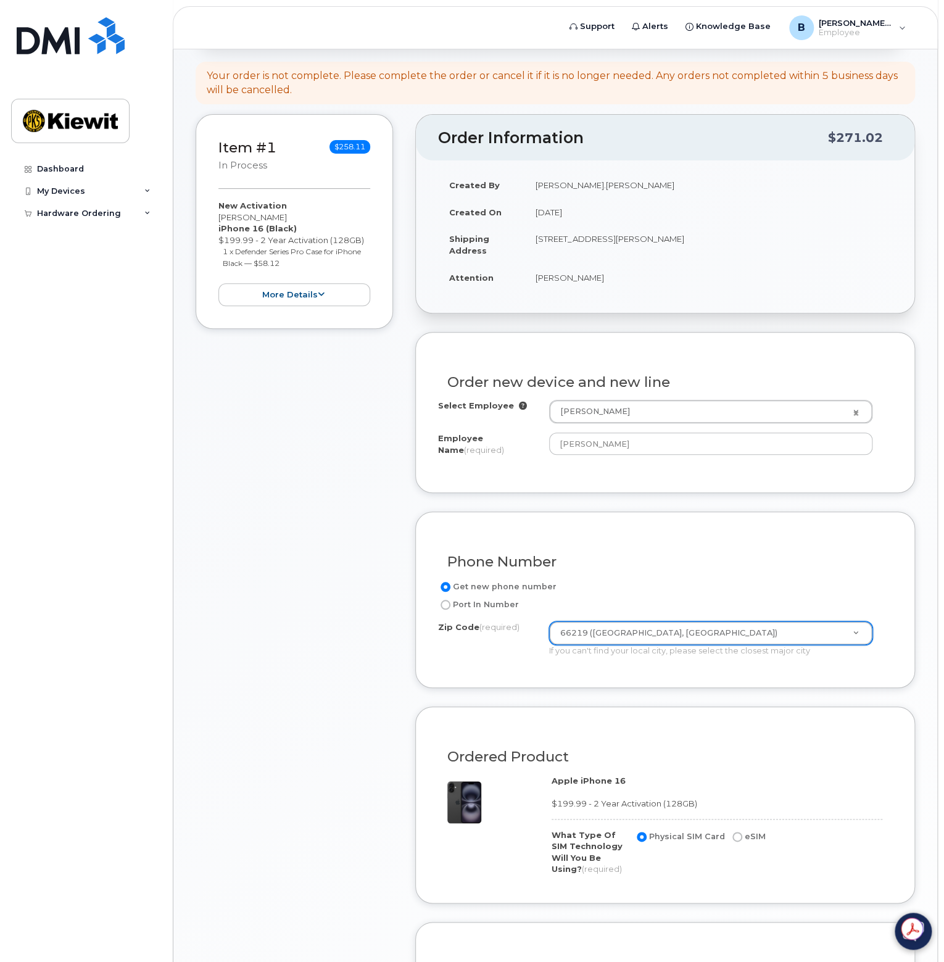
click at [256, 704] on div "Item #1 in process $258.11 New Activation [PERSON_NAME] iPhone 16 (Black) $199.…" at bounding box center [294, 704] width 197 height 1180
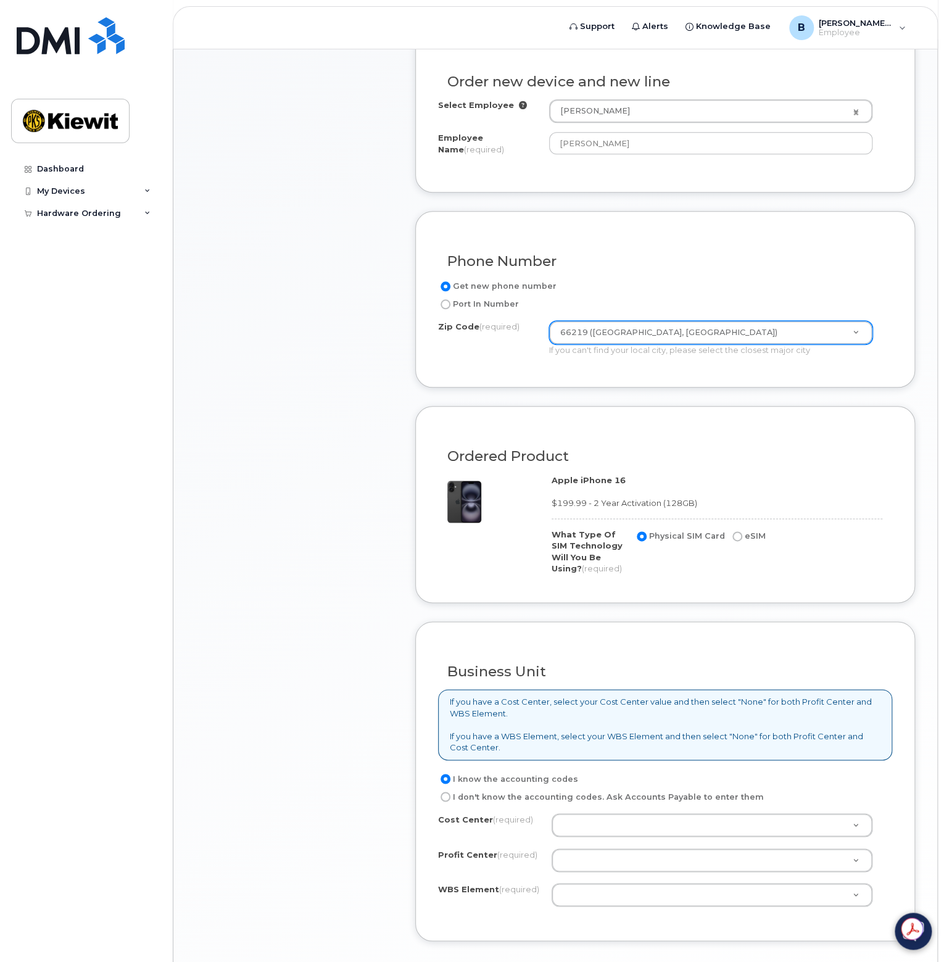
scroll to position [513, 0]
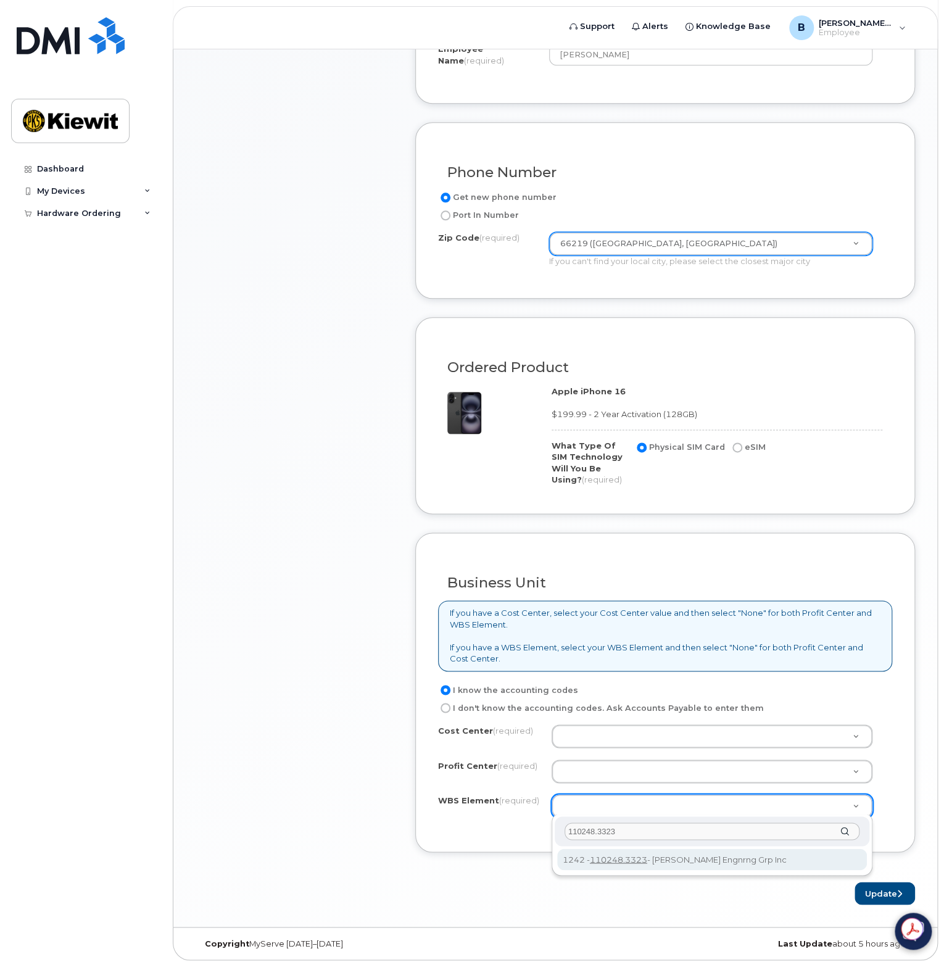
type input "110248.3323"
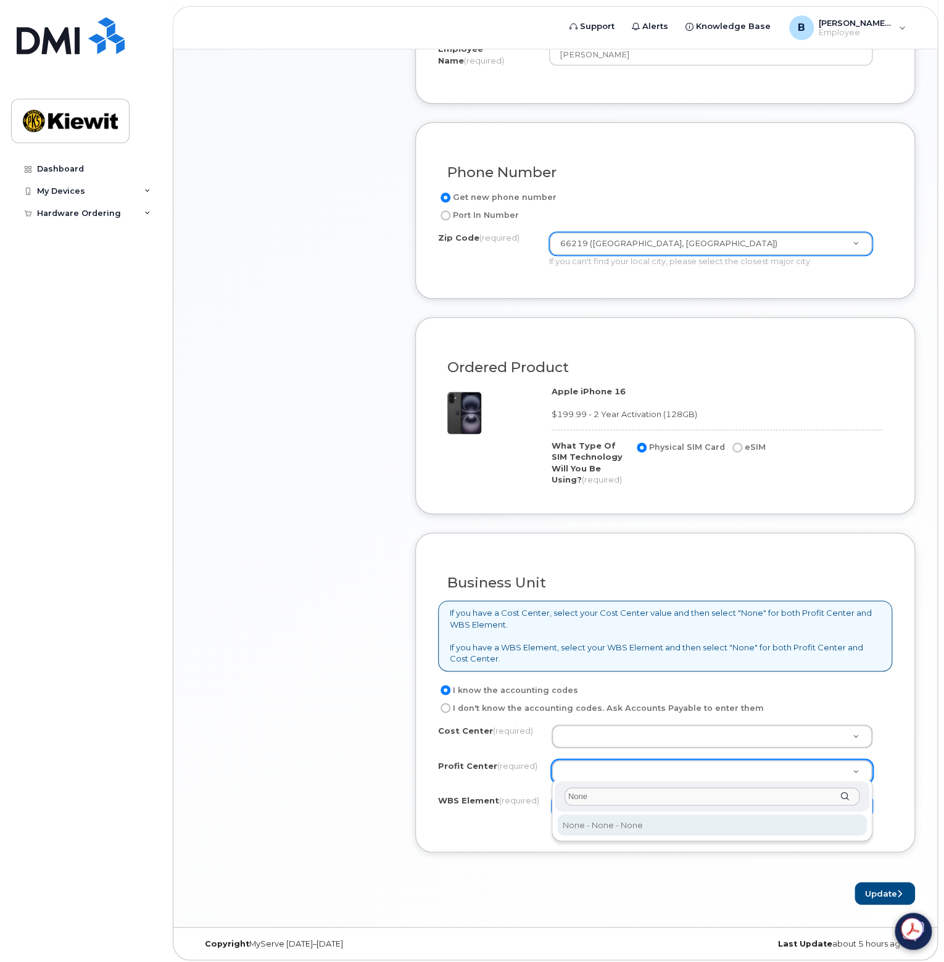
type input "None"
select select "None"
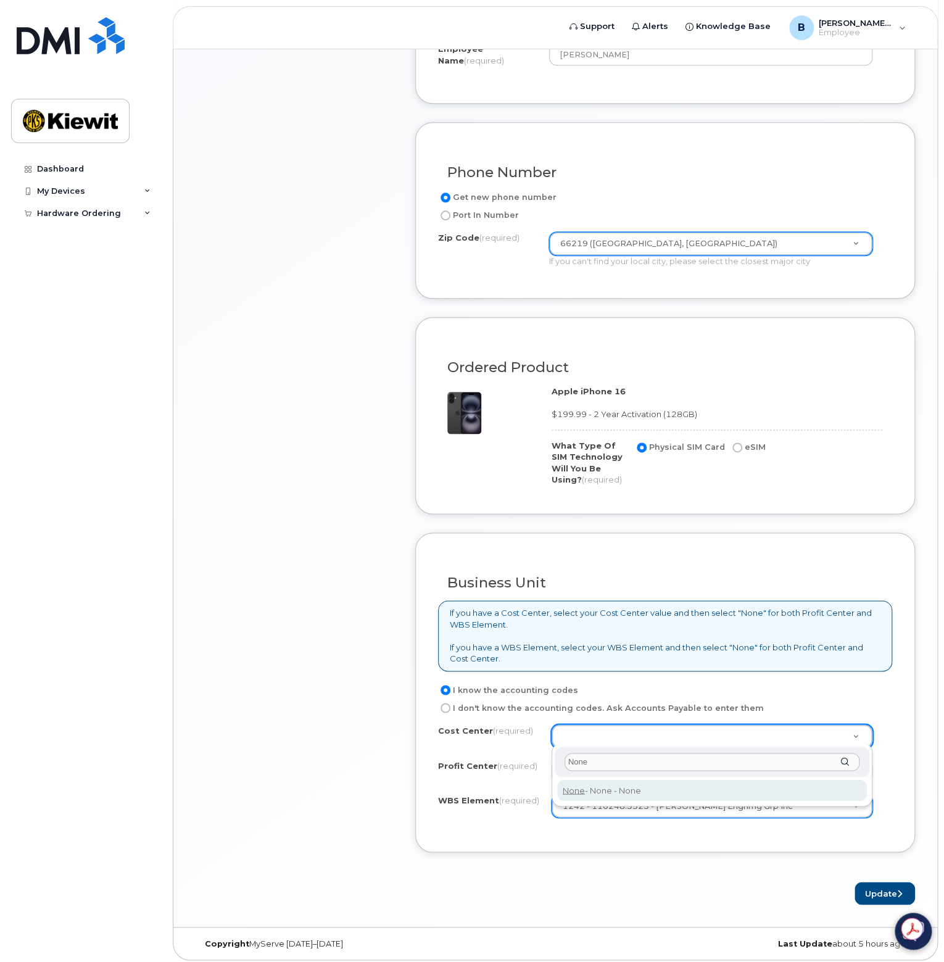
type input "None"
click at [565, 836] on div "Business Unit If you have a Cost Center, select your Cost Center value and then…" at bounding box center [665, 693] width 500 height 320
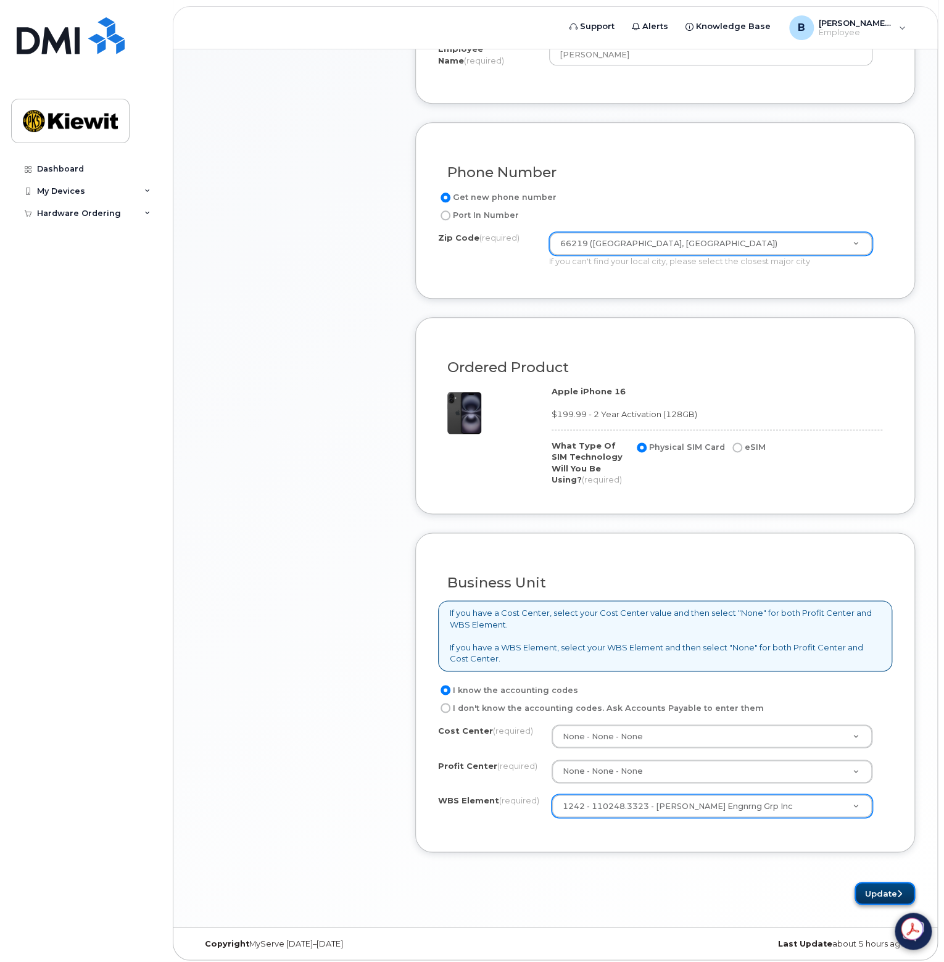
click at [874, 897] on button "Update" at bounding box center [885, 893] width 60 height 23
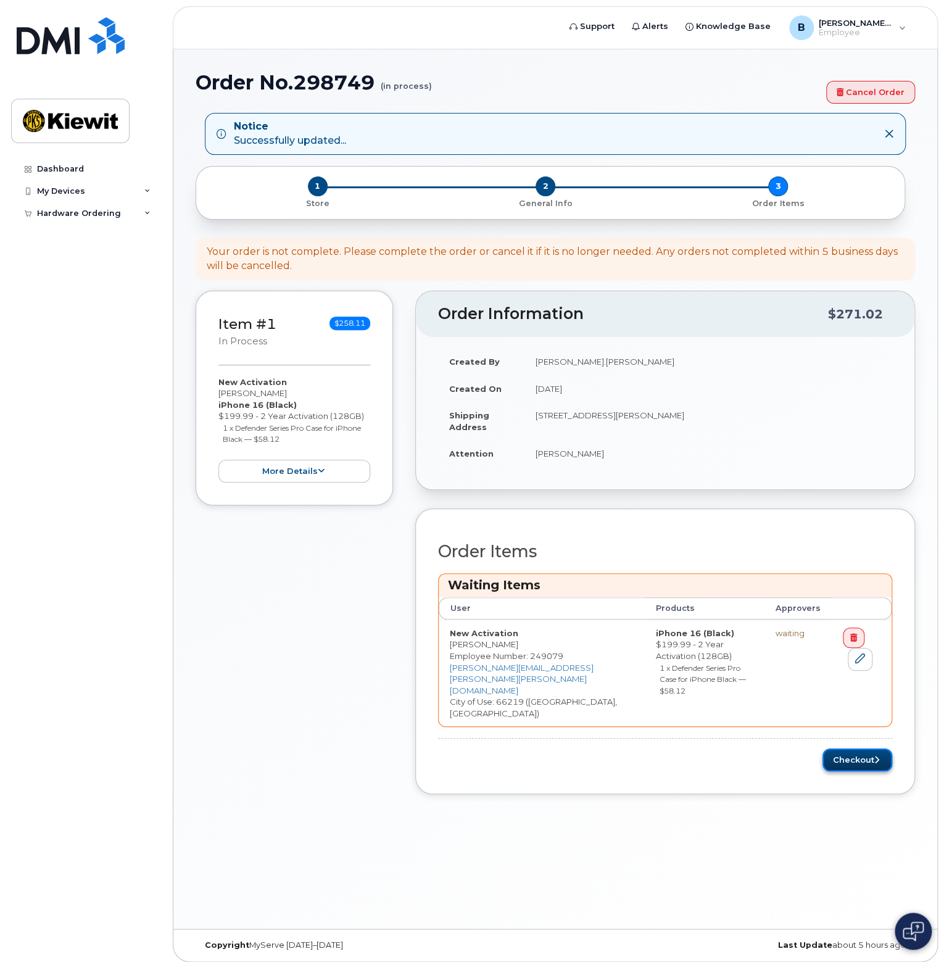
click at [862, 749] on button "Checkout" at bounding box center [858, 760] width 70 height 23
